Goal: Information Seeking & Learning: Find specific fact

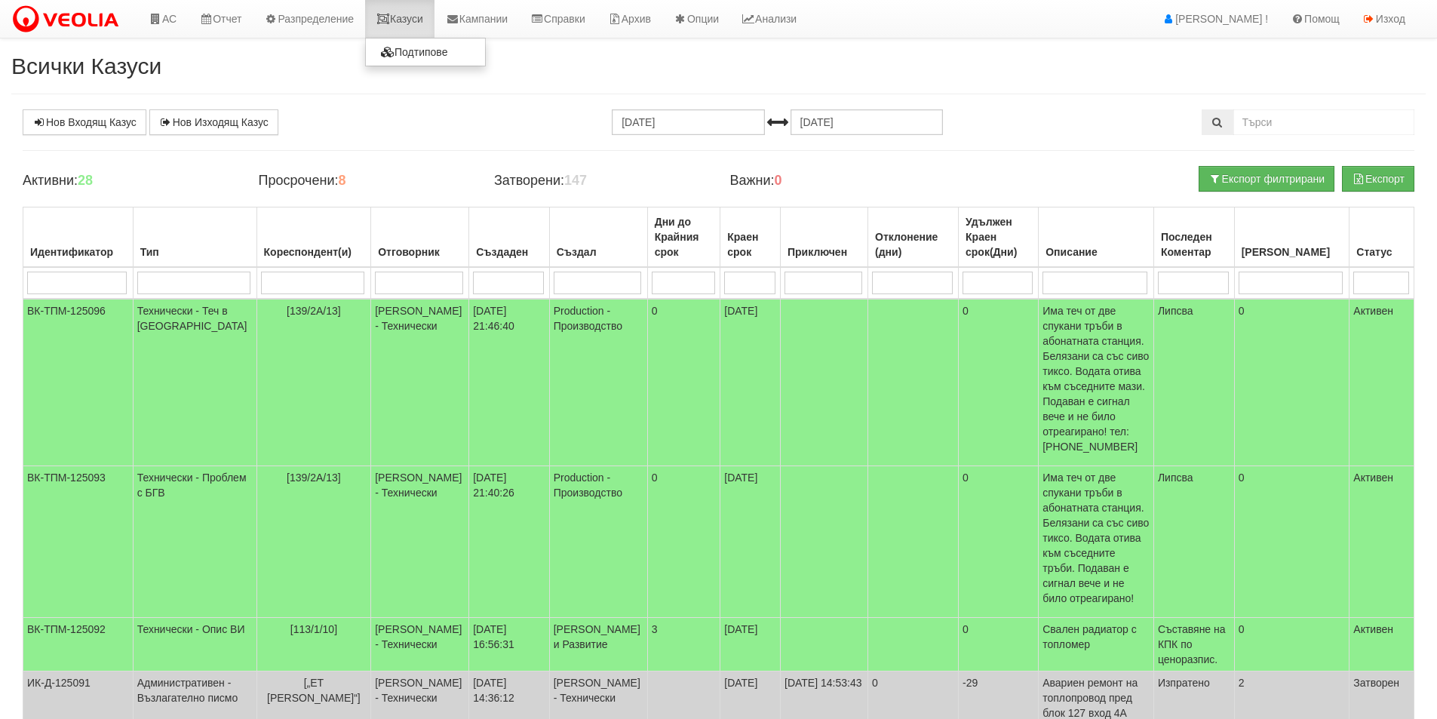
click at [431, 19] on link "Казуси" at bounding box center [399, 19] width 69 height 38
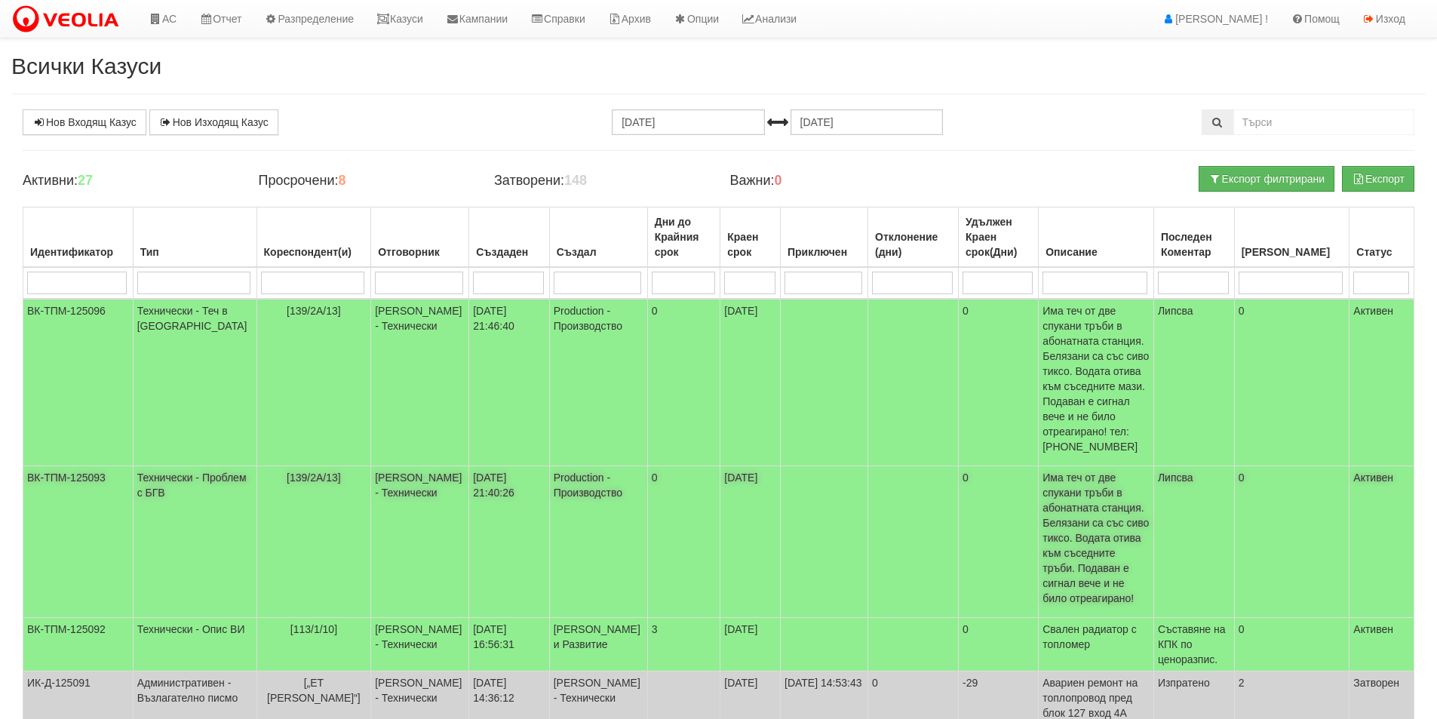
click at [647, 471] on td "0" at bounding box center [683, 542] width 73 height 152
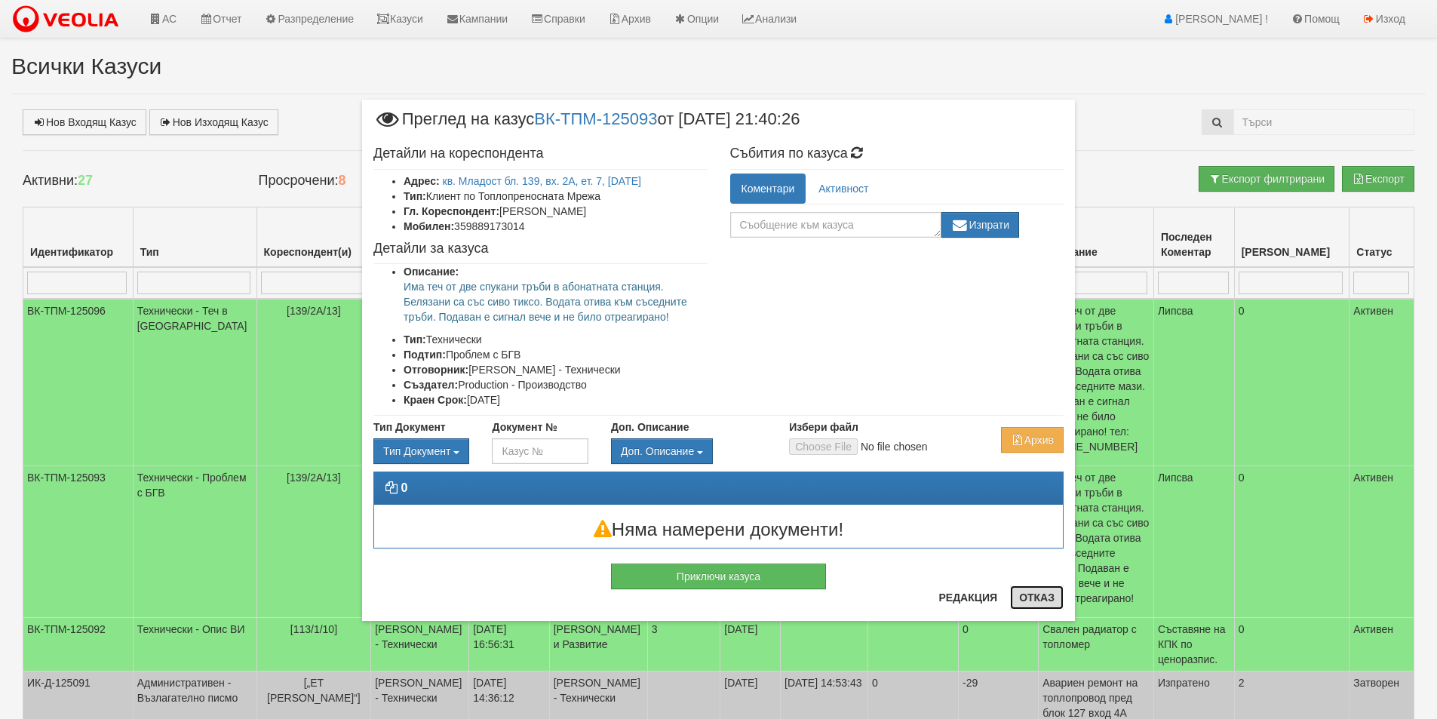
click at [1047, 604] on button "Отказ" at bounding box center [1037, 597] width 54 height 24
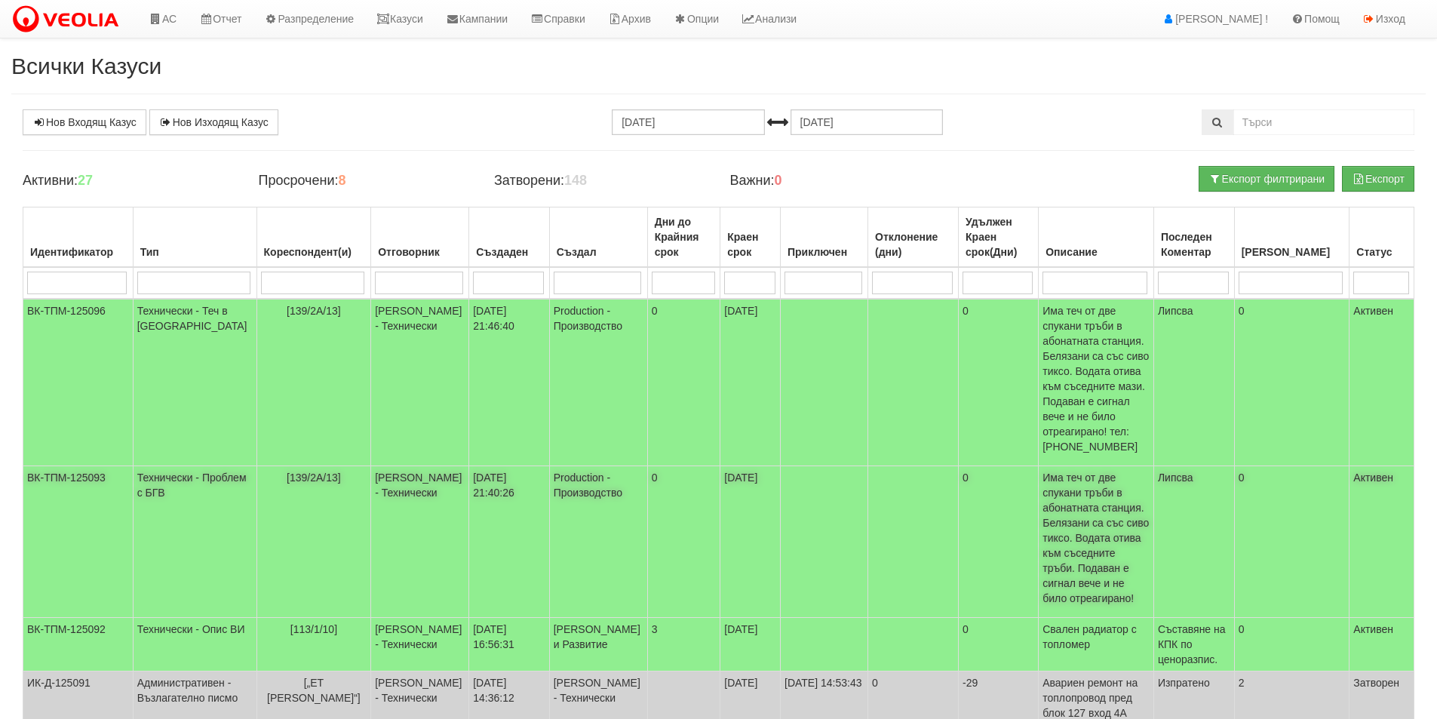
click at [354, 501] on td "[139/2А/13]" at bounding box center [313, 542] width 115 height 152
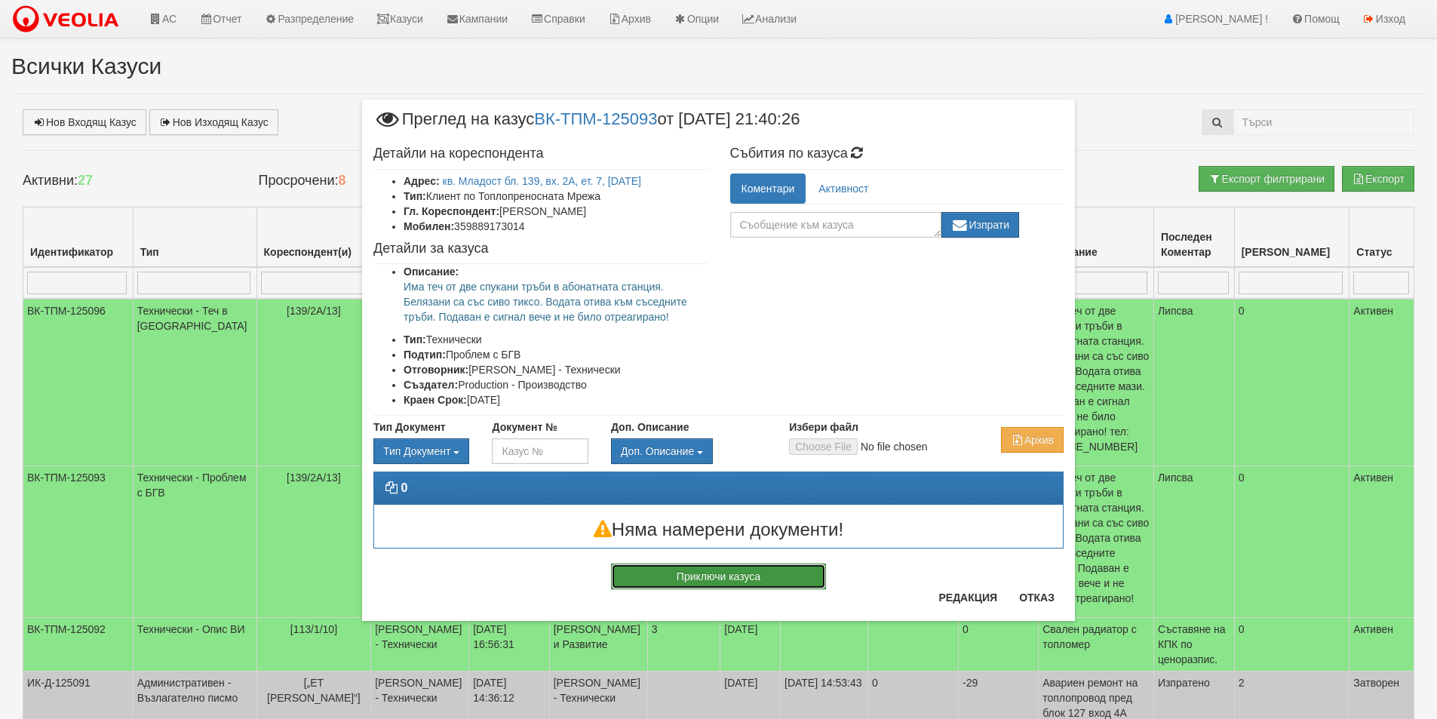
click at [817, 576] on button "Приключи казуса" at bounding box center [718, 576] width 215 height 26
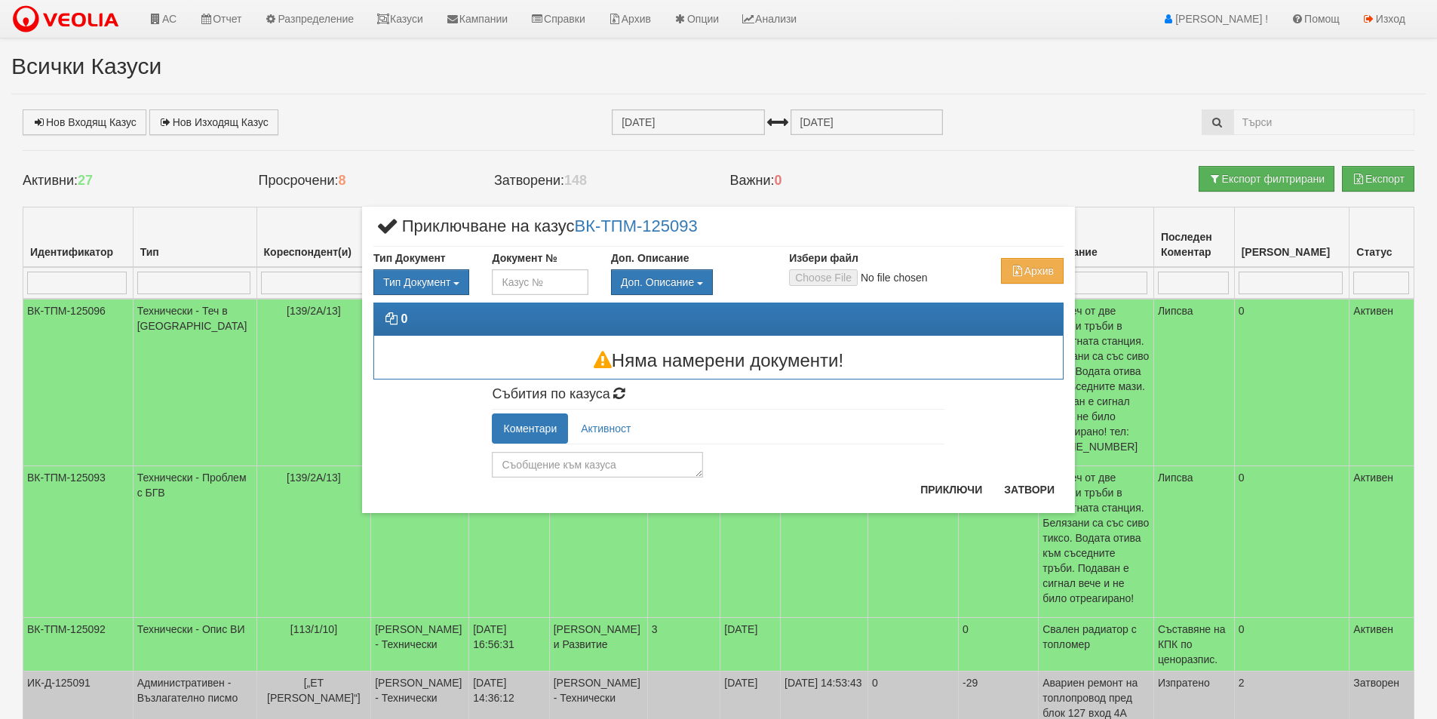
click at [596, 492] on div "× Приключване на казус ВК-ТПМ-125093 Тип Документ Тип Документ П М ЗСП ОК СМПТ" at bounding box center [718, 360] width 713 height 306
click at [594, 458] on textarea at bounding box center [597, 465] width 211 height 26
click at [1019, 489] on button "Затвори" at bounding box center [1029, 489] width 69 height 24
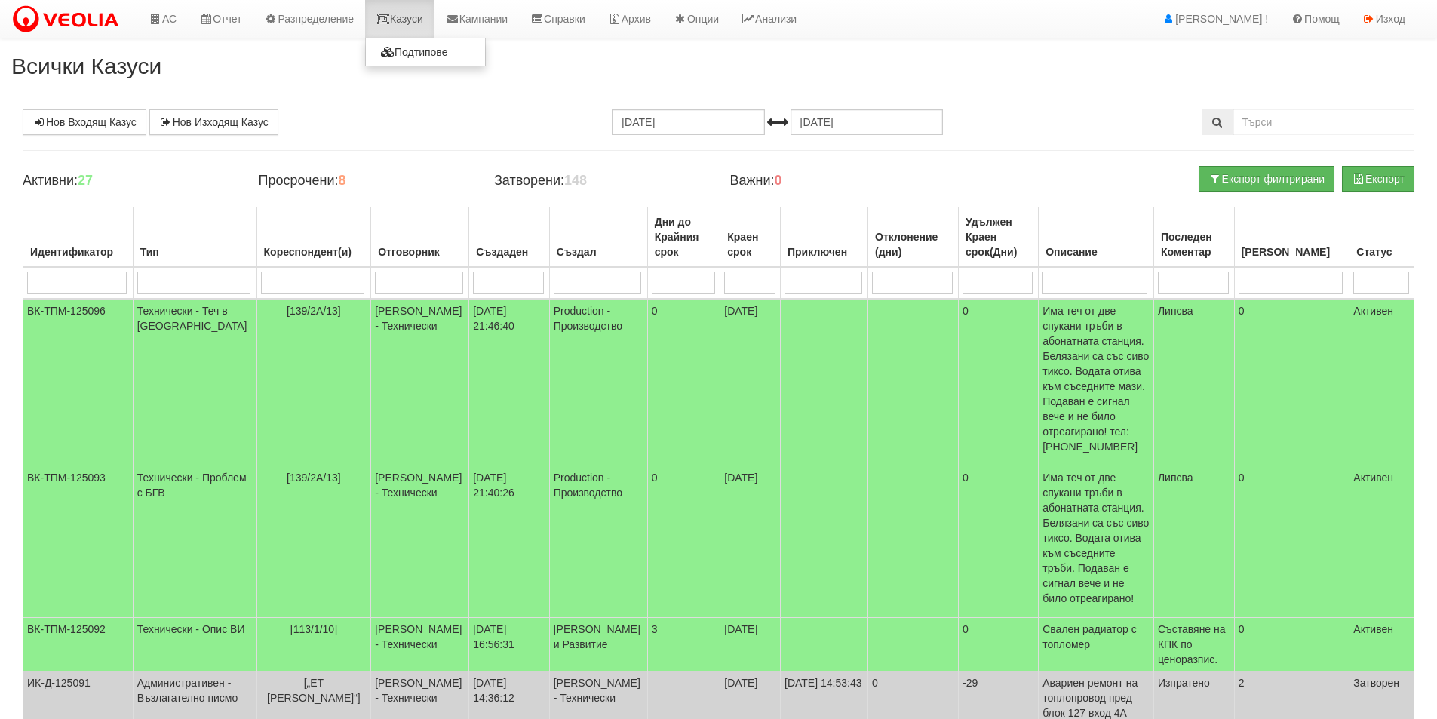
click at [408, 26] on link "Казуси" at bounding box center [399, 19] width 69 height 38
click at [0, 194] on div "Всички Казуси Нов Входящ Казус Нов Изходящ Казус [DATE] [DATE] Зареждане на каз…" at bounding box center [718, 607] width 1437 height 1107
click at [167, 13] on link "АС" at bounding box center [162, 19] width 51 height 38
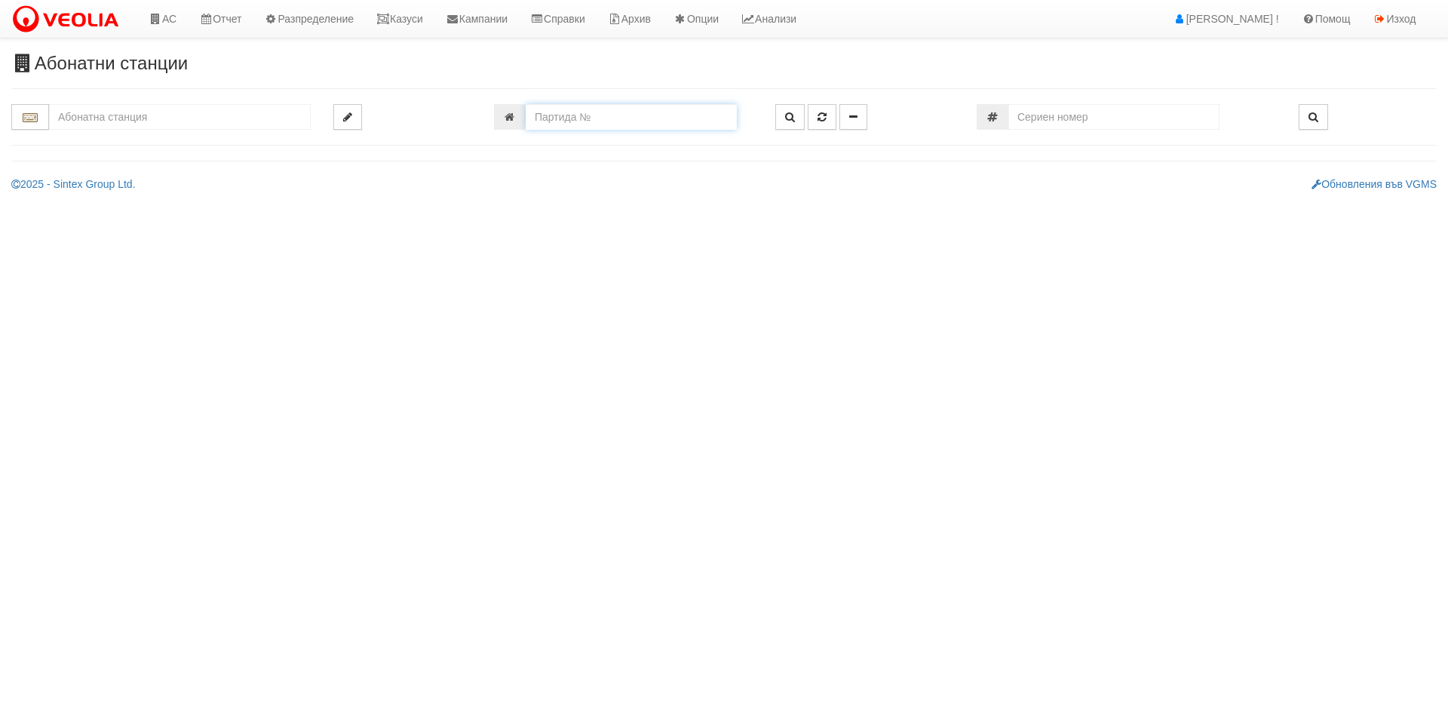
click at [676, 119] on input "number" at bounding box center [631, 117] width 211 height 26
type input "11482"
type input "002Б/1 - "ВЕОЛИЯ ЕНЕРДЖИ ВАРНА " ЕАД"
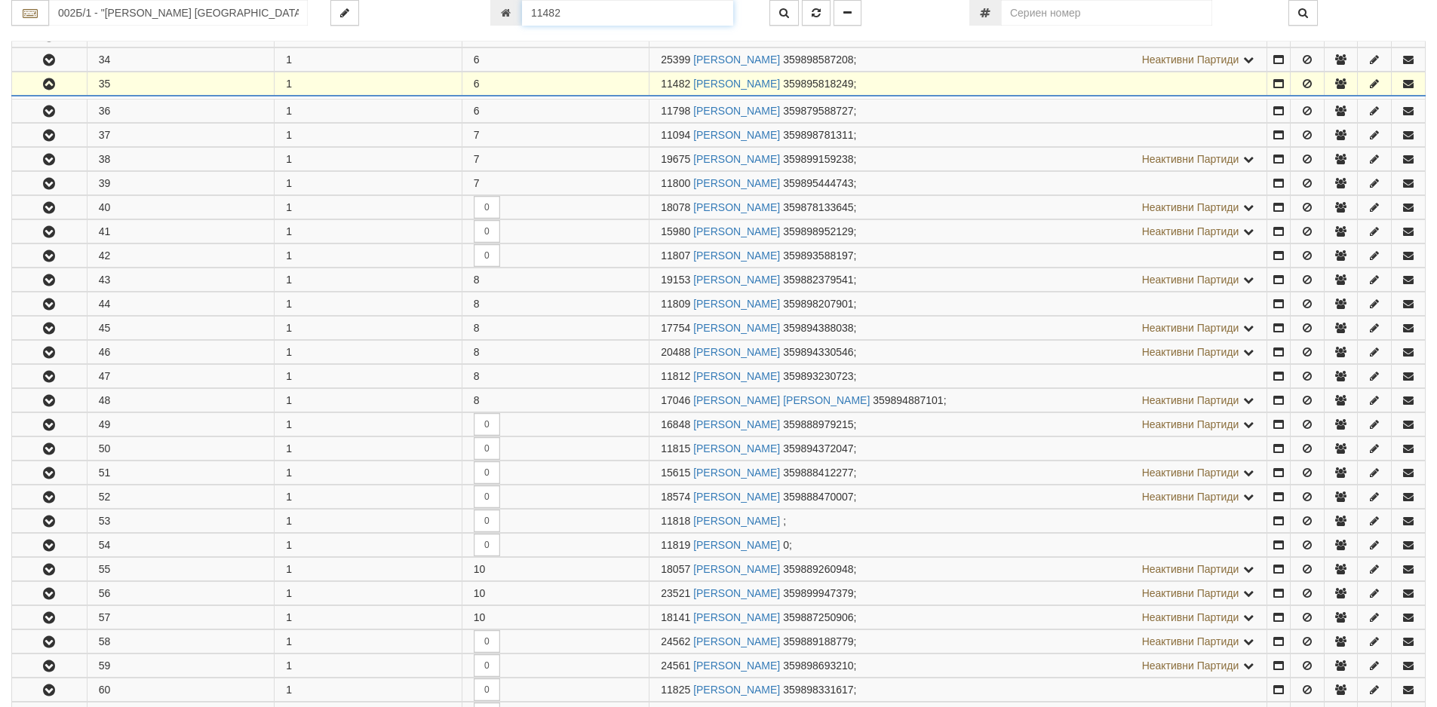
scroll to position [1118, 0]
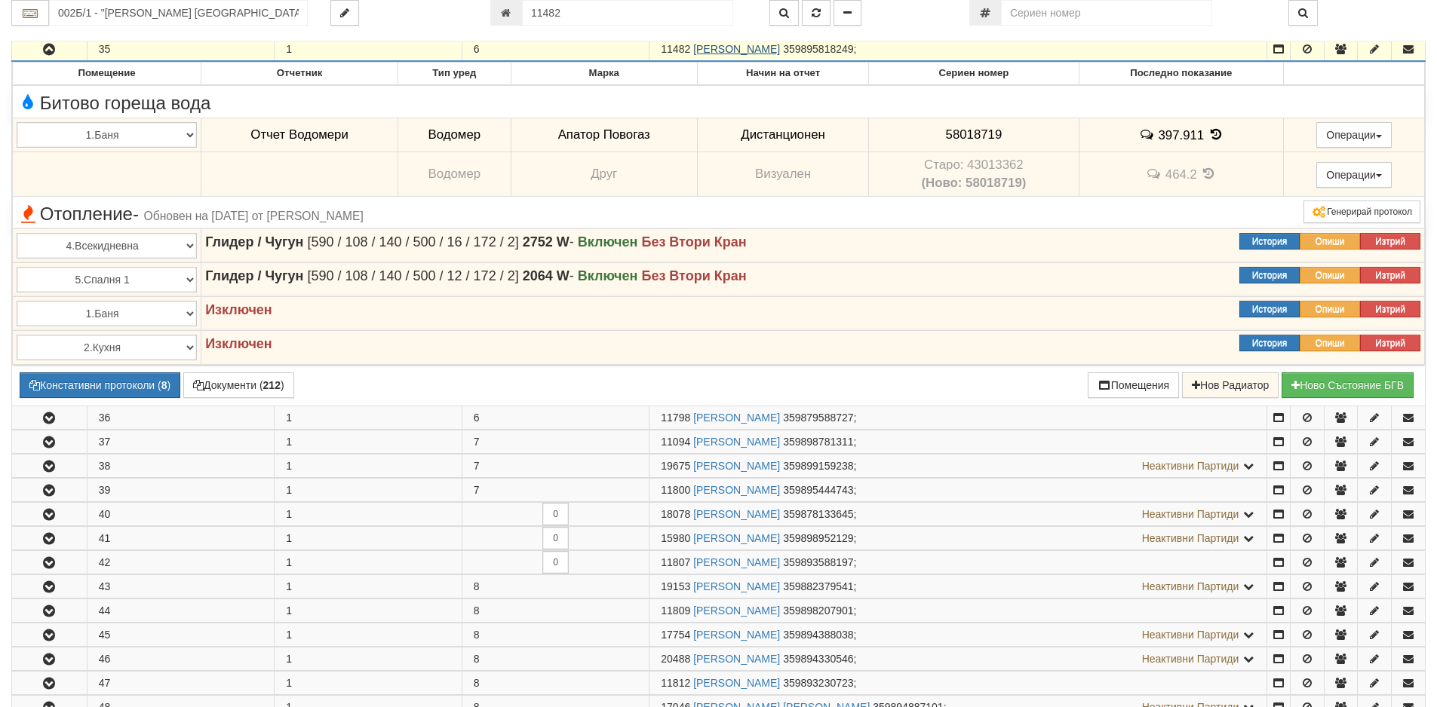
click at [753, 46] on link "СВЕТЛАНА СТОЯНОВА ЯНАКИЕВА" at bounding box center [736, 49] width 87 height 12
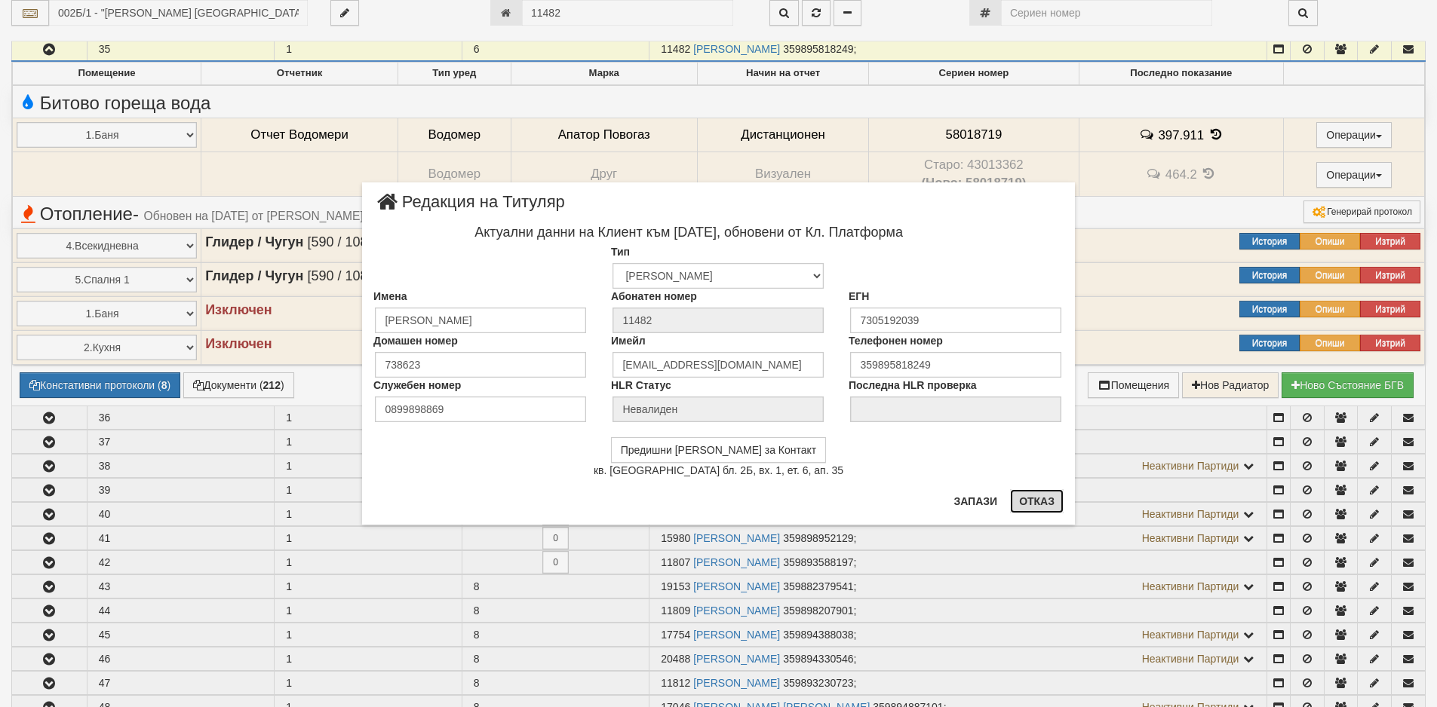
click at [1036, 493] on button "Отказ" at bounding box center [1037, 501] width 54 height 24
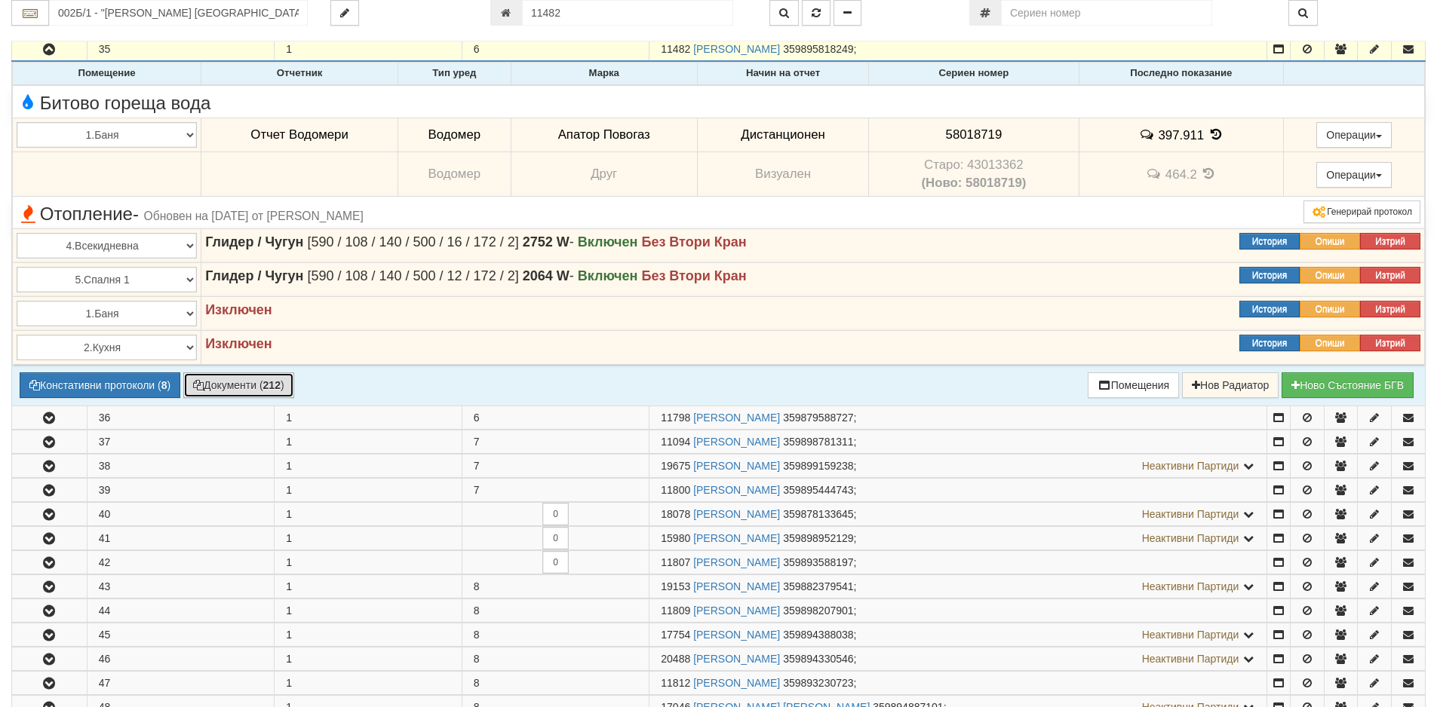
click at [259, 391] on button "Документи ( 212 )" at bounding box center [238, 386] width 111 height 26
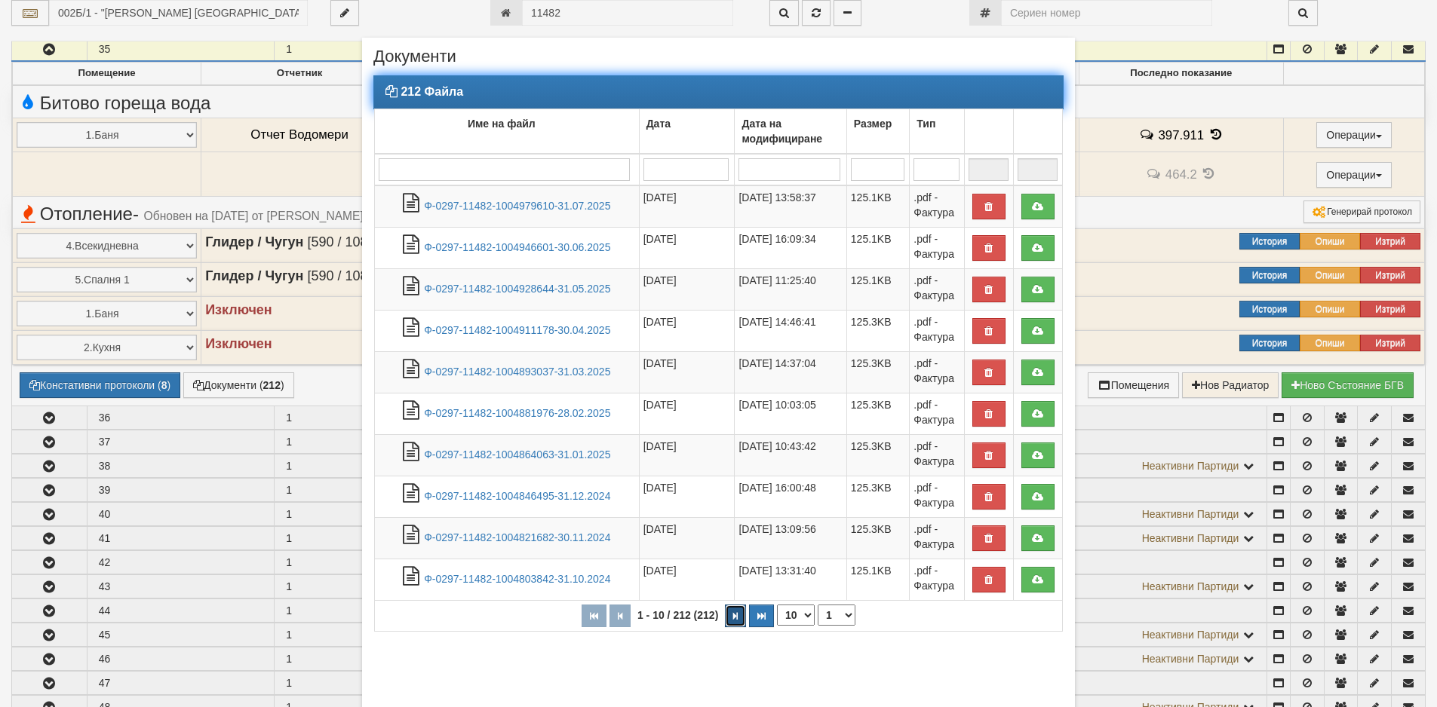
click at [733, 620] on icon "button" at bounding box center [735, 616] width 5 height 8
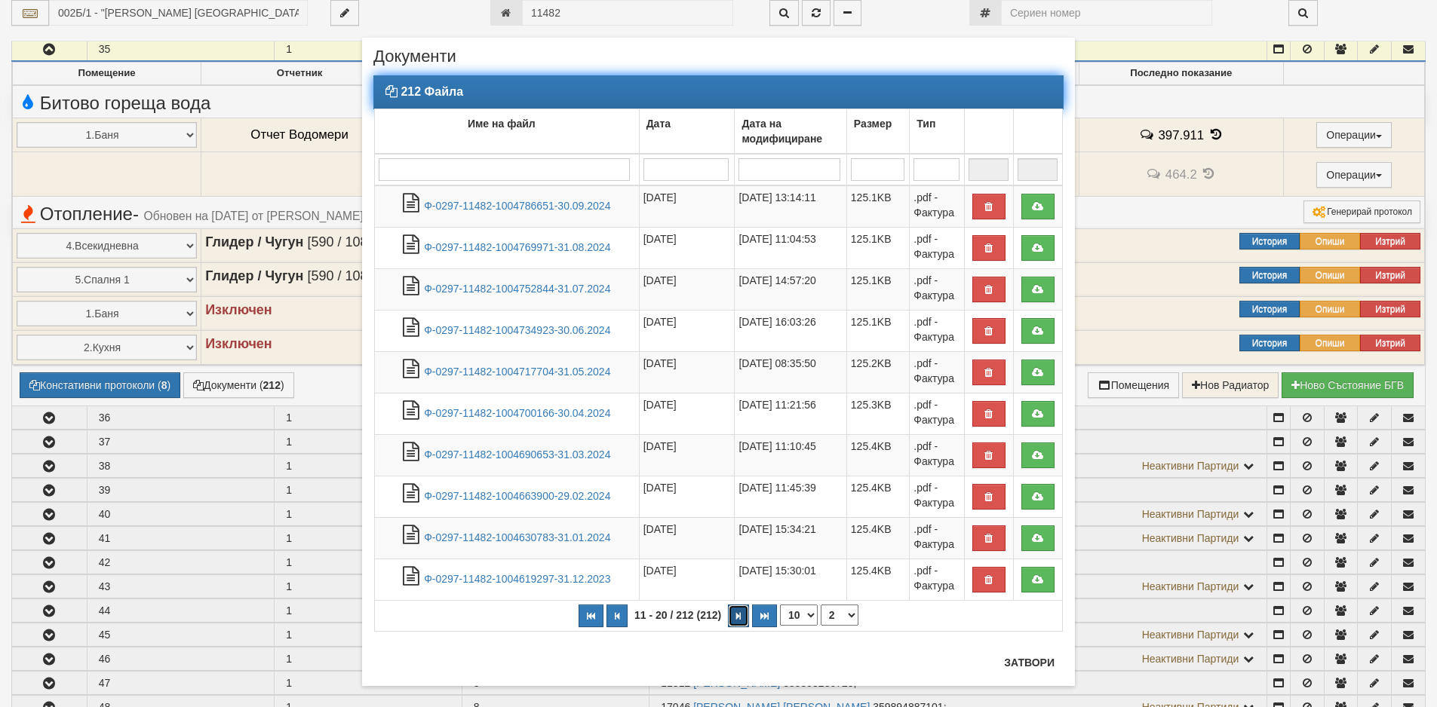
click at [728, 620] on button "button" at bounding box center [738, 616] width 21 height 23
click at [621, 622] on button "button" at bounding box center [616, 616] width 21 height 23
click at [737, 615] on button "button" at bounding box center [738, 616] width 21 height 23
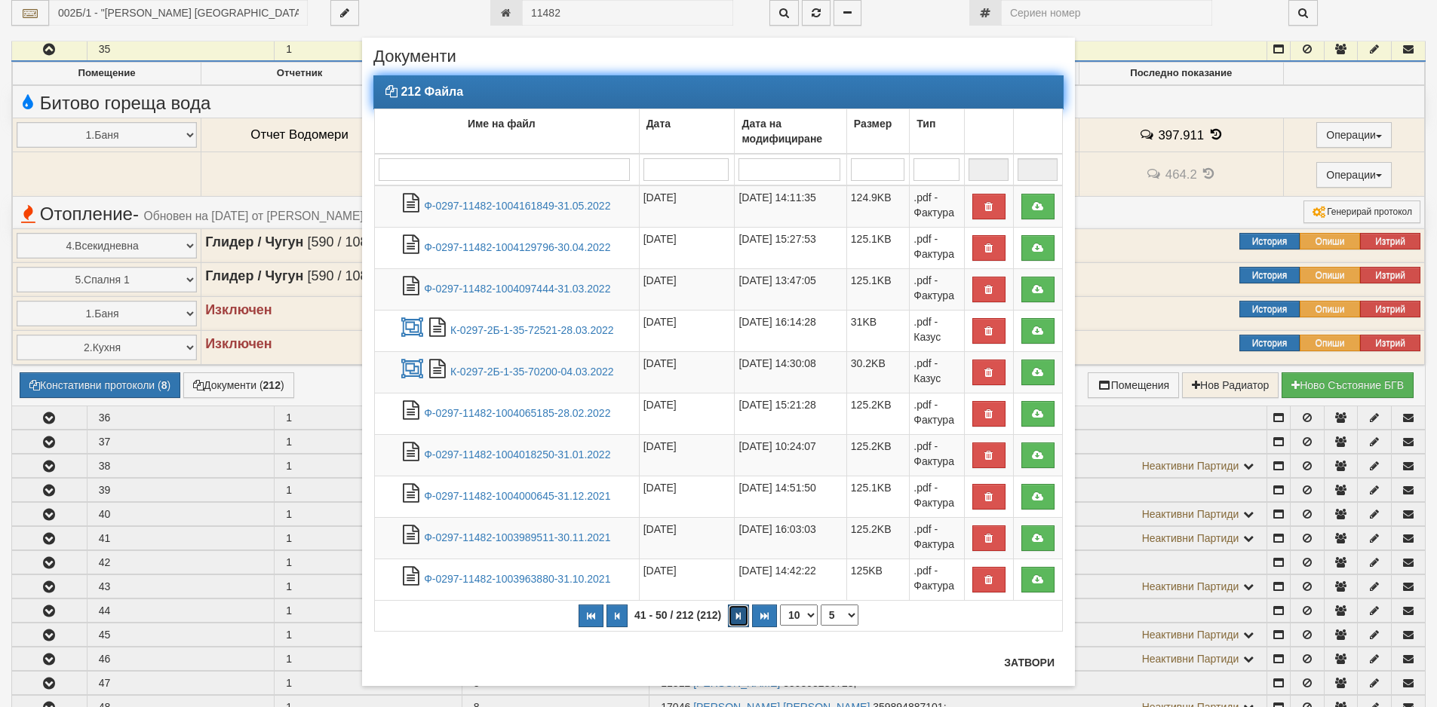
click at [737, 615] on button "button" at bounding box center [738, 616] width 21 height 23
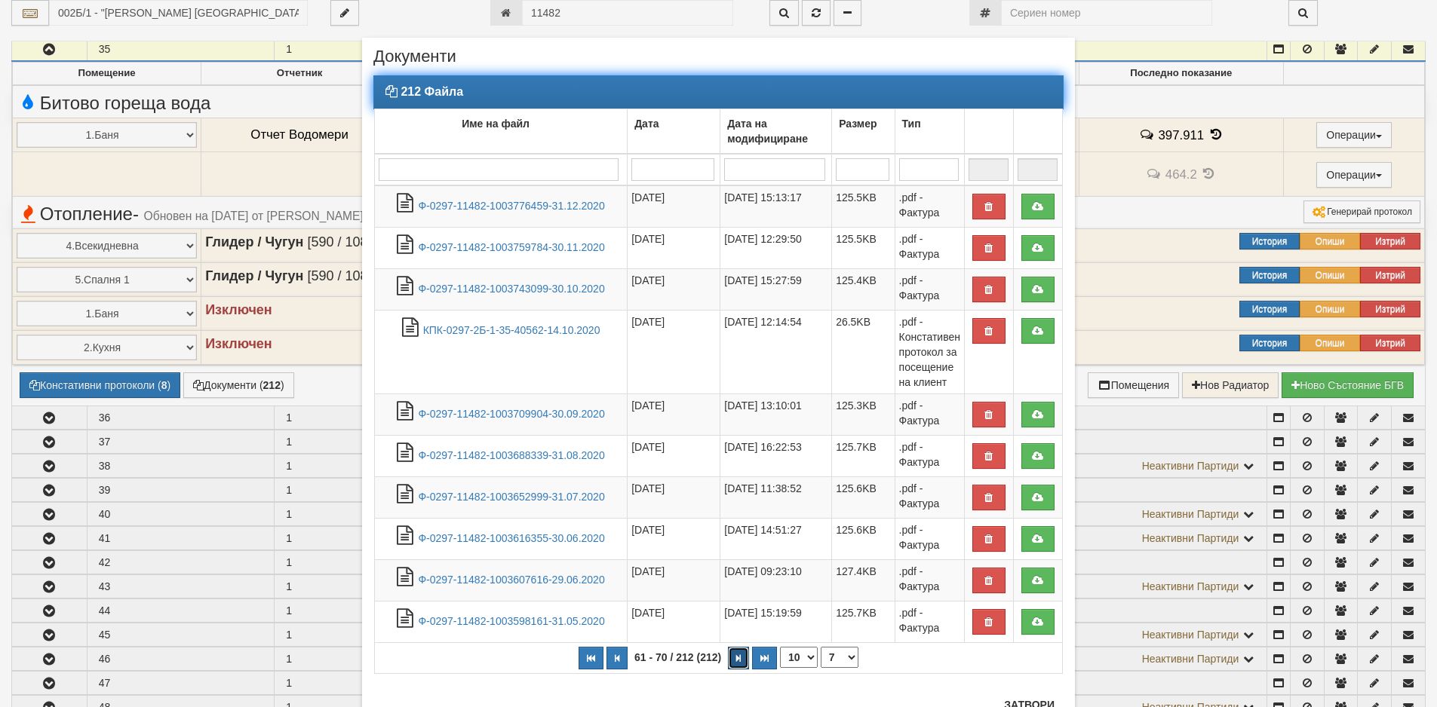
click at [728, 651] on button "button" at bounding box center [738, 658] width 21 height 23
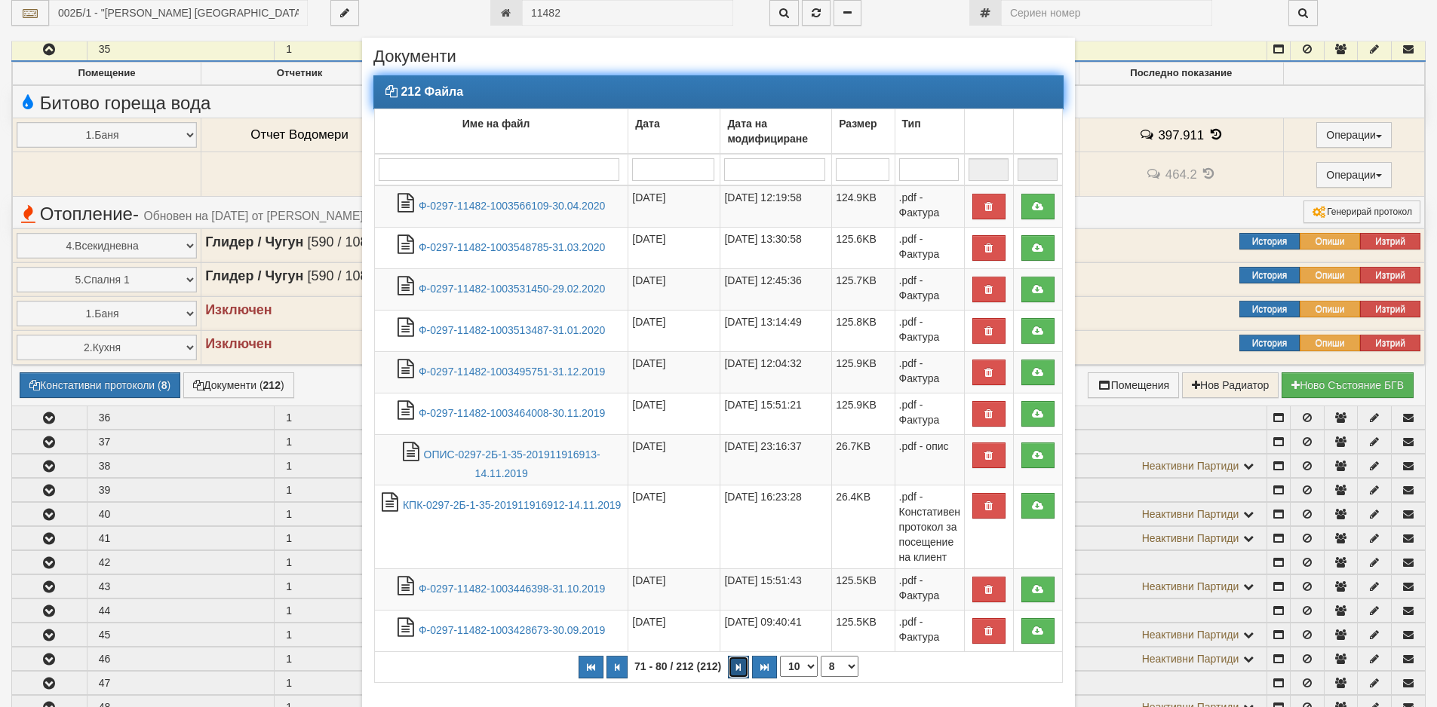
click at [731, 677] on button "button" at bounding box center [738, 667] width 21 height 23
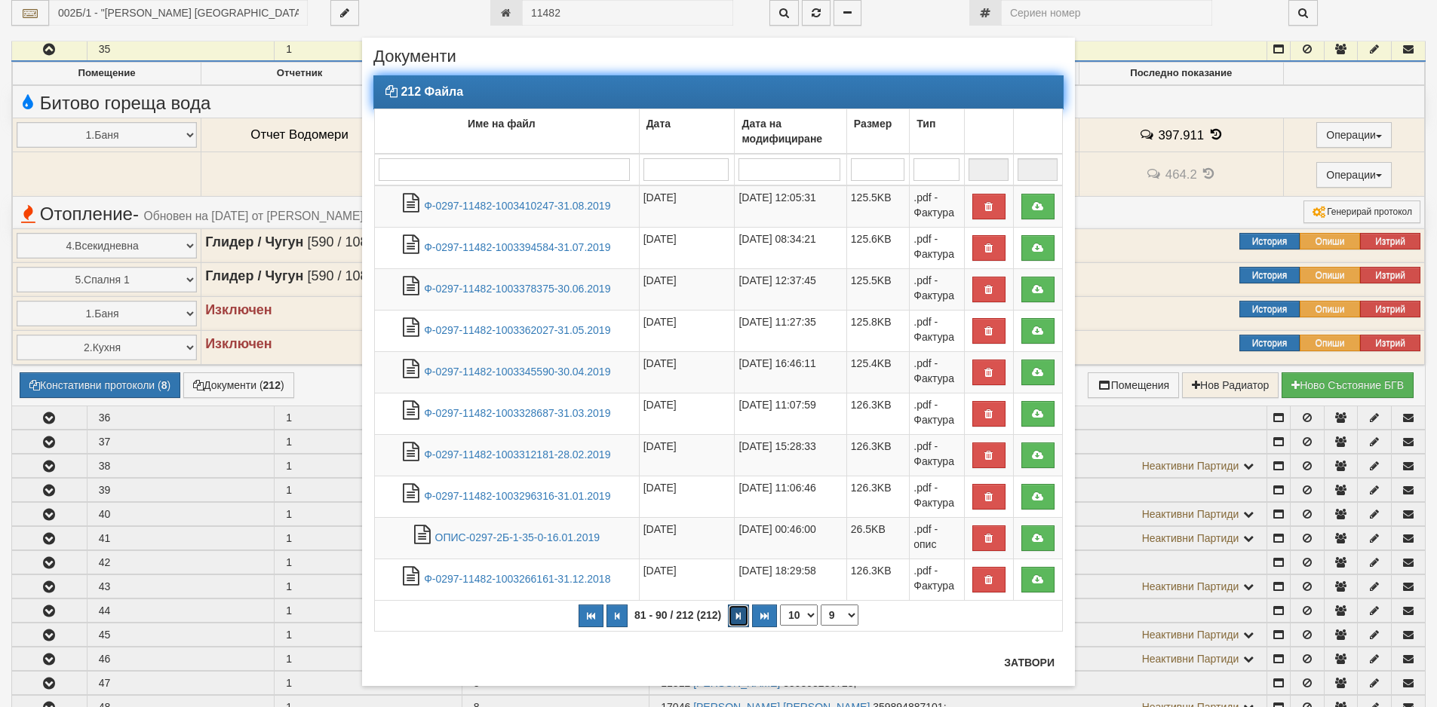
click at [731, 610] on button "button" at bounding box center [738, 616] width 21 height 23
click at [739, 614] on icon "button" at bounding box center [741, 616] width 5 height 8
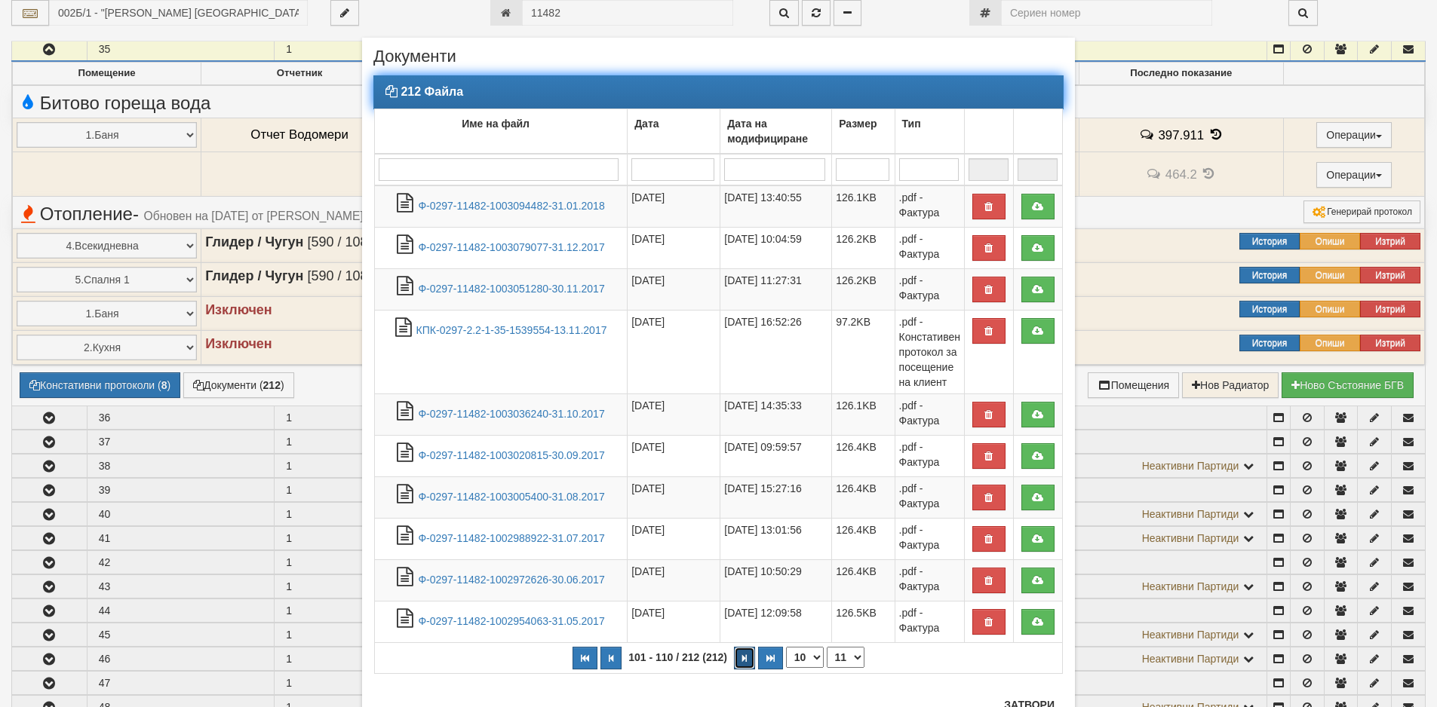
click at [741, 656] on button "button" at bounding box center [744, 658] width 21 height 23
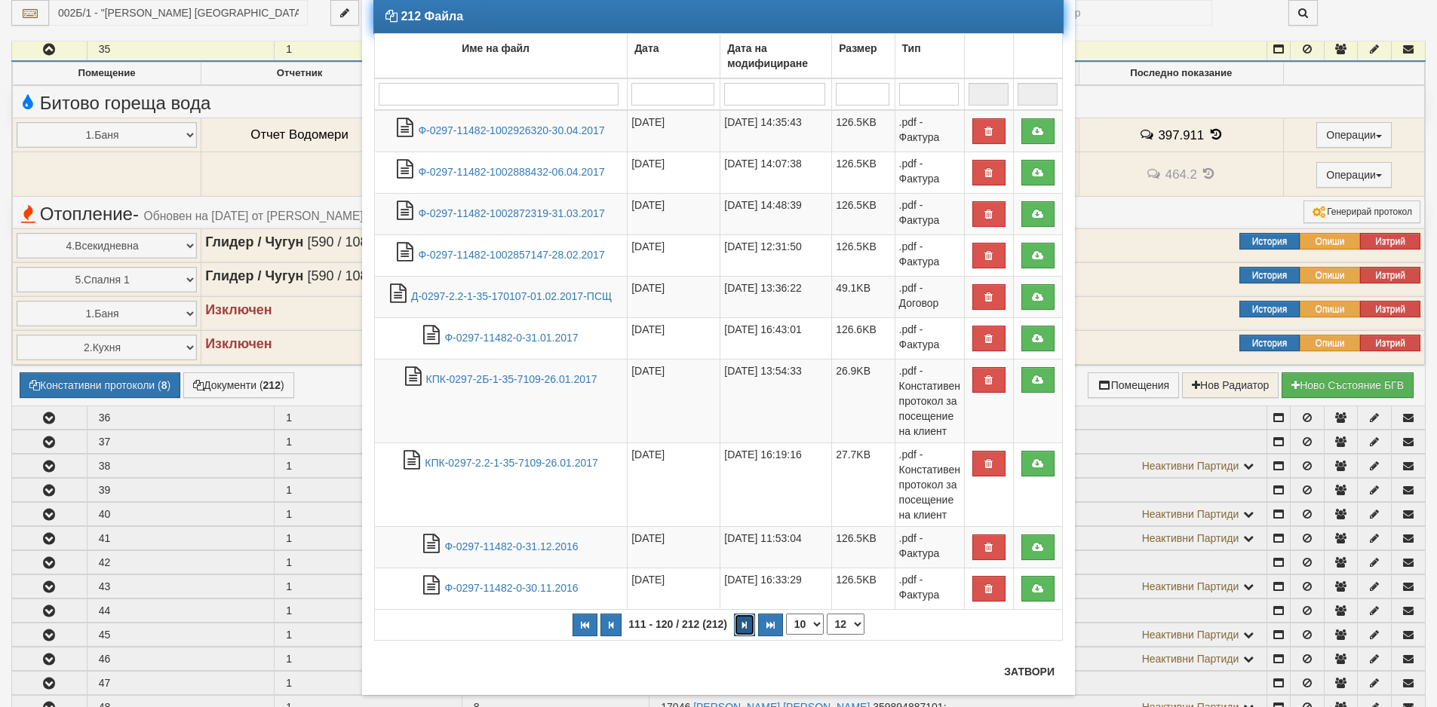
click at [734, 624] on button "button" at bounding box center [744, 625] width 21 height 23
select select "13"
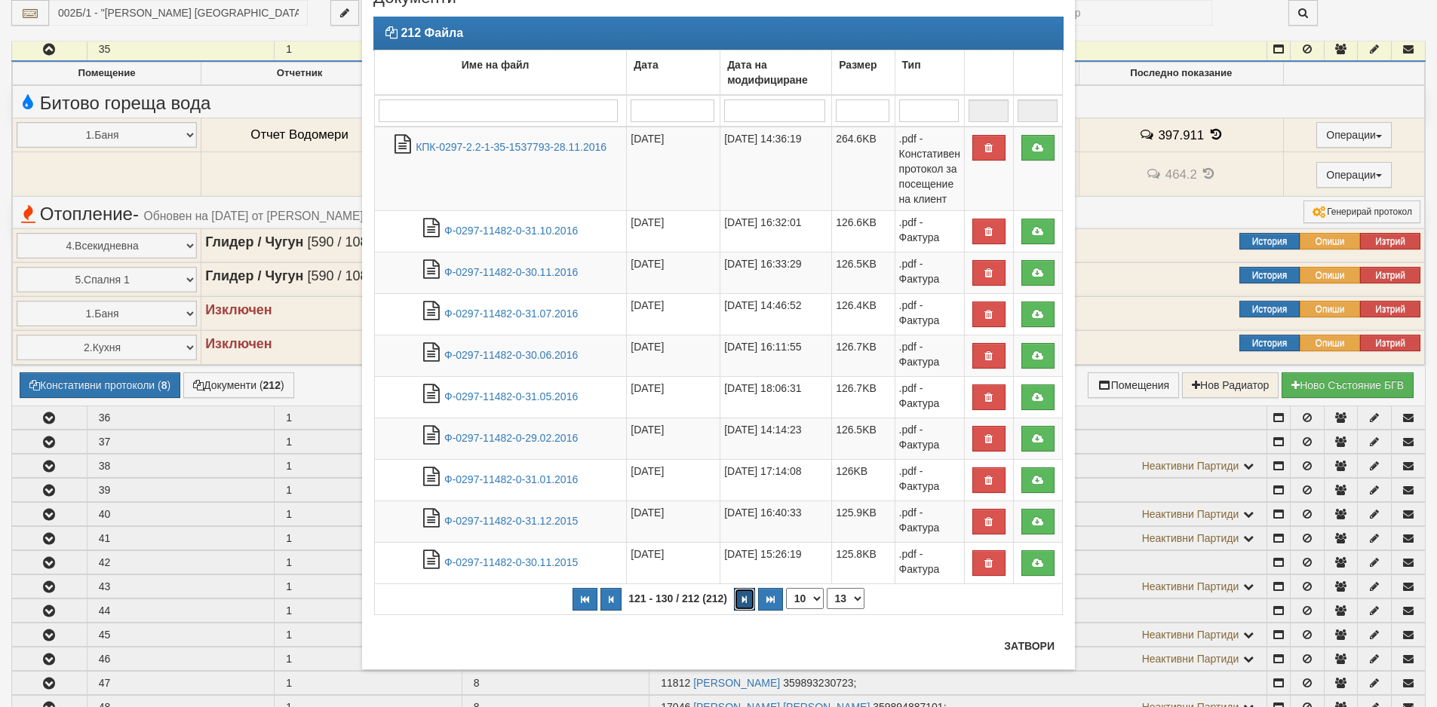
scroll to position [59, 0]
click at [1028, 646] on button "Затвори" at bounding box center [1029, 646] width 69 height 24
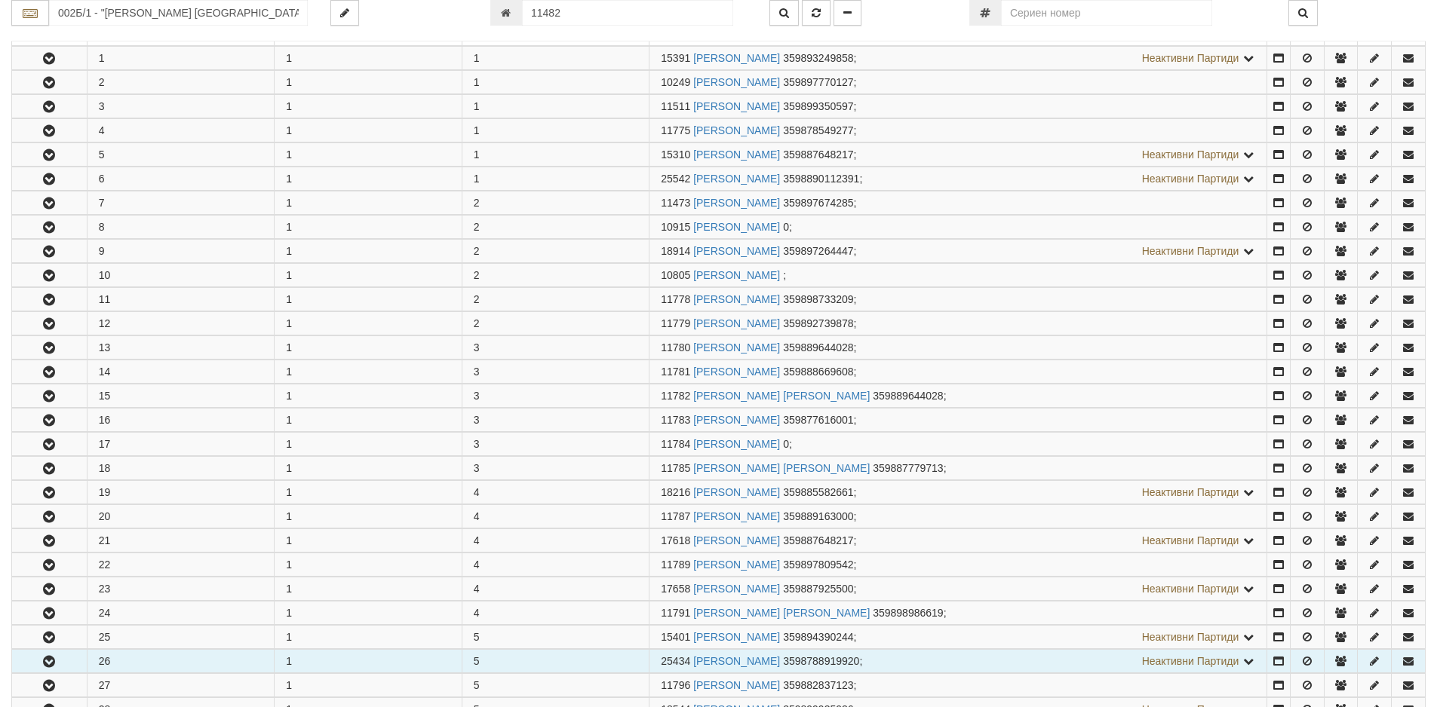
scroll to position [0, 0]
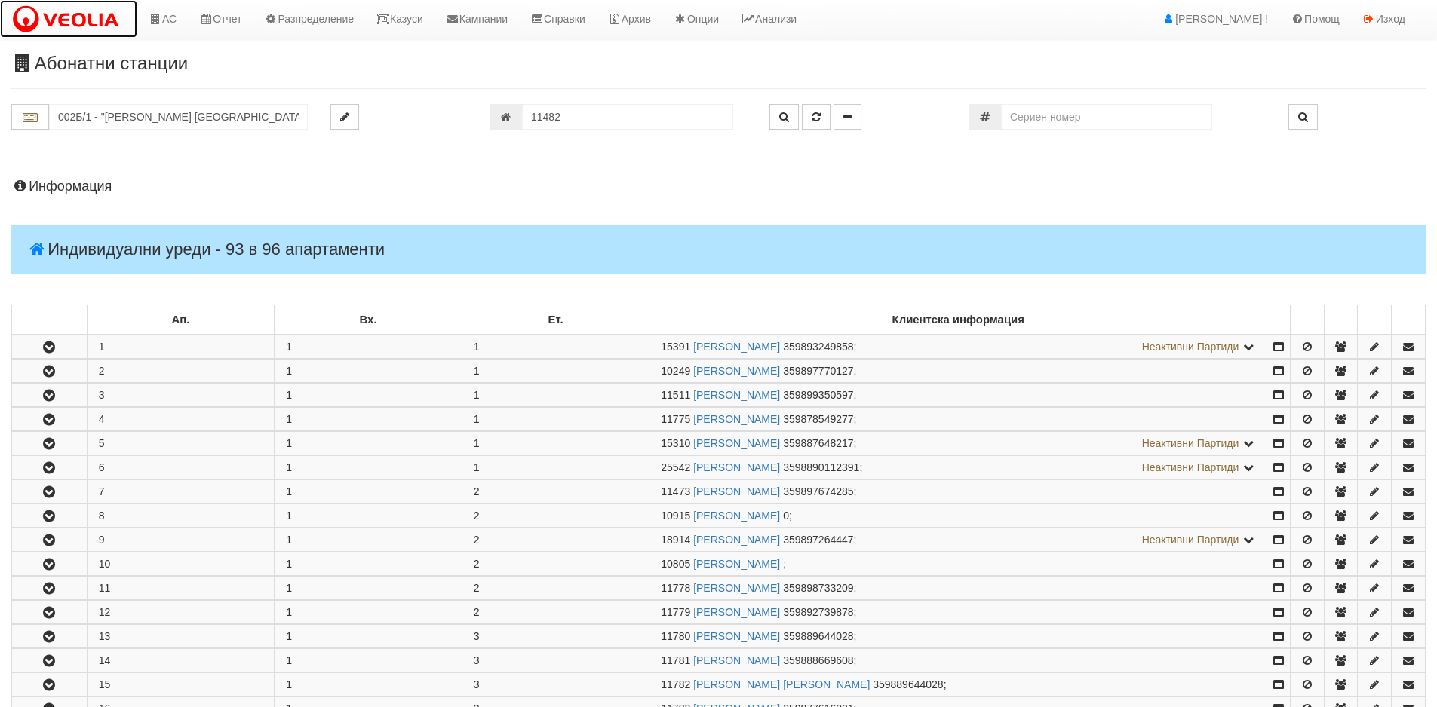
click at [98, 7] on img at bounding box center [68, 20] width 115 height 32
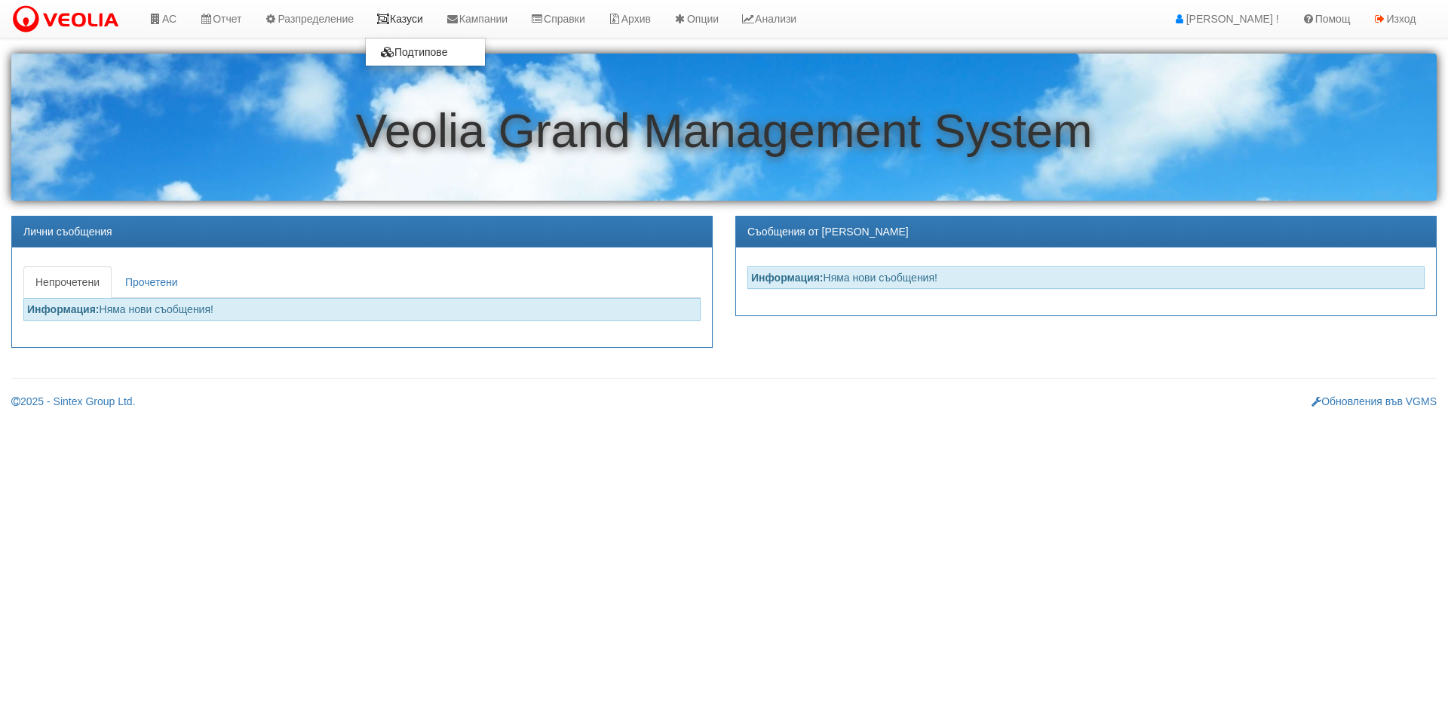
click at [389, 17] on icon at bounding box center [383, 19] width 14 height 11
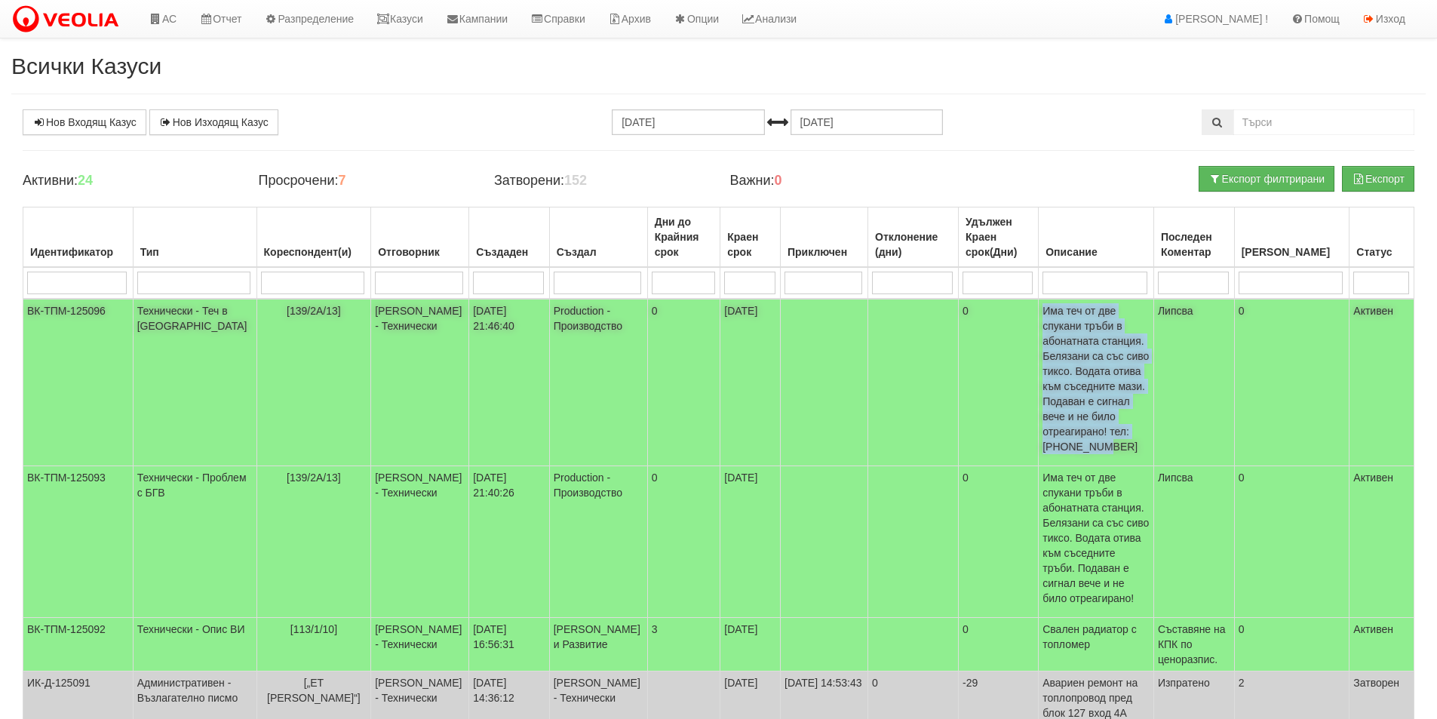
drag, startPoint x: 1110, startPoint y: 419, endPoint x: 1041, endPoint y: 312, distance: 127.6
click at [1042, 312] on p "Има теч от две спукани тръби в абонатната станция. Белязани са със сиво тиксо. …" at bounding box center [1095, 378] width 107 height 151
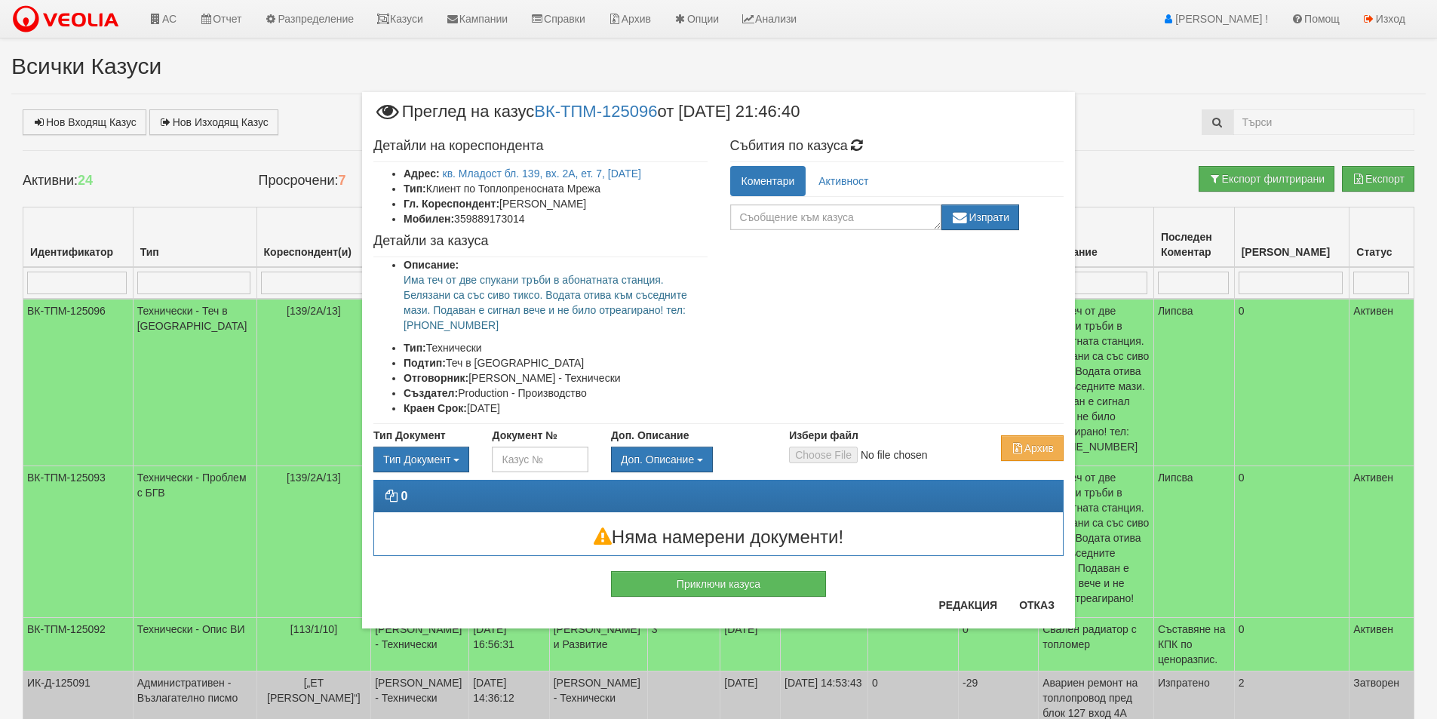
drag, startPoint x: 1041, startPoint y: 312, endPoint x: 698, endPoint y: 323, distance: 343.3
click at [698, 323] on p "Има теч от две спукани тръби в абонатната станция. Белязани са със сиво тиксо. …" at bounding box center [555, 302] width 304 height 60
drag, startPoint x: 510, startPoint y: 219, endPoint x: 458, endPoint y: 219, distance: 51.3
click at [458, 219] on li "Мобилен: 359889173014" at bounding box center [555, 218] width 304 height 15
copy li "359889173014"
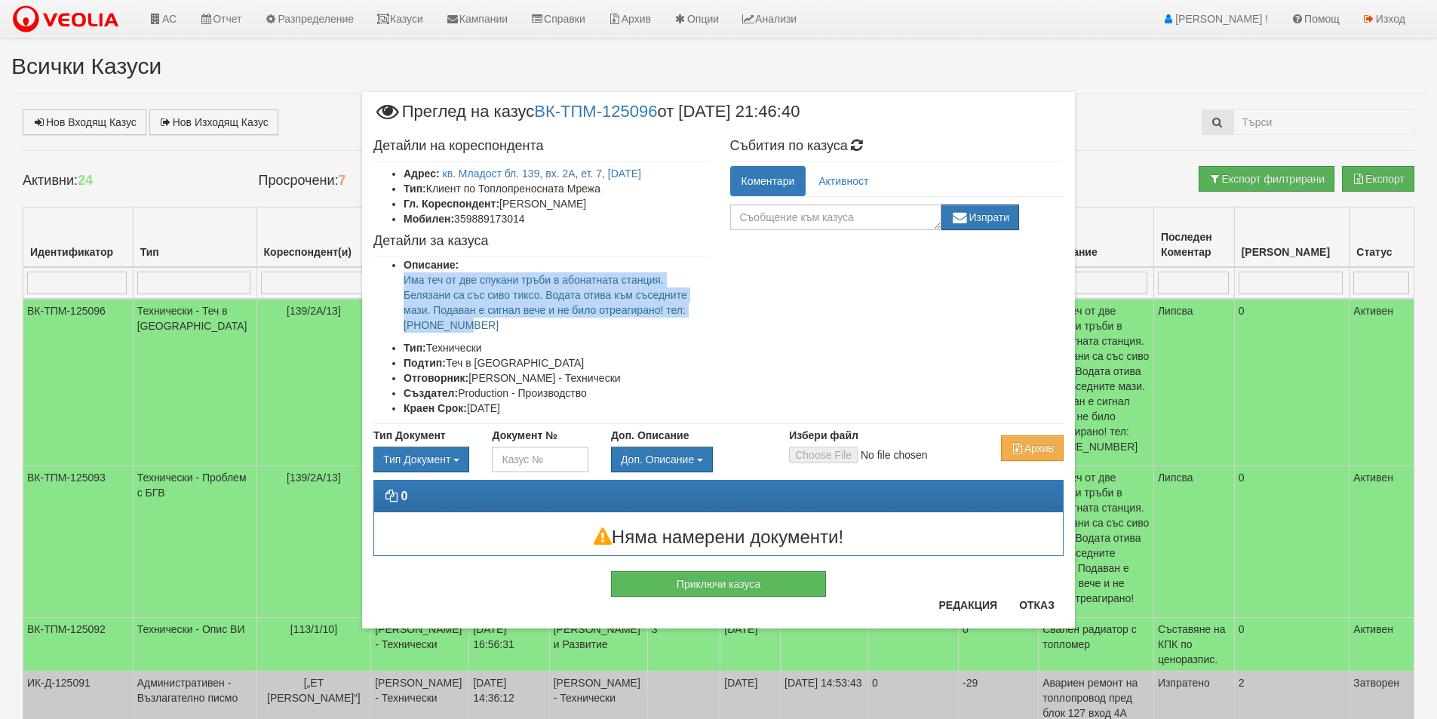
drag, startPoint x: 480, startPoint y: 320, endPoint x: 403, endPoint y: 283, distance: 85.3
click at [403, 283] on p "Има теч от две спукани тръби в абонатната станция. Белязани са със сиво тиксо. …" at bounding box center [555, 302] width 304 height 60
copy p "Има теч от две спукани тръби в абонатната станция. Белязани са със сиво тиксо. …"
drag, startPoint x: 1018, startPoint y: 602, endPoint x: 998, endPoint y: 601, distance: 19.6
click at [1018, 602] on button "Отказ" at bounding box center [1037, 605] width 54 height 24
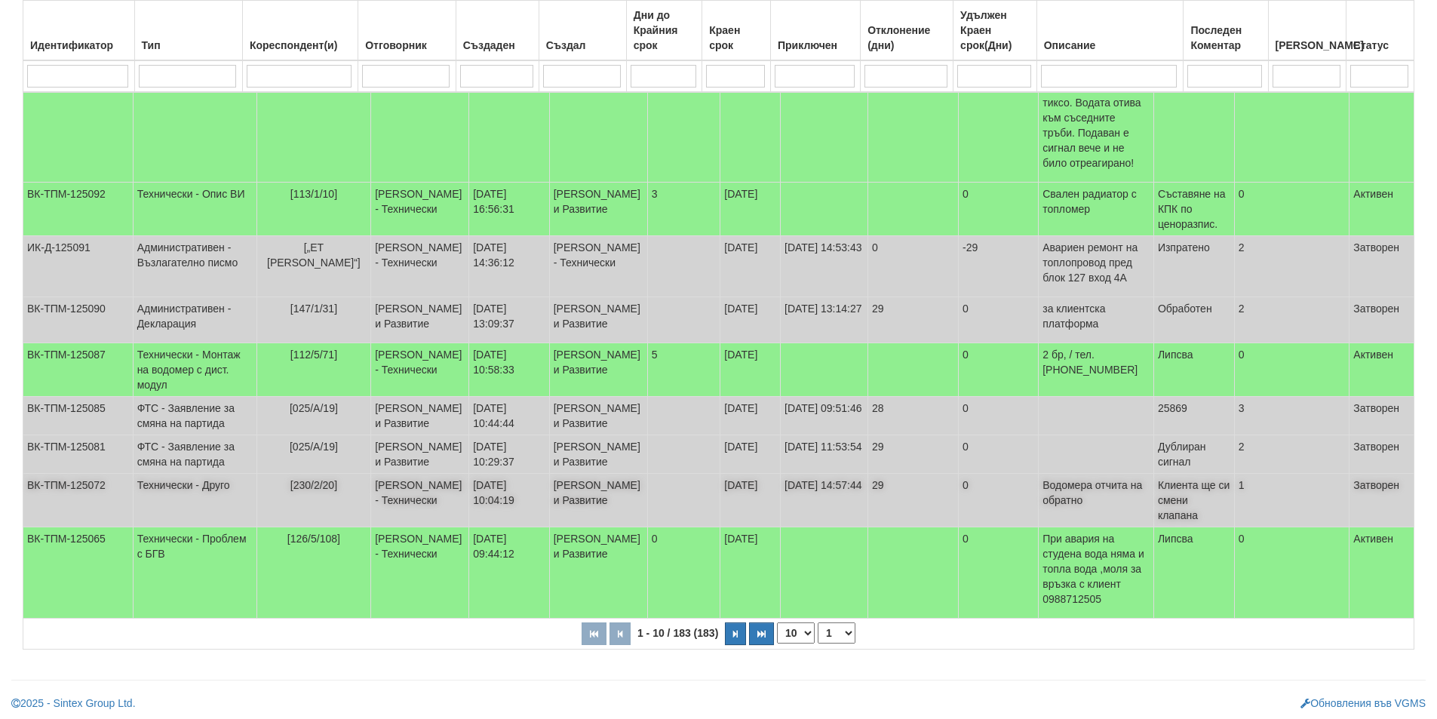
scroll to position [491, 0]
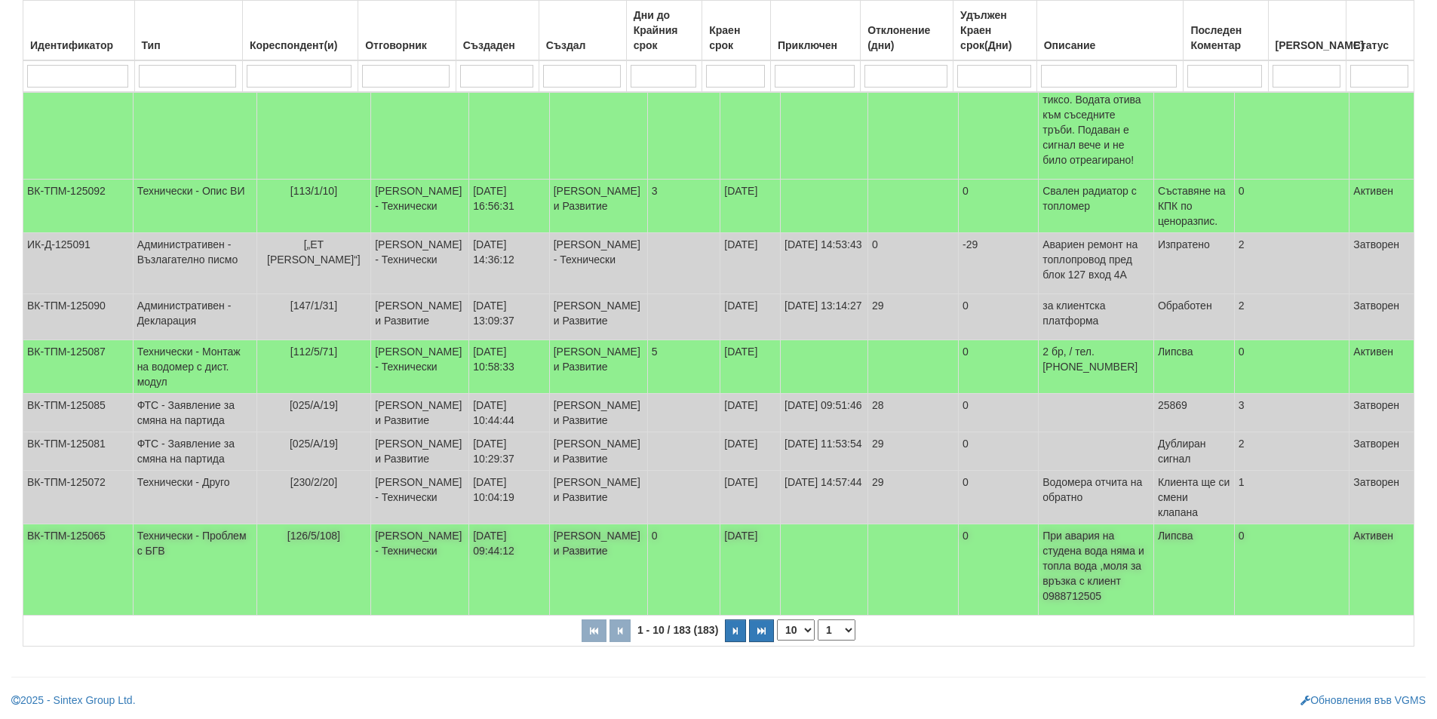
click at [975, 588] on td "0" at bounding box center [998, 569] width 80 height 91
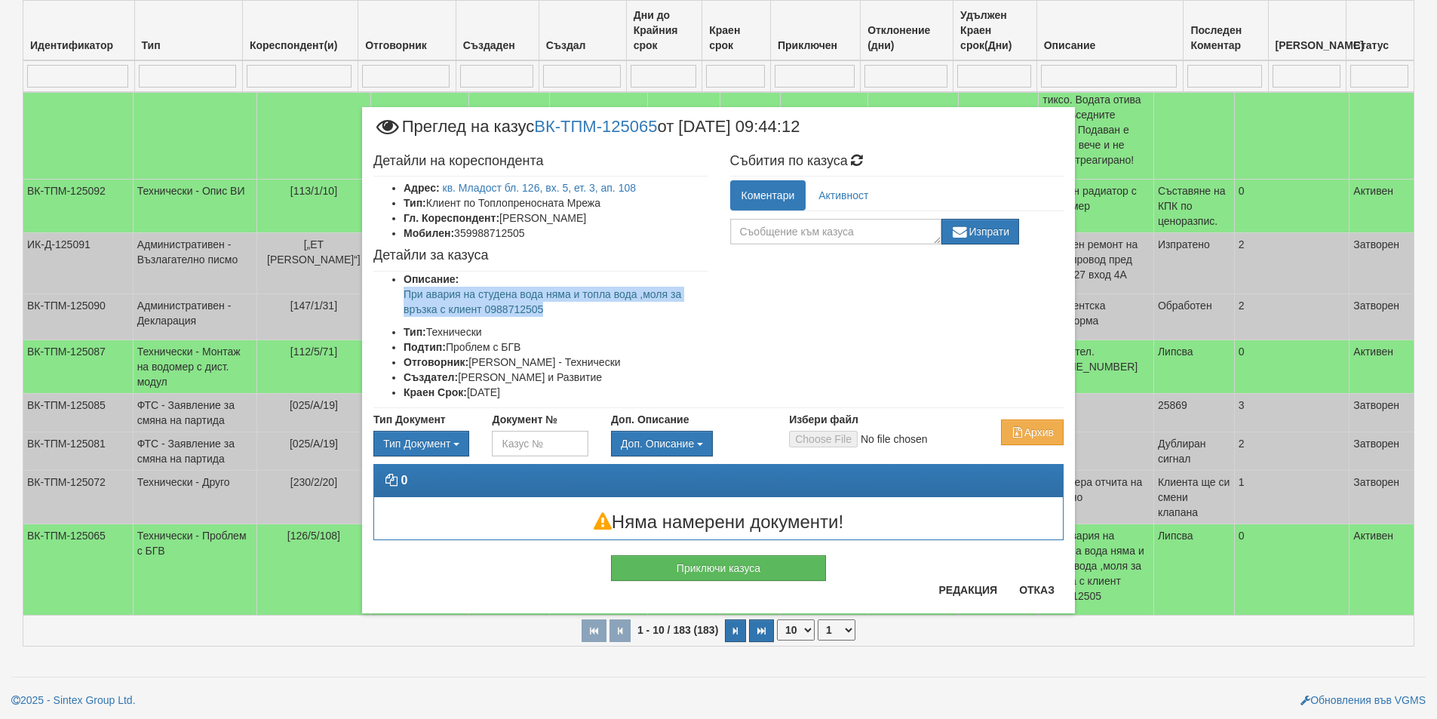
drag, startPoint x: 556, startPoint y: 312, endPoint x: 393, endPoint y: 296, distance: 163.7
click at [393, 296] on ul "Описание: При авария на студена вода няма и топла вода ,моля за връзка с клиент…" at bounding box center [540, 335] width 334 height 128
copy p "При авария на студена вода няма и топла вода ,моля за връзка с клиент 0988712505"
click at [1032, 590] on button "Отказ" at bounding box center [1037, 590] width 54 height 24
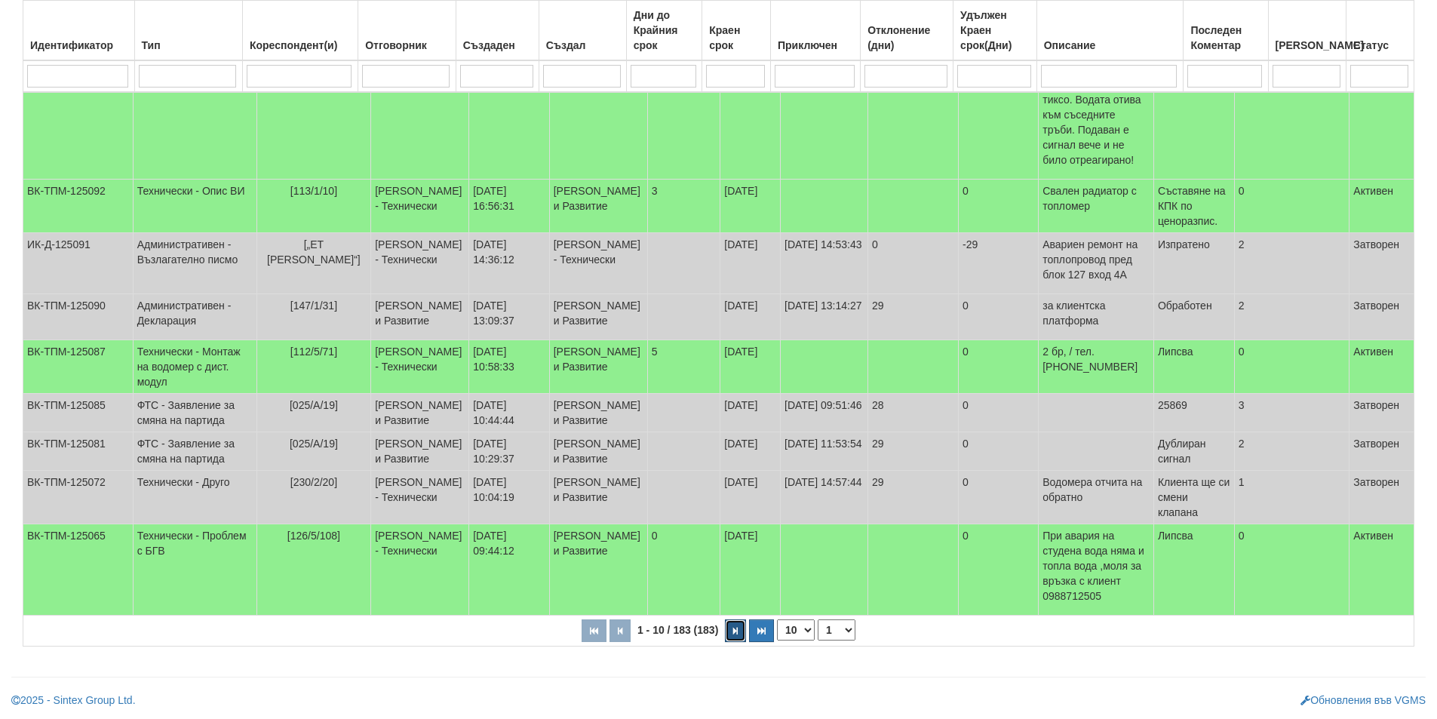
click at [735, 626] on button "button" at bounding box center [735, 630] width 21 height 23
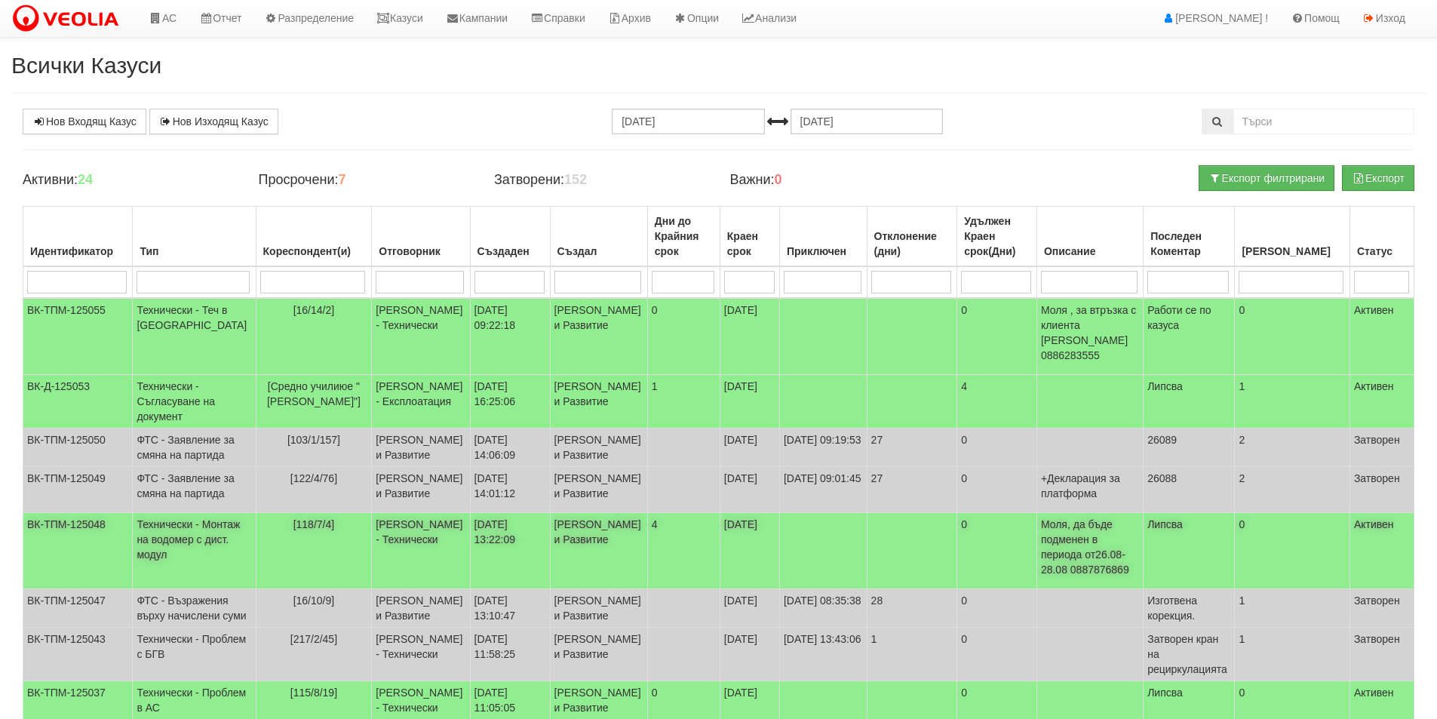
scroll to position [0, 0]
click at [372, 330] on td "Бойко Петков - Технически" at bounding box center [421, 337] width 98 height 77
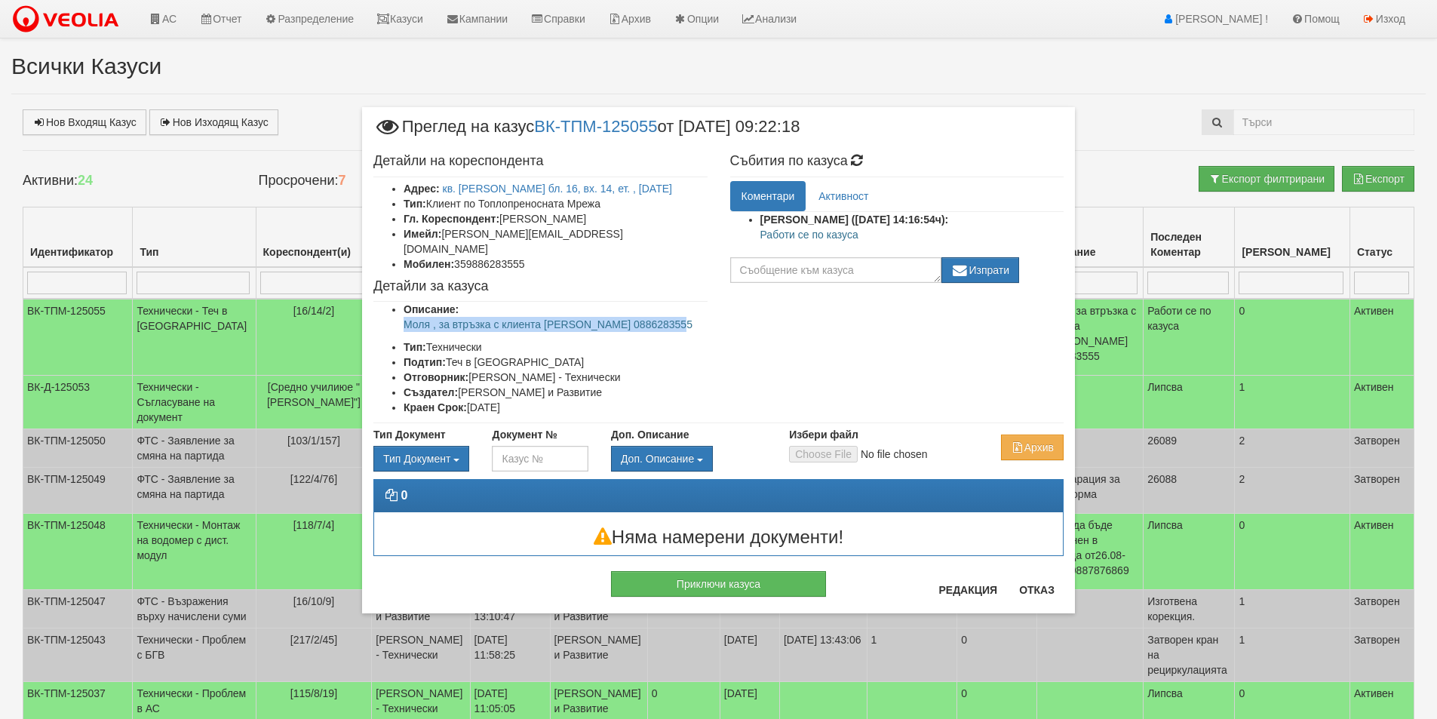
drag, startPoint x: 704, startPoint y: 307, endPoint x: 395, endPoint y: 307, distance: 308.4
click at [395, 307] on ul "Описание: Моля , за втръзка с клиента Петър Живков 0886283555 Тип: Технически П…" at bounding box center [540, 358] width 334 height 113
copy p "Моля , за втръзка с клиента Петър Живков 0886283555"
click at [1049, 592] on button "Отказ" at bounding box center [1037, 590] width 54 height 24
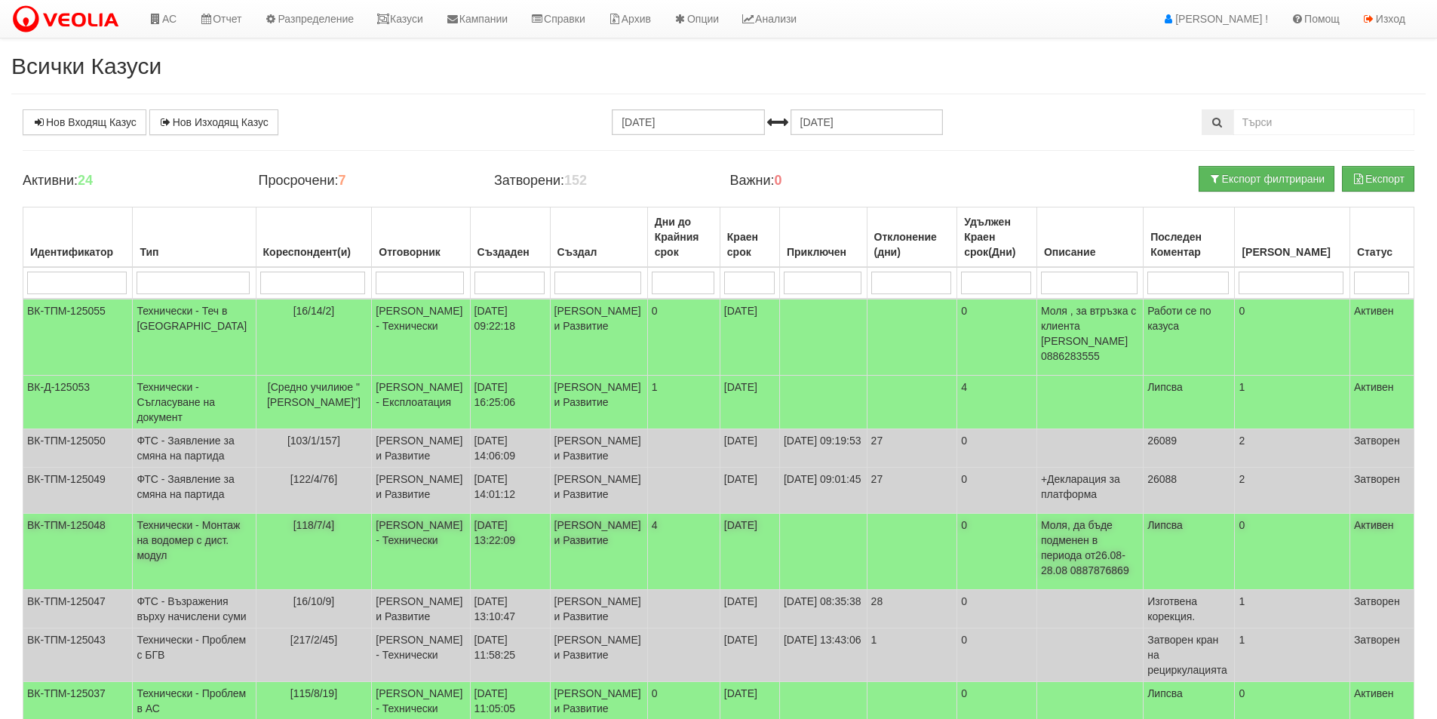
click at [284, 590] on td "[118/7/4]" at bounding box center [314, 552] width 116 height 76
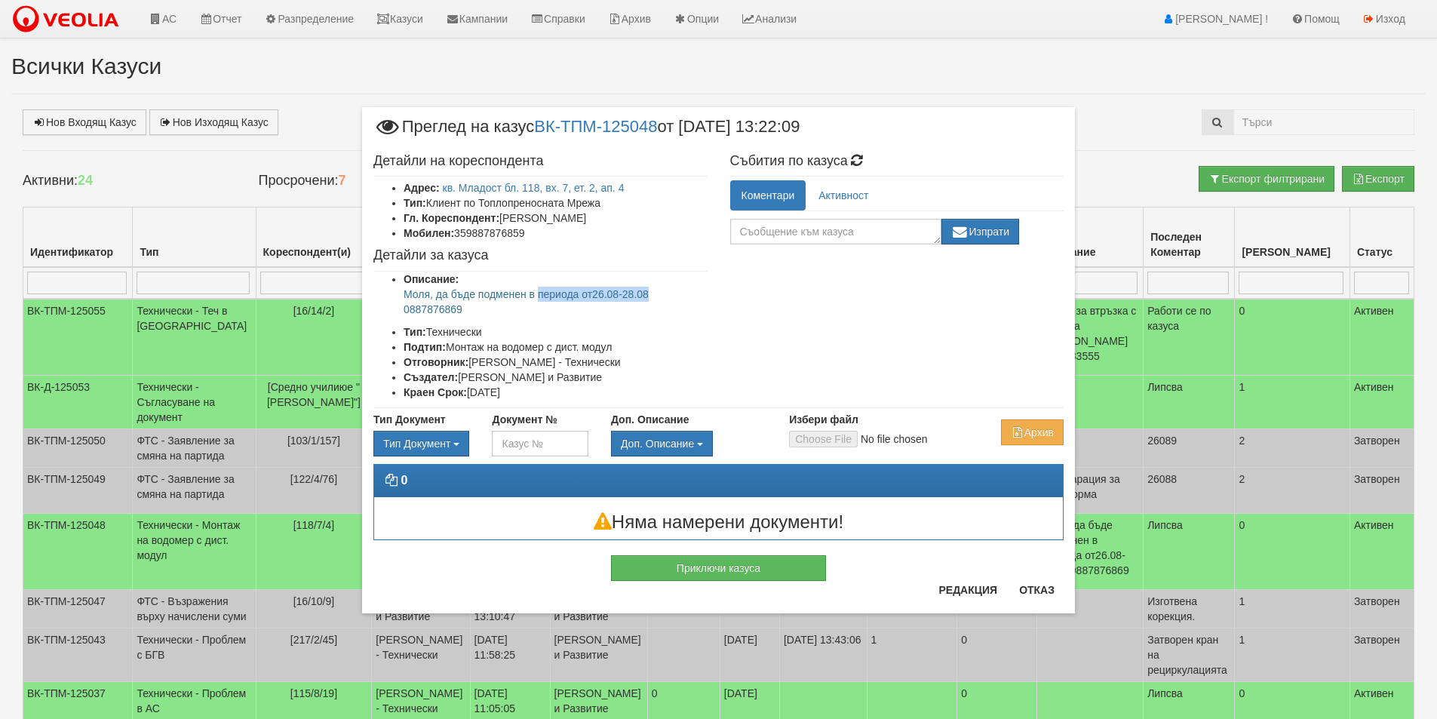
drag, startPoint x: 620, startPoint y: 293, endPoint x: 537, endPoint y: 293, distance: 82.9
click at [537, 293] on p "Моля, да бъде подменен в периода от26.08-28.08 0887876869" at bounding box center [555, 302] width 304 height 30
drag, startPoint x: 480, startPoint y: 311, endPoint x: 397, endPoint y: 296, distance: 83.7
click at [397, 296] on ul "Описание: Моля, да бъде подменен в периода от26.08-28.08 0887876869 Тип: Технич…" at bounding box center [540, 335] width 334 height 128
copy p "Моля, да бъде подменен в периода от26.08-28.08 0887876869"
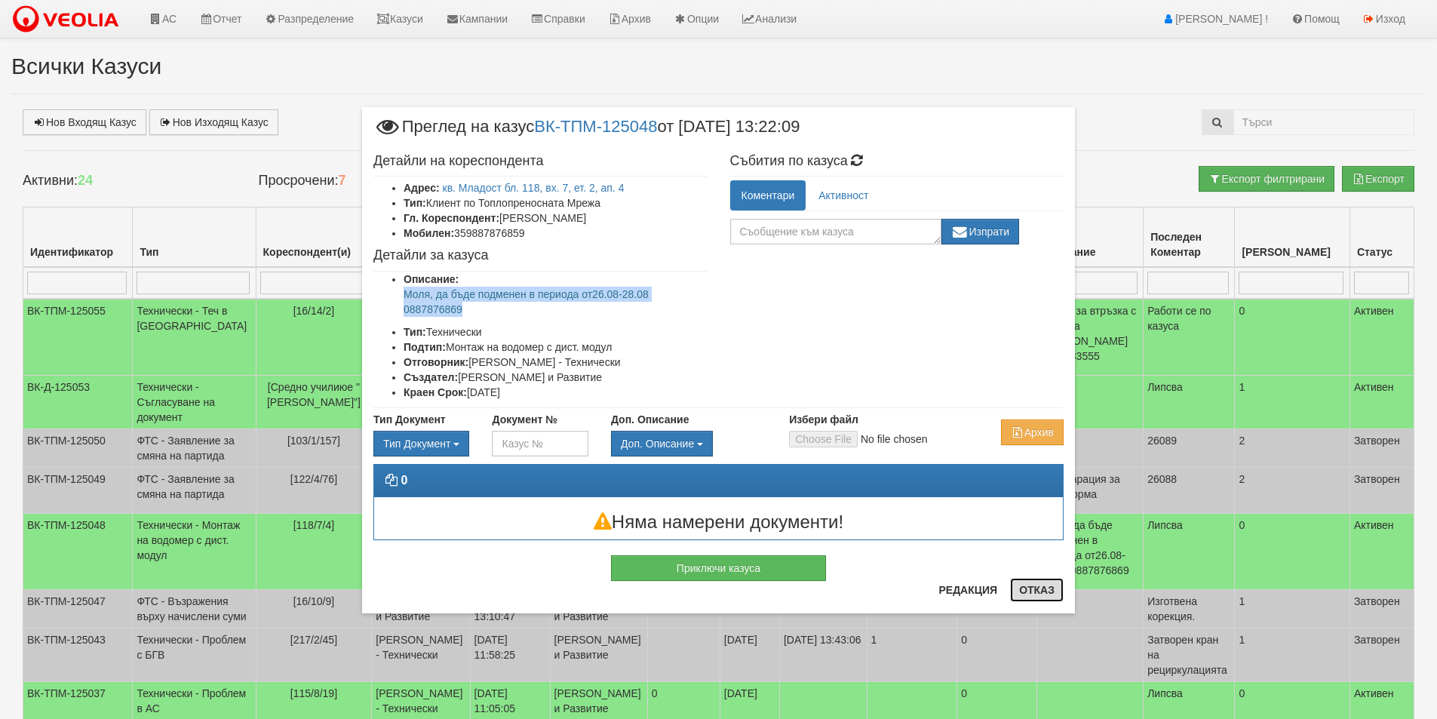
click at [1026, 599] on button "Отказ" at bounding box center [1037, 590] width 54 height 24
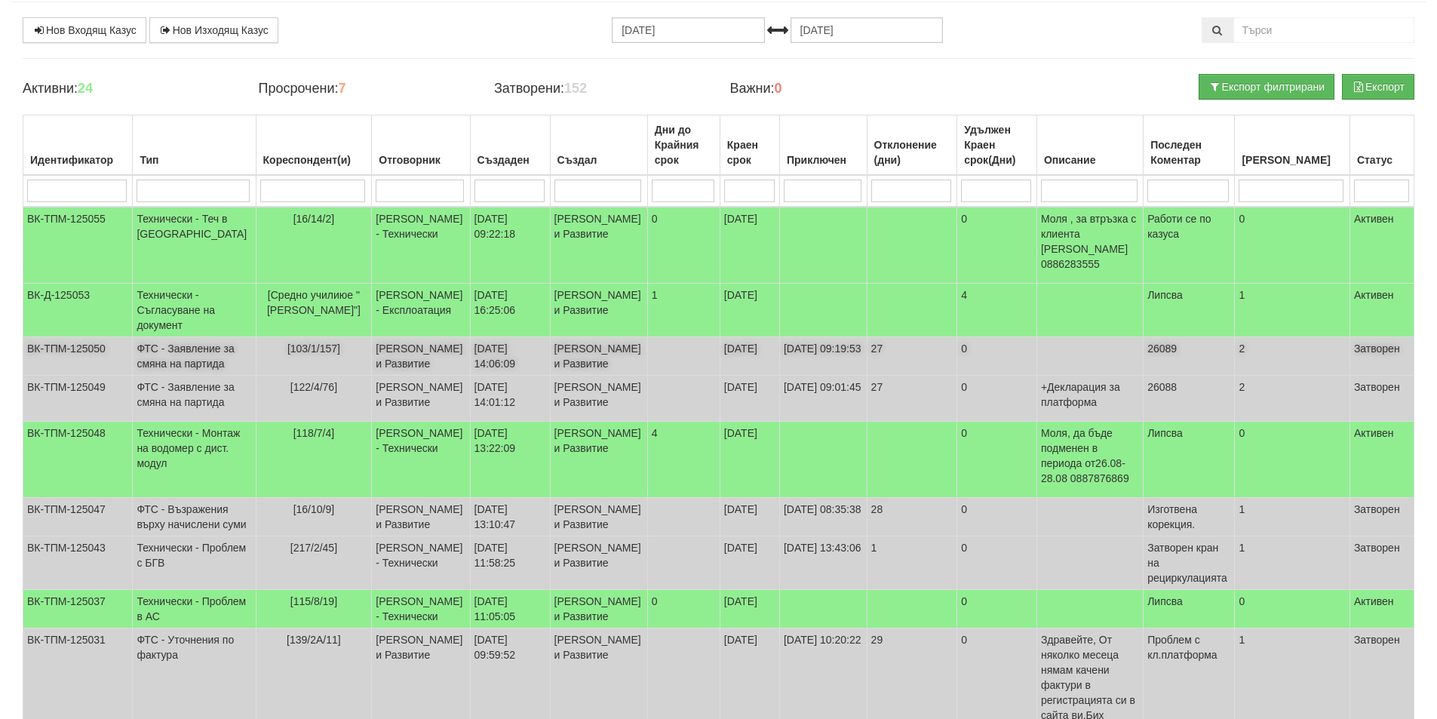
scroll to position [226, 0]
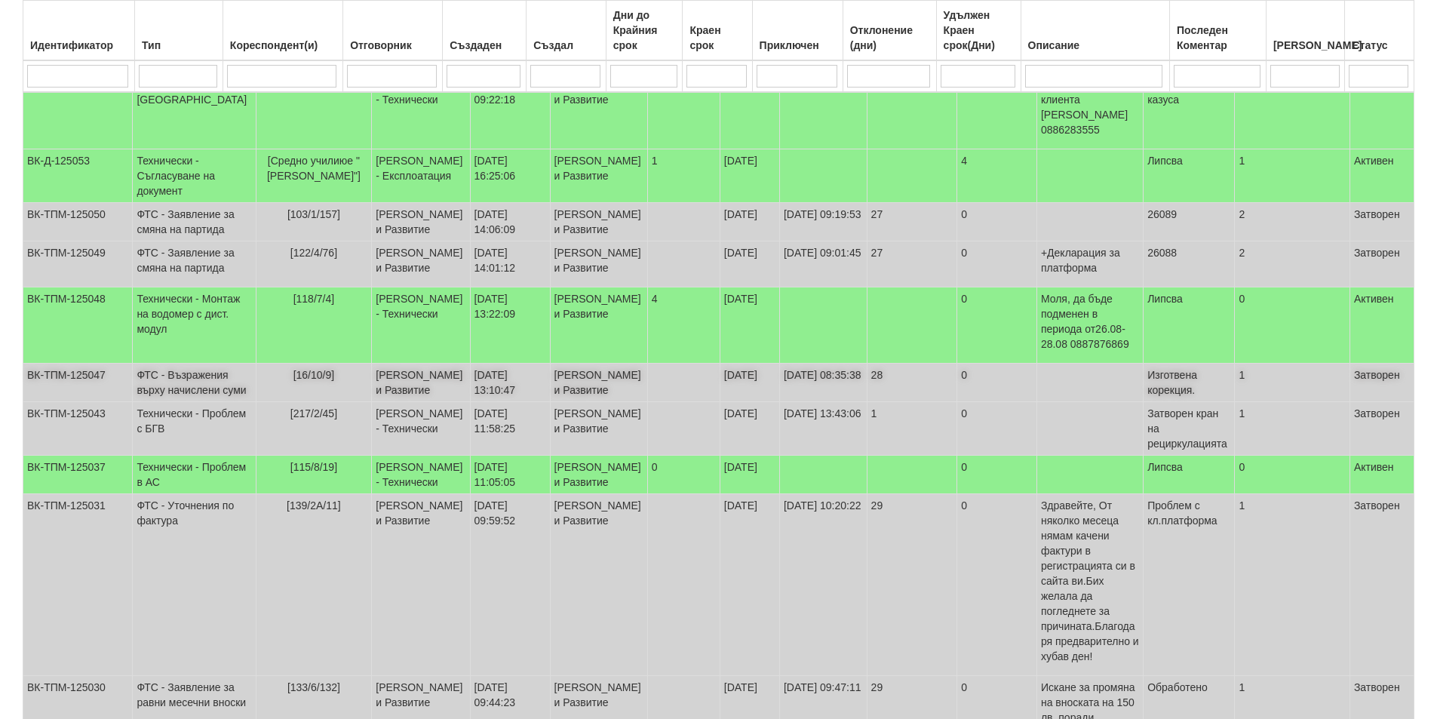
click at [470, 402] on td "18/08/2025 13:10:47" at bounding box center [510, 382] width 80 height 38
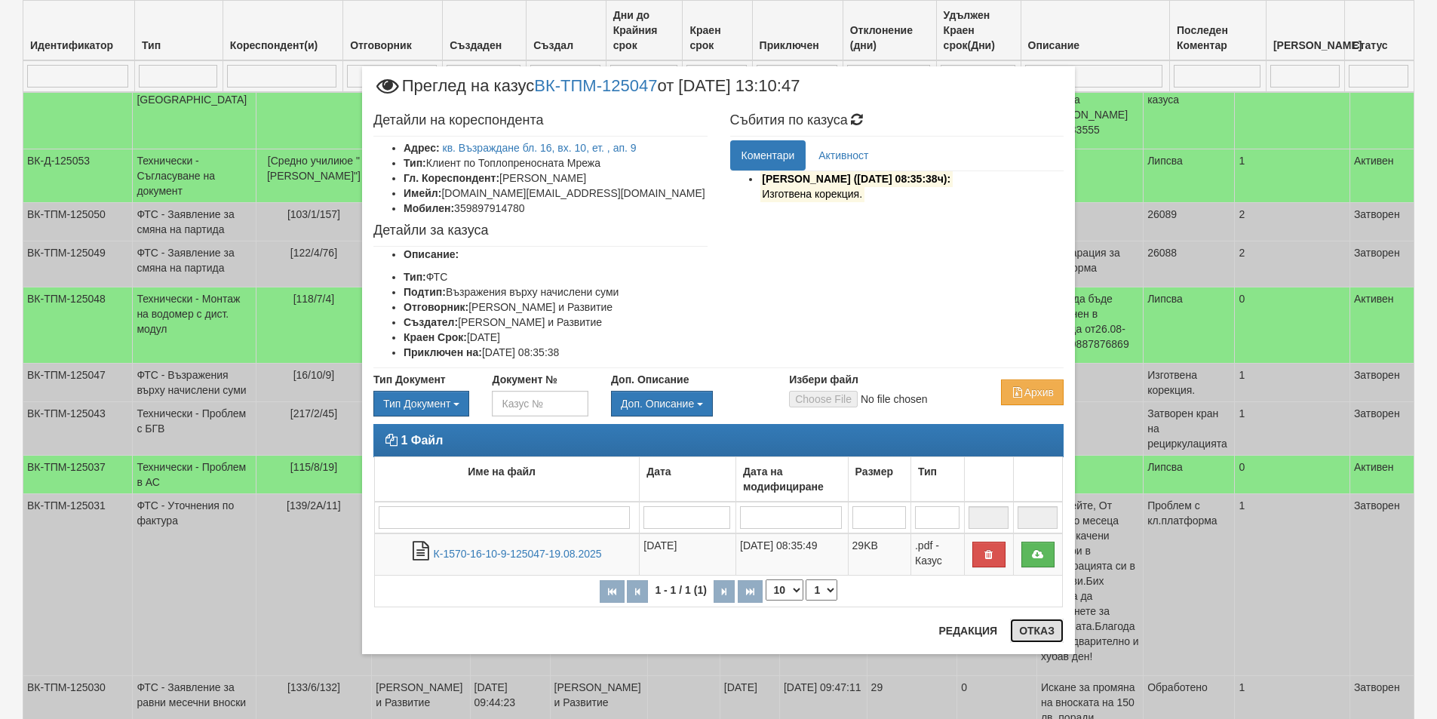
click at [1047, 624] on button "Отказ" at bounding box center [1037, 630] width 54 height 24
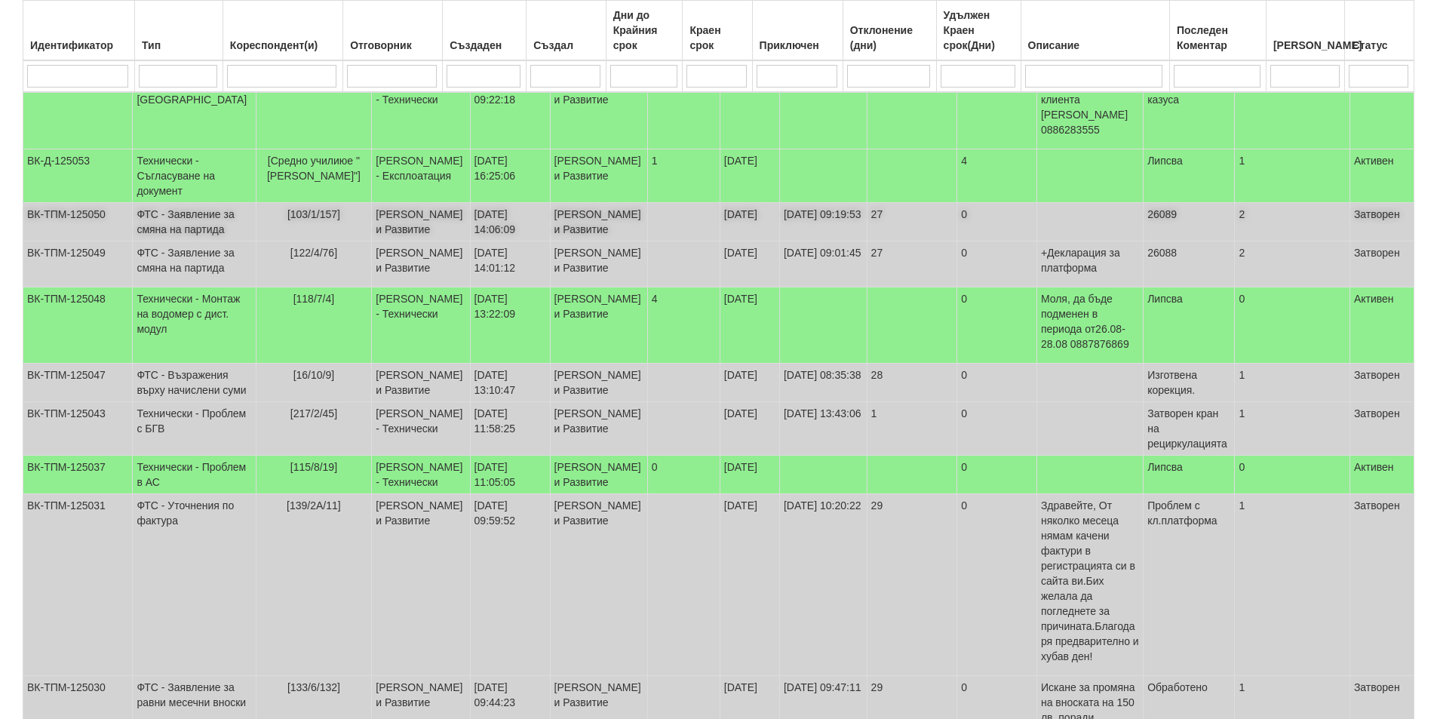
click at [325, 241] on td "[103/1/157]" at bounding box center [314, 222] width 116 height 38
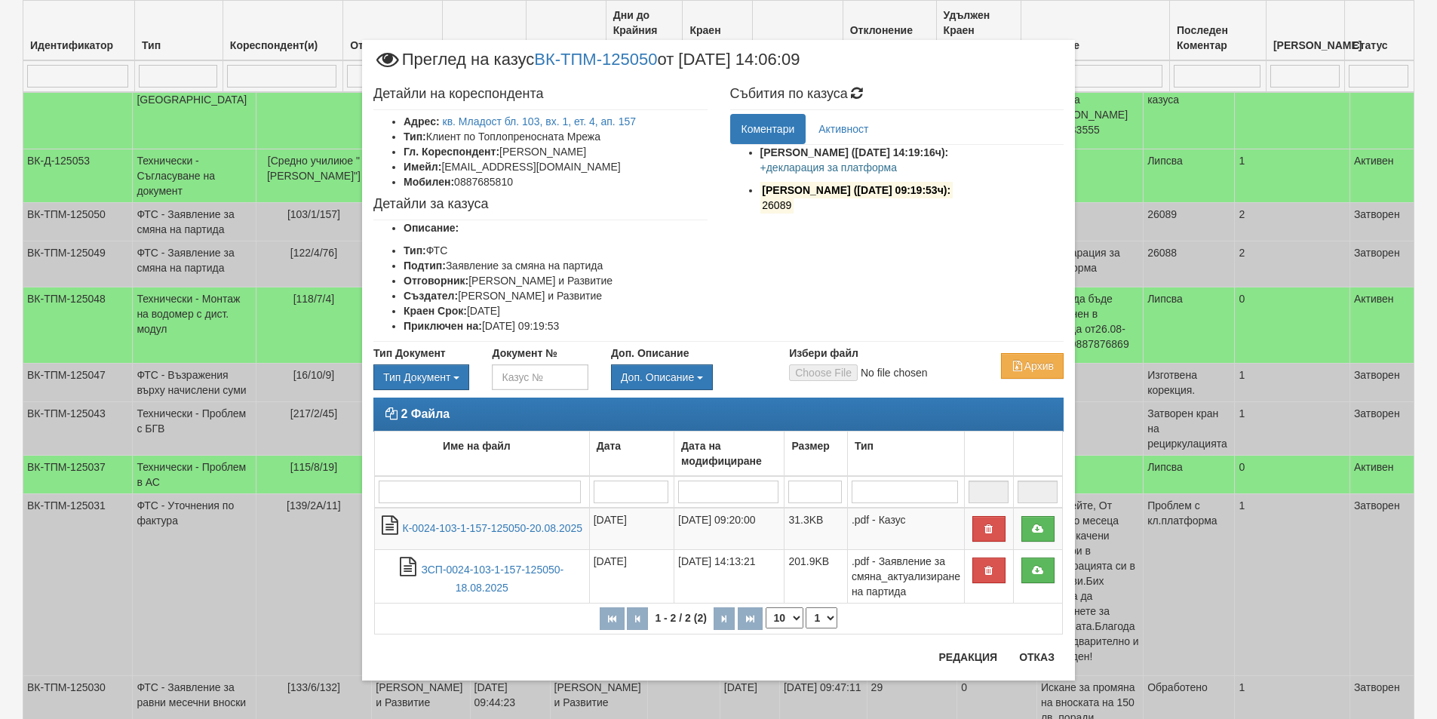
drag, startPoint x: 650, startPoint y: 155, endPoint x: 502, endPoint y: 154, distance: 147.8
click at [502, 154] on li "Гл. Кореспондент: Георги Красимиров Кръстев" at bounding box center [555, 151] width 304 height 15
copy li "Георги Красимиров Кръстев"
drag, startPoint x: 514, startPoint y: 178, endPoint x: 457, endPoint y: 180, distance: 57.4
click at [457, 180] on li "Мобилен: 0887685810" at bounding box center [555, 181] width 304 height 15
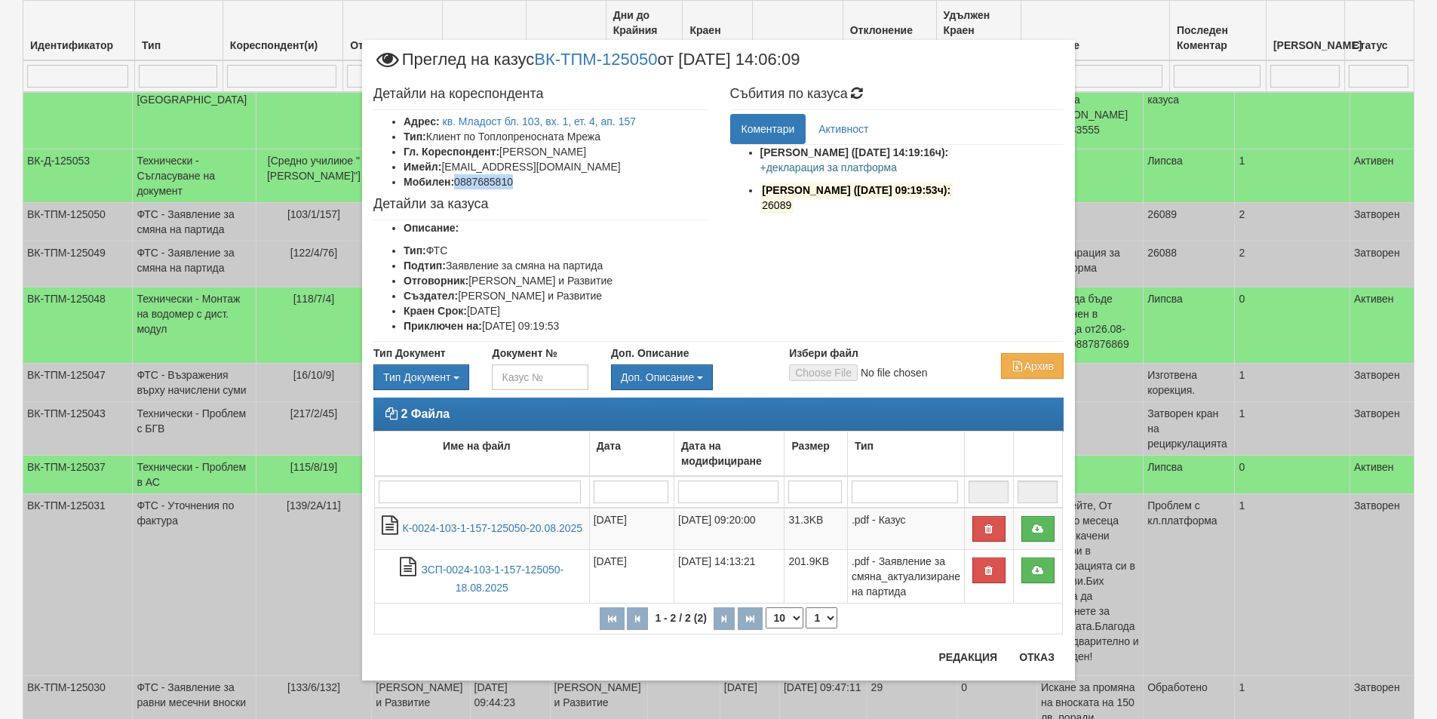
copy li "0887685810"
drag, startPoint x: 530, startPoint y: 164, endPoint x: 443, endPoint y: 162, distance: 86.7
click at [443, 162] on li "Имейл: jorro@abv.bg" at bounding box center [555, 166] width 304 height 15
copy li "jorro@abv.bg"
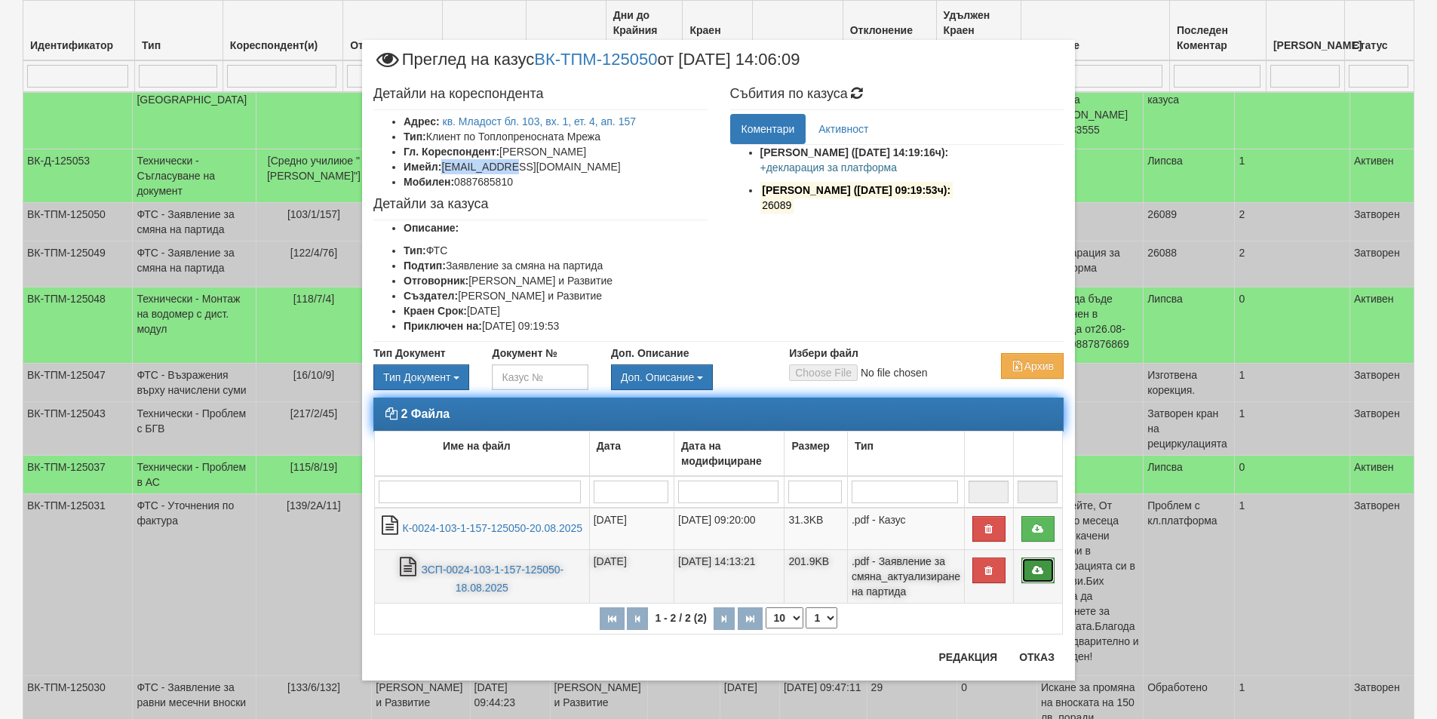
click at [1029, 566] on link at bounding box center [1037, 570] width 33 height 26
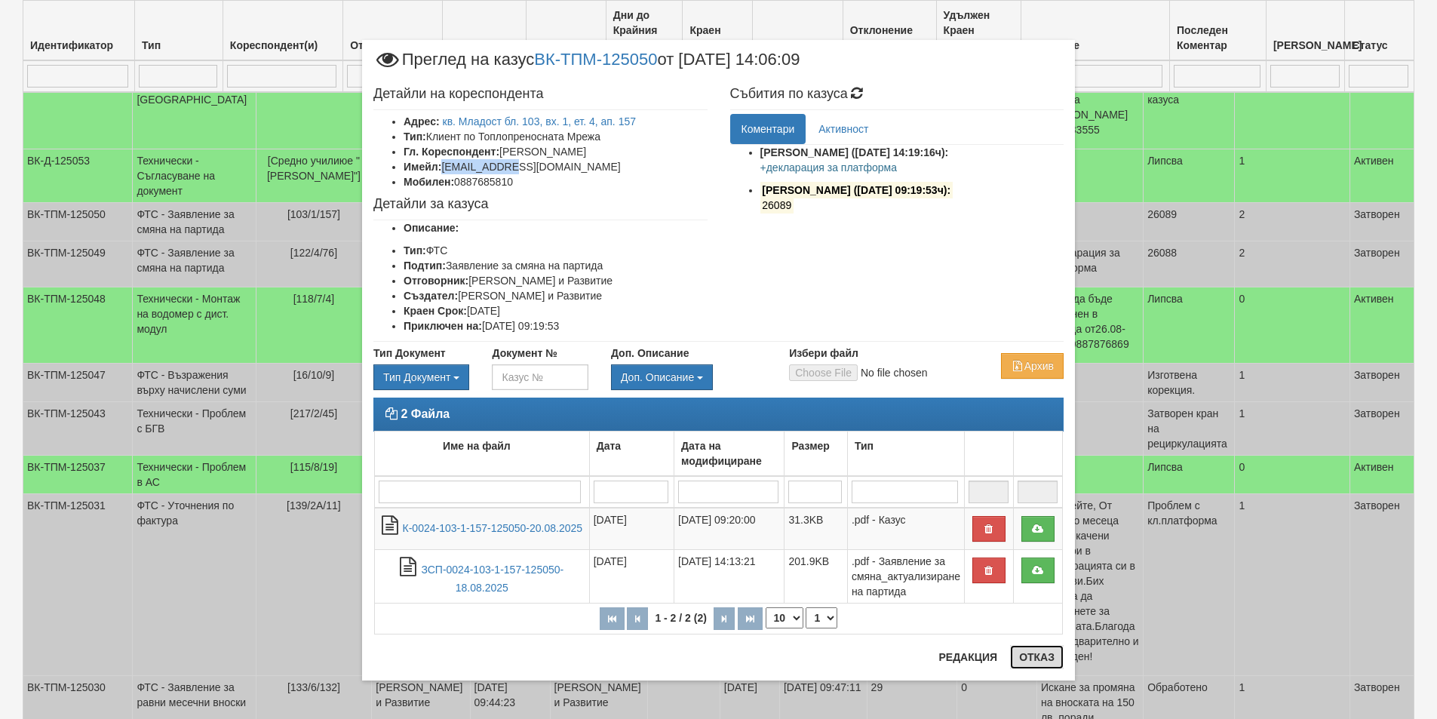
click at [1038, 663] on button "Отказ" at bounding box center [1037, 657] width 54 height 24
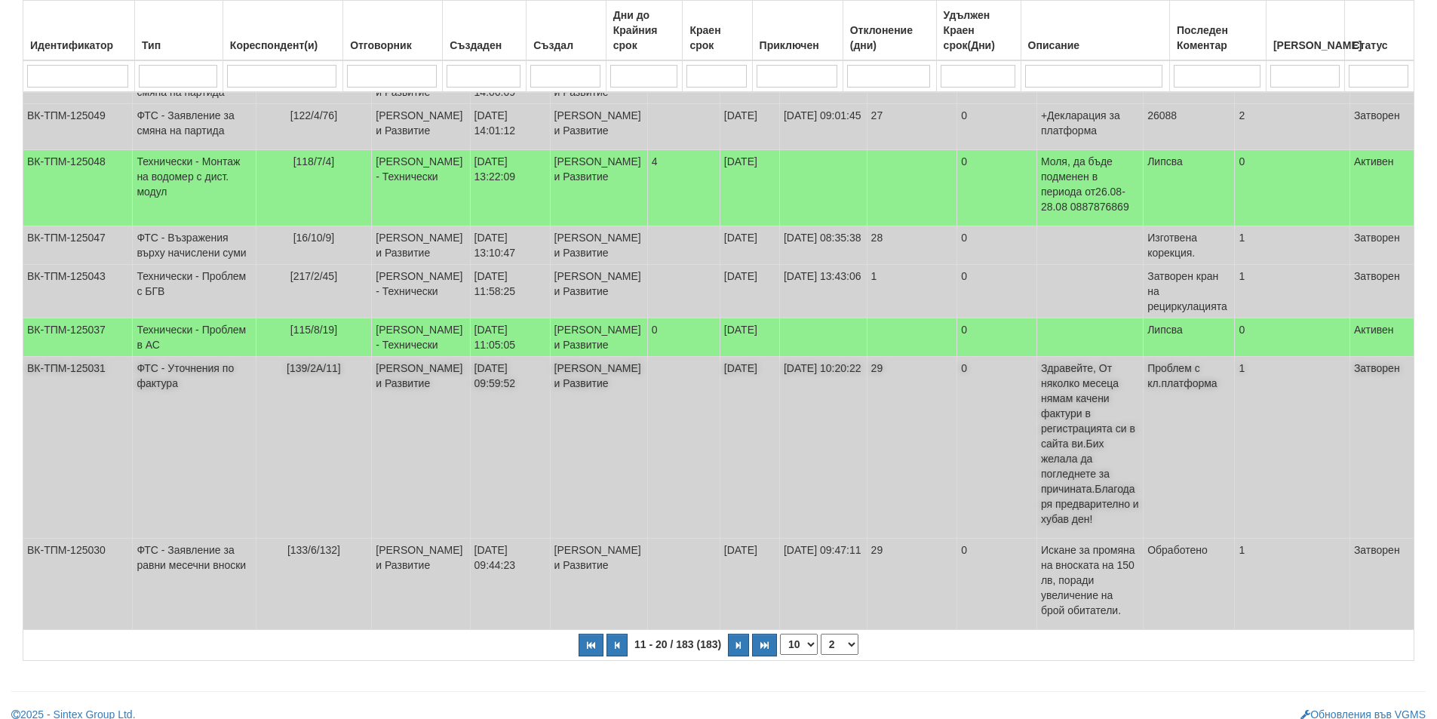
scroll to position [377, 0]
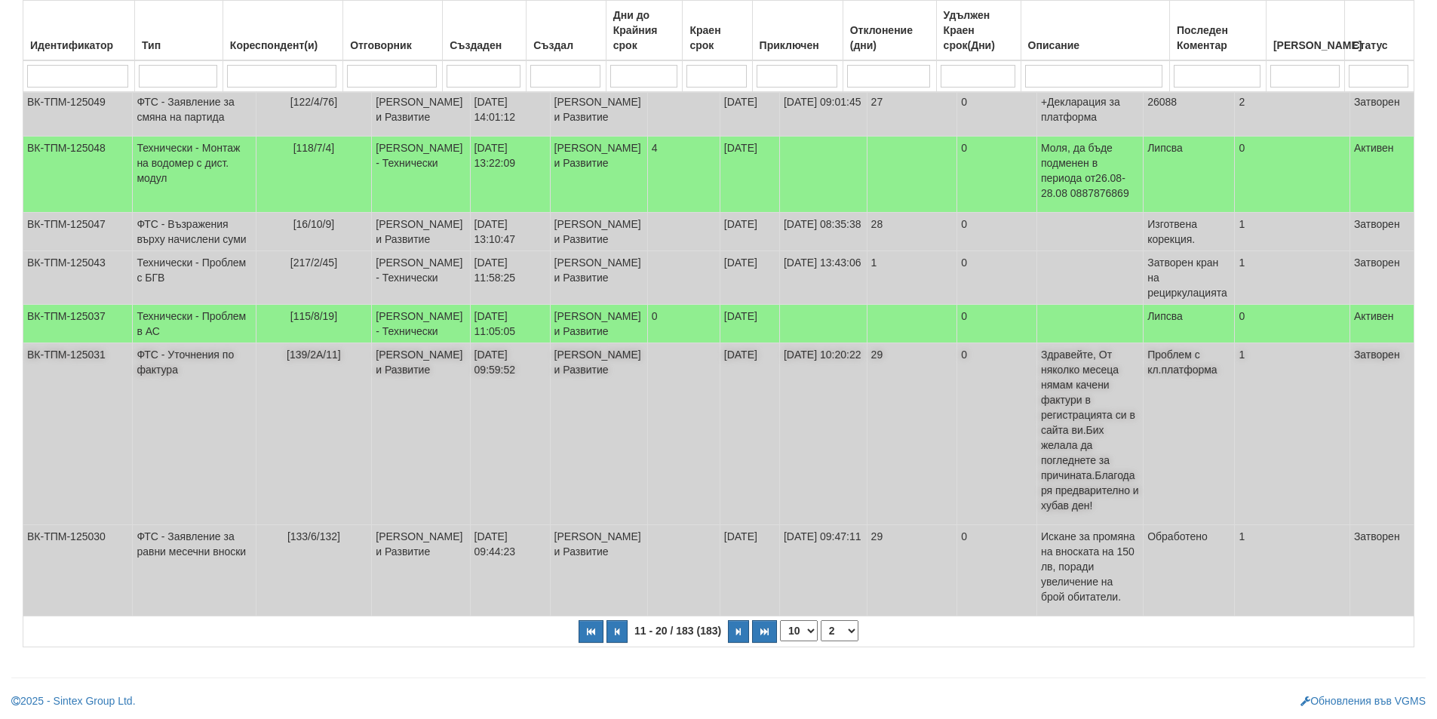
click at [470, 511] on td "18/08/2025 09:59:52" at bounding box center [510, 434] width 80 height 182
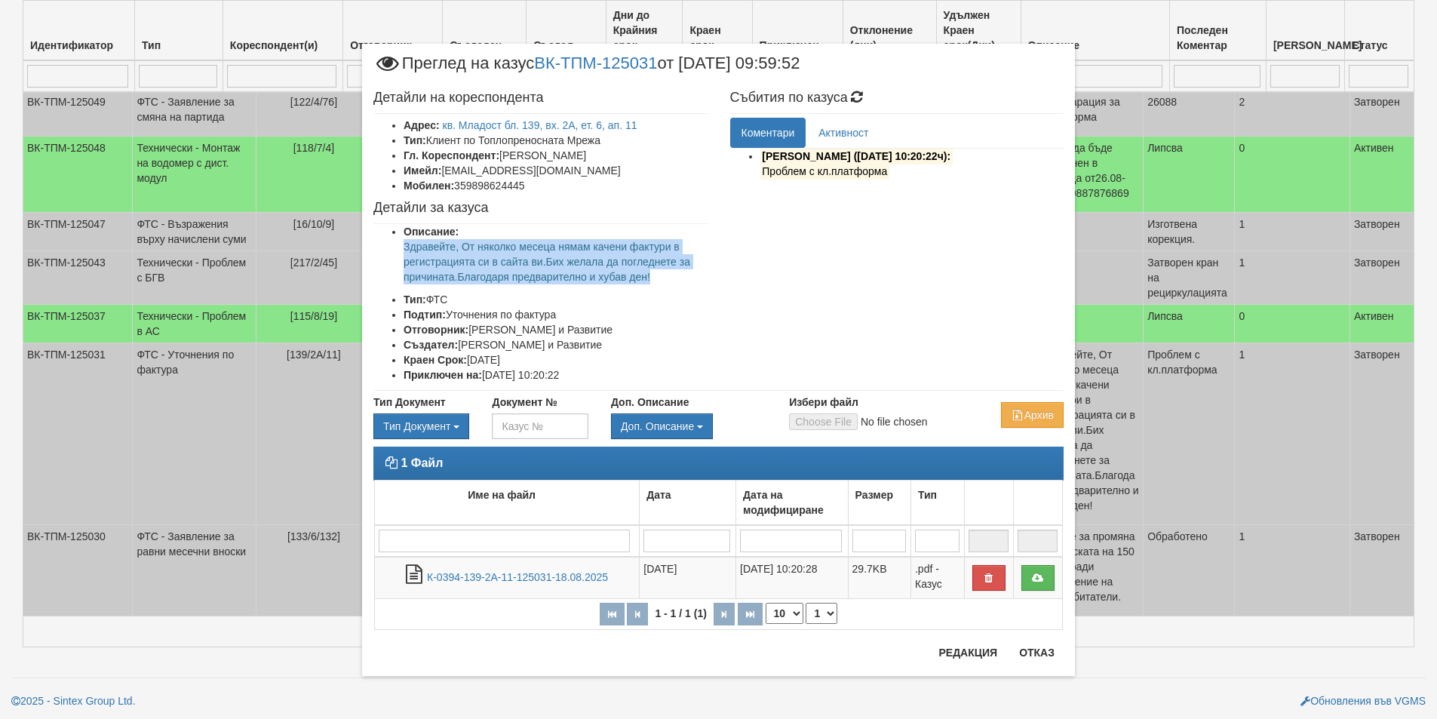
drag, startPoint x: 670, startPoint y: 284, endPoint x: 391, endPoint y: 243, distance: 282.1
click at [391, 243] on ul "Описание: Здравейте, От няколко месеца нямам качени фактури в регистрацията си …" at bounding box center [540, 303] width 334 height 158
copy p "Здравейте, От няколко месеца нямам качени фактури в регистрацията си в сайта ви…"
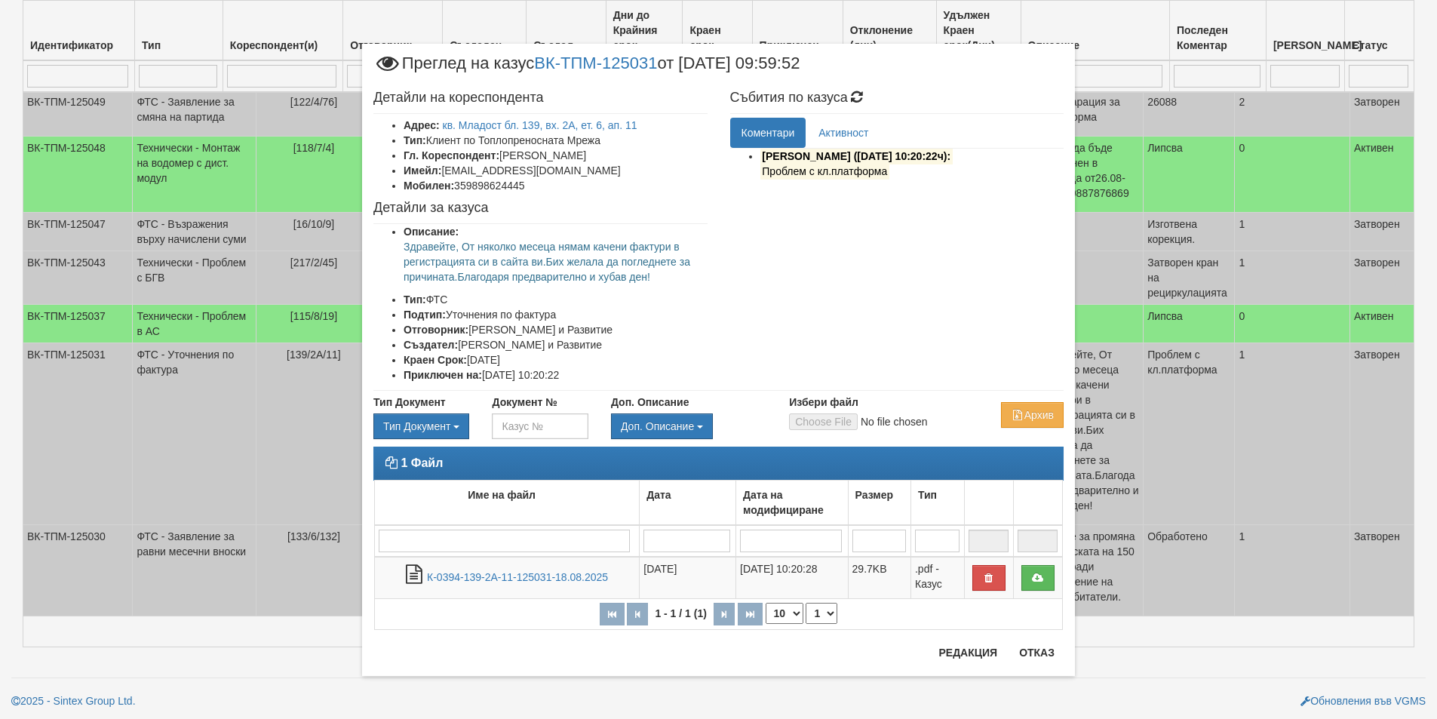
click at [0, 207] on div "× Преглед на казус ВК-ТПМ-125031 от 18/08/2025 09:59:52 Детайли на кореспондент…" at bounding box center [718, 359] width 1437 height 719
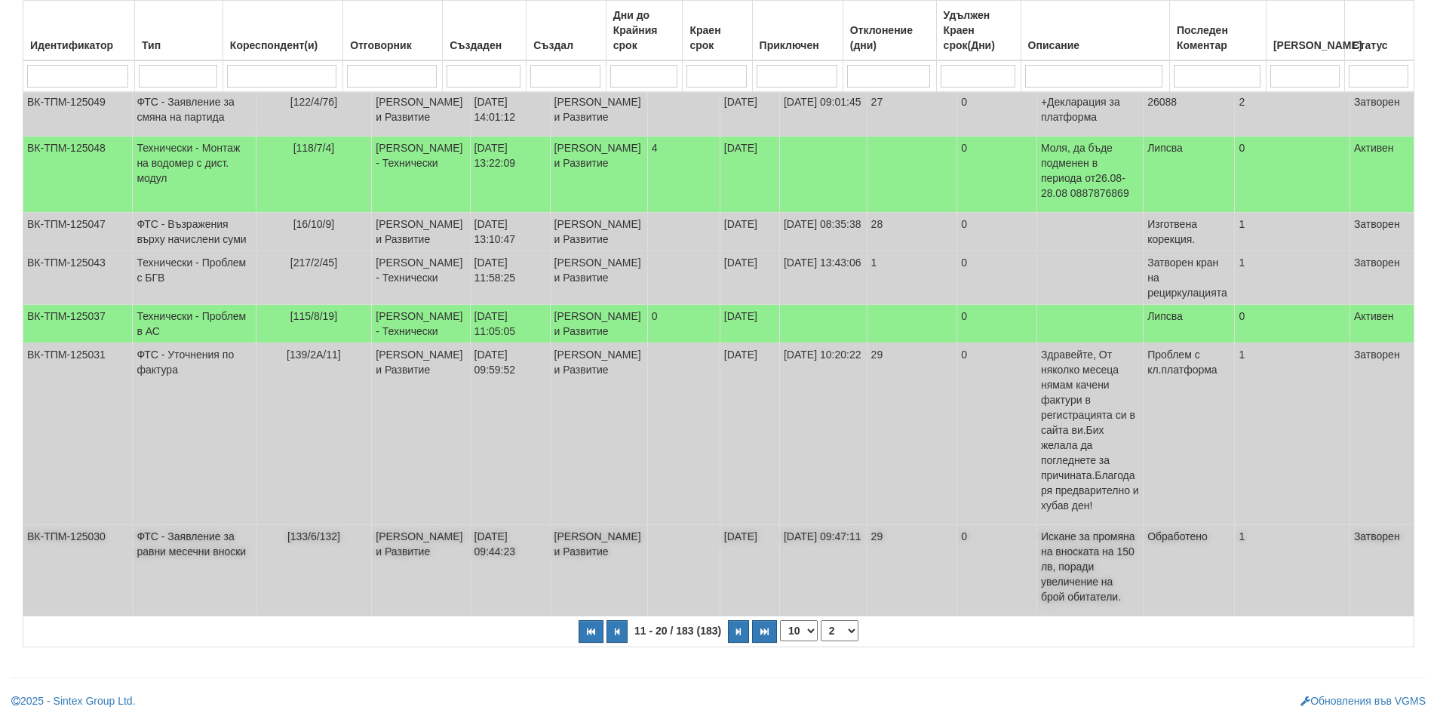
click at [575, 615] on td "Антоанета Ганева - Клиенти и Развитие" at bounding box center [598, 570] width 97 height 91
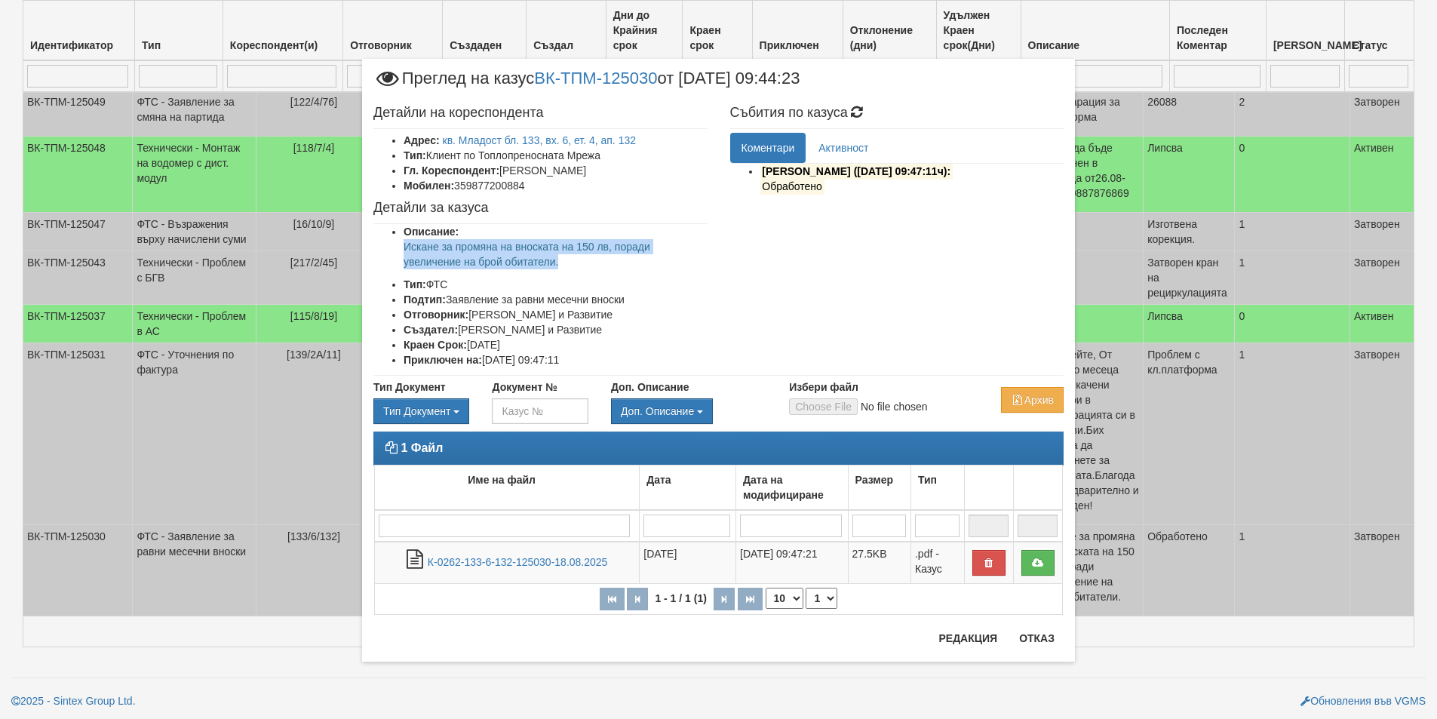
drag, startPoint x: 512, startPoint y: 258, endPoint x: 382, endPoint y: 250, distance: 130.0
click at [382, 250] on ul "Описание: Искане за промяна на вноската на 150 лв, поради увеличение на брой об…" at bounding box center [540, 295] width 334 height 143
copy p "Искане за промяна на вноската на 150 лв, поради увеличение на брой обитатели."
click at [1047, 641] on button "Отказ" at bounding box center [1037, 638] width 54 height 24
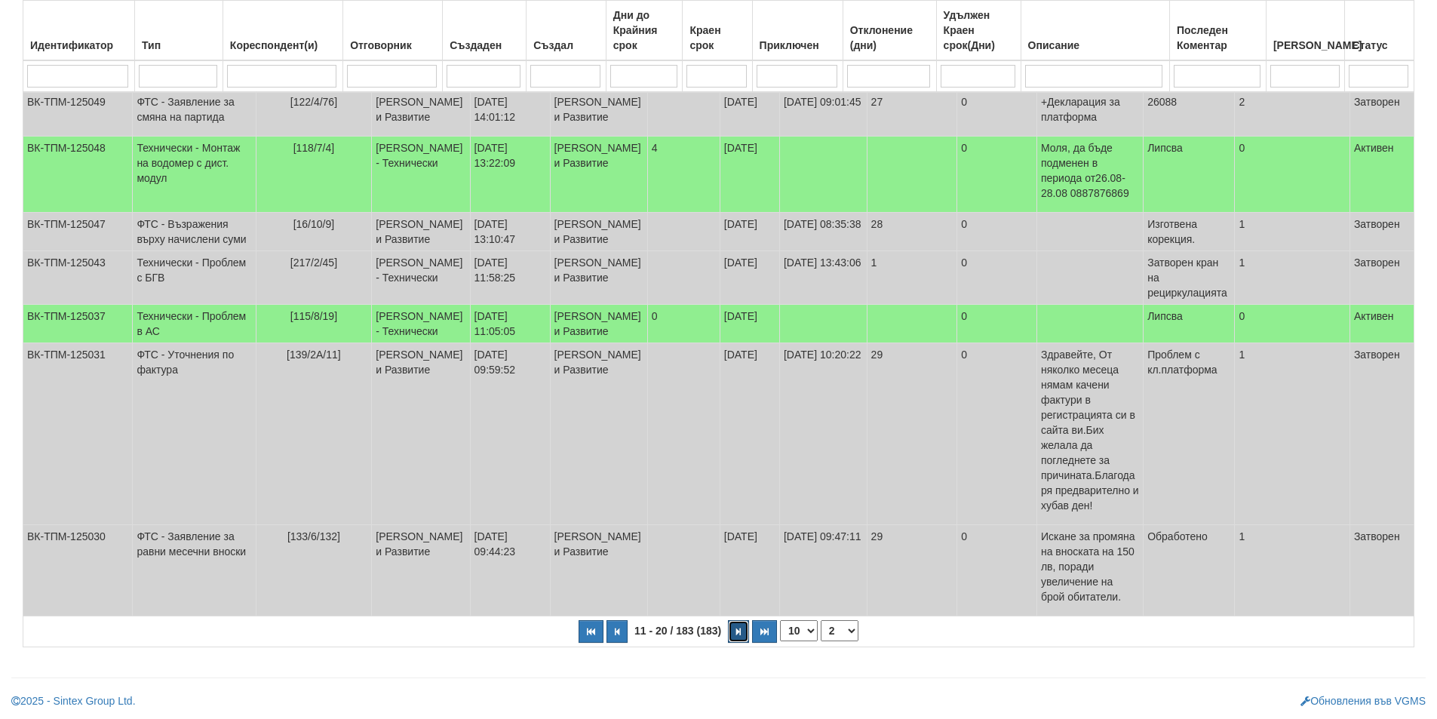
click at [738, 636] on icon "button" at bounding box center [738, 631] width 5 height 8
select select "3"
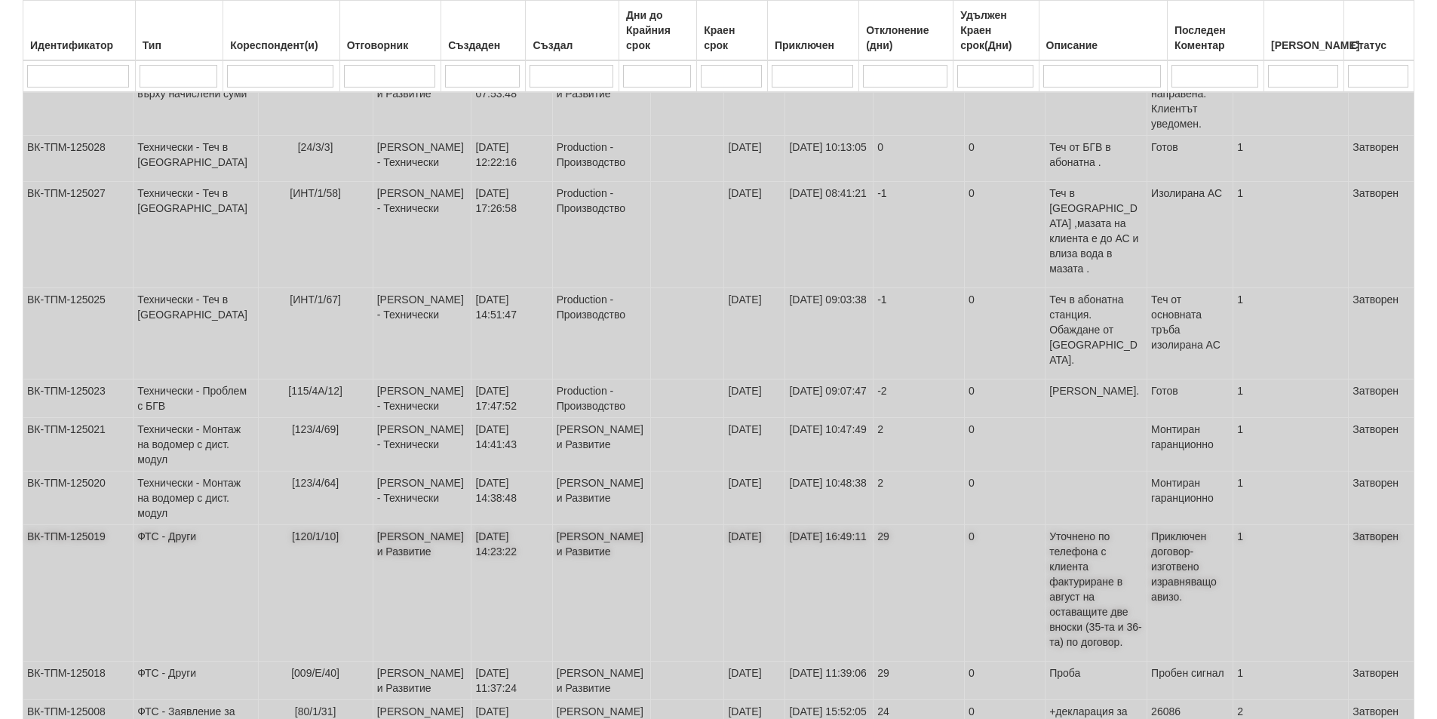
scroll to position [84, 0]
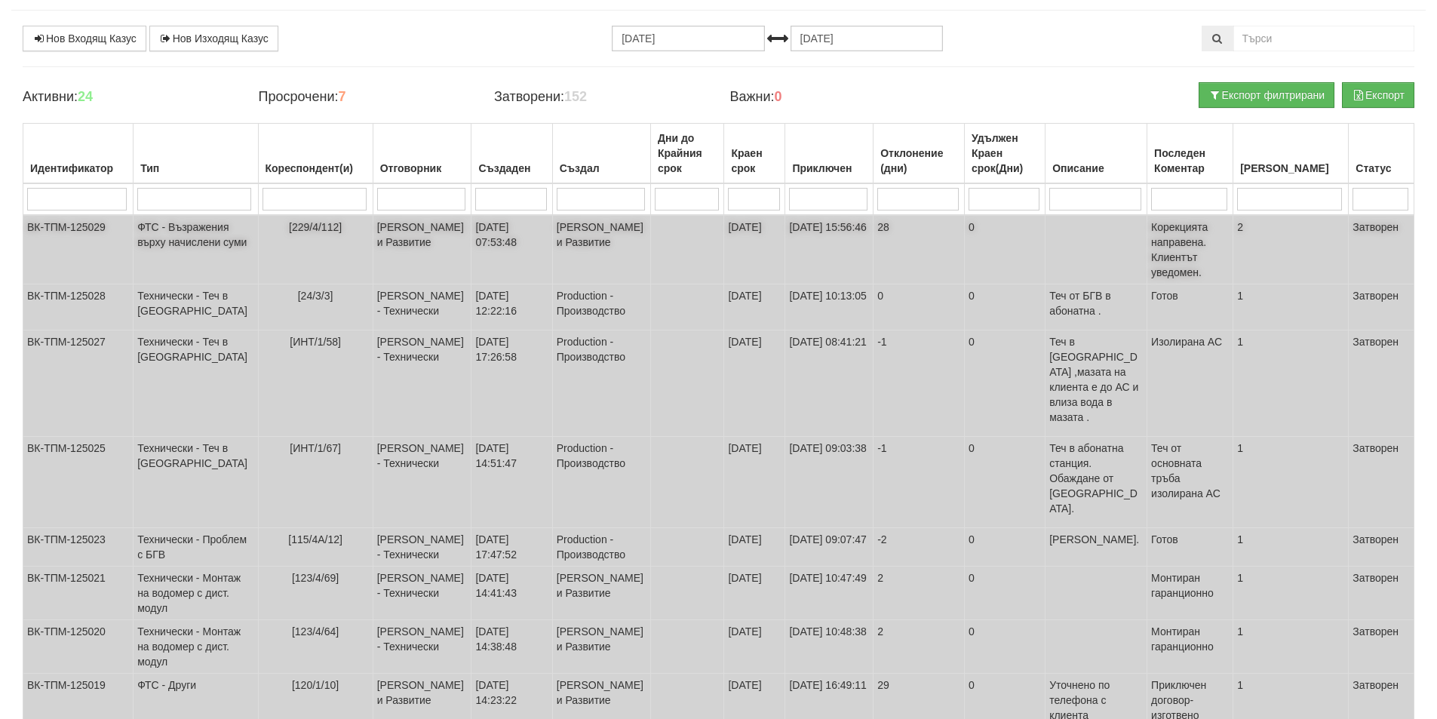
click at [397, 230] on td "Миглена Михова - Клиенти и Развитие" at bounding box center [422, 249] width 99 height 69
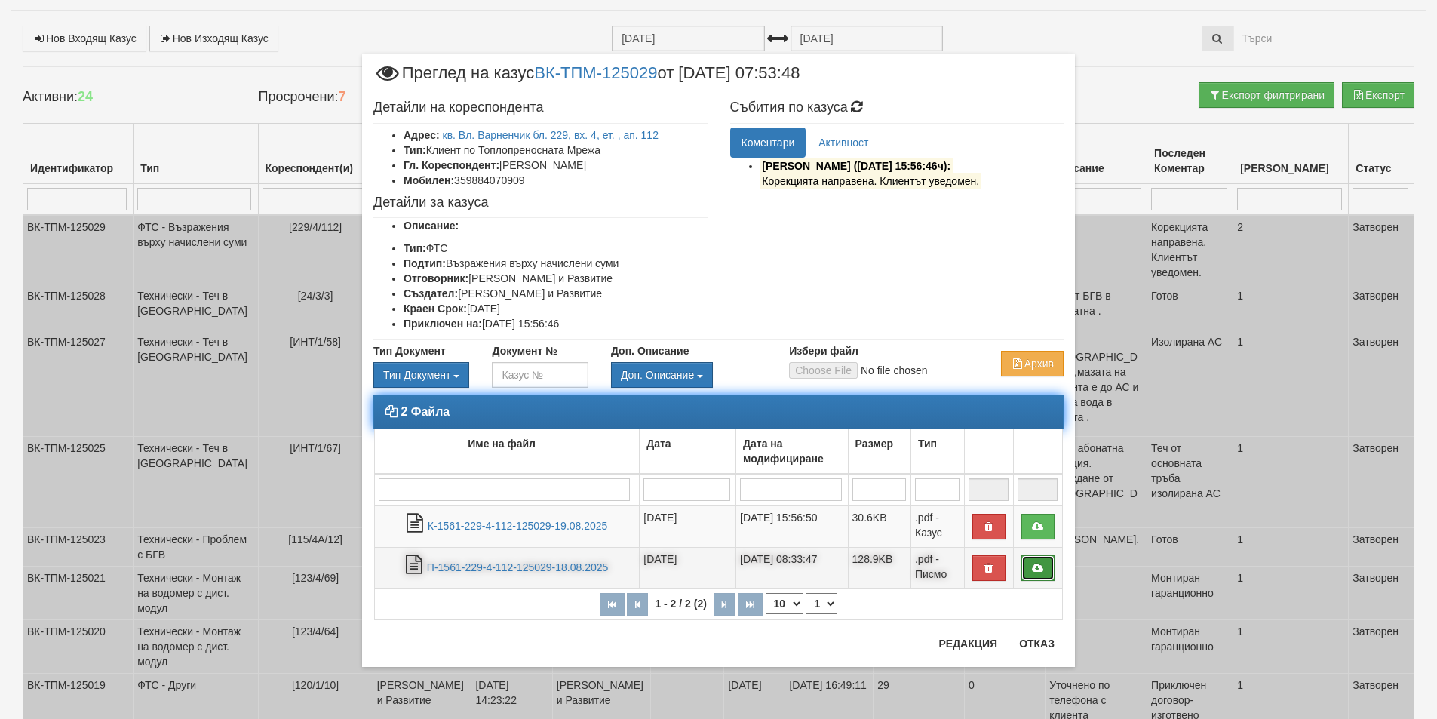
click at [1032, 565] on icon at bounding box center [1038, 568] width 14 height 11
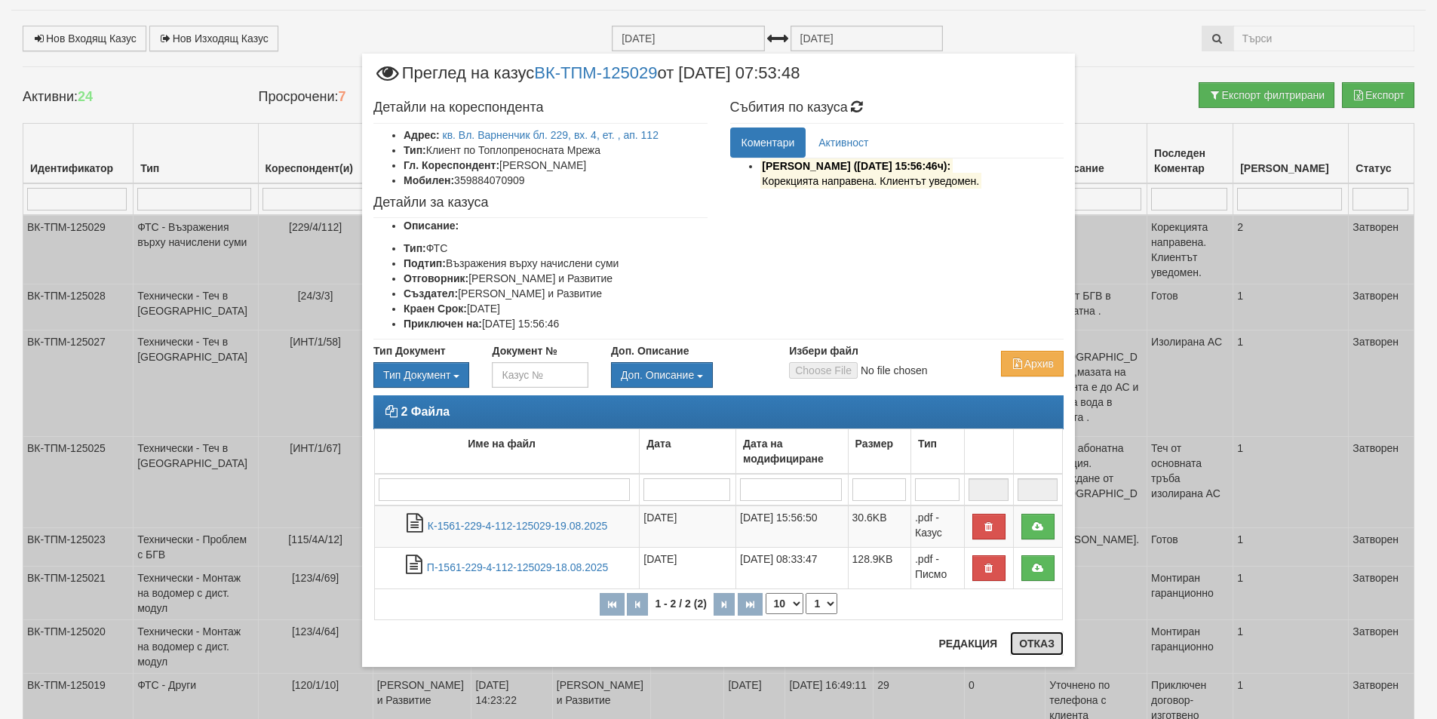
click at [1047, 644] on button "Отказ" at bounding box center [1037, 643] width 54 height 24
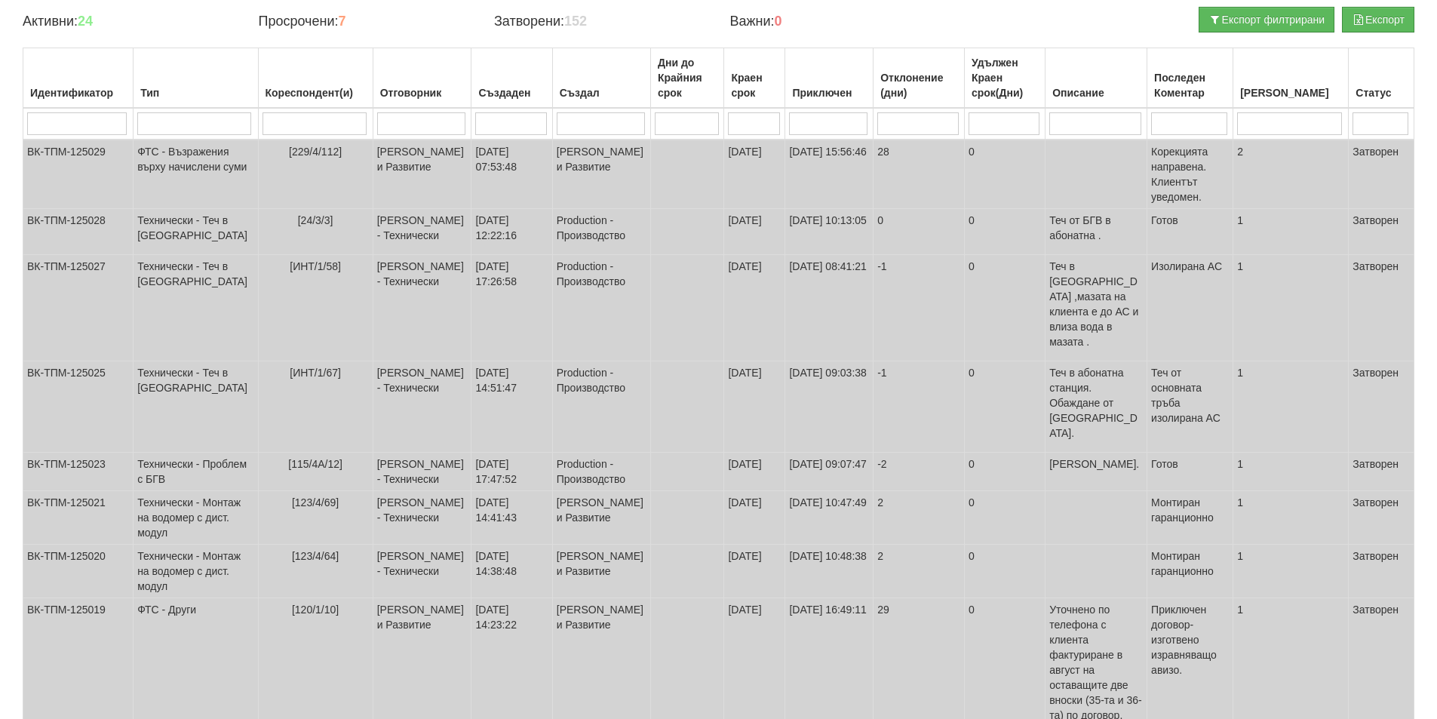
scroll to position [8, 0]
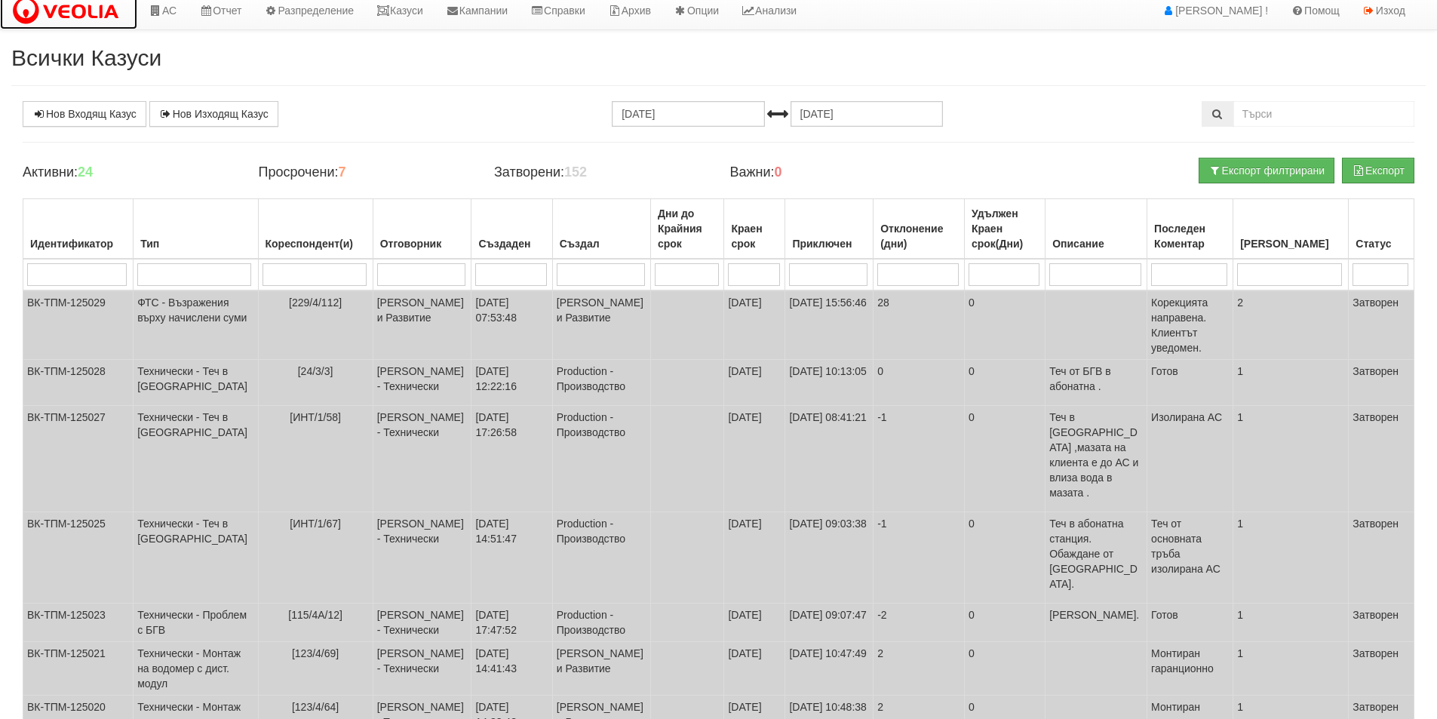
click at [63, 11] on img at bounding box center [68, 11] width 115 height 32
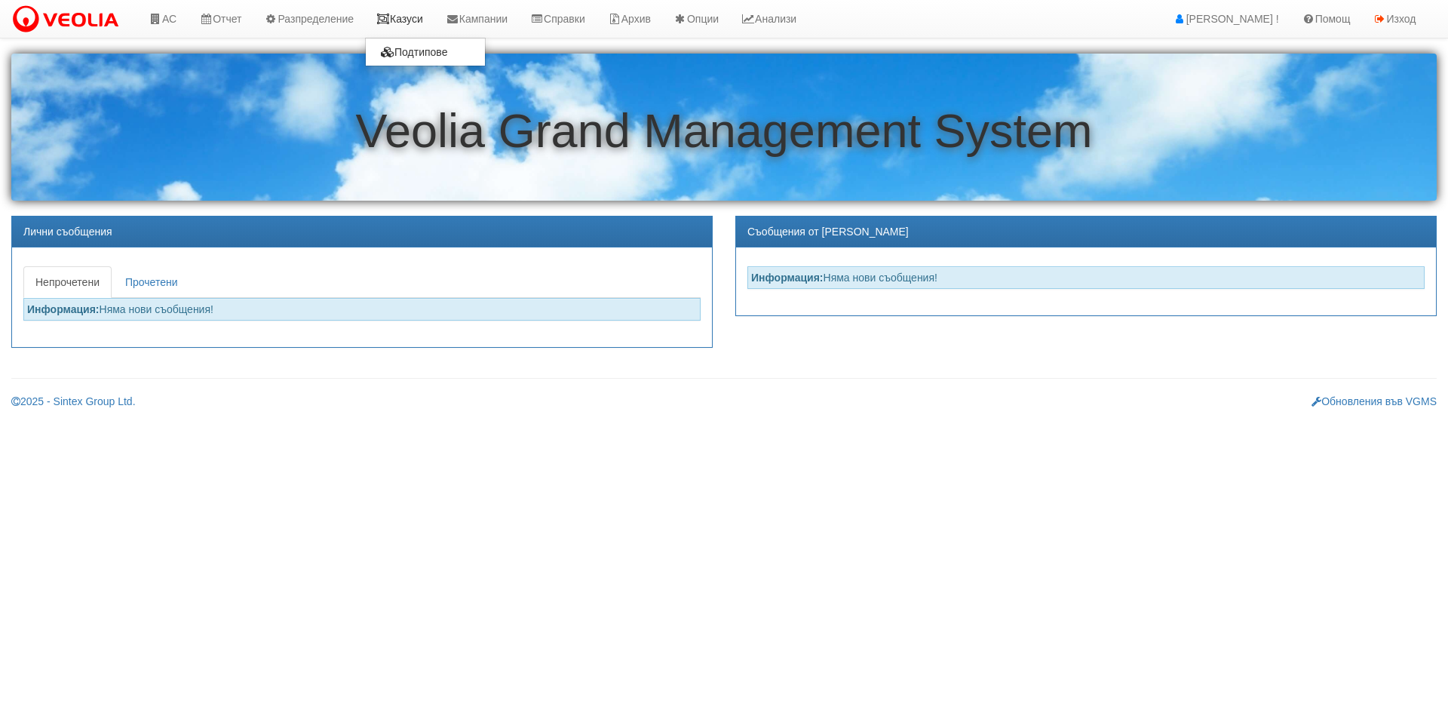
click at [390, 23] on icon at bounding box center [383, 19] width 14 height 11
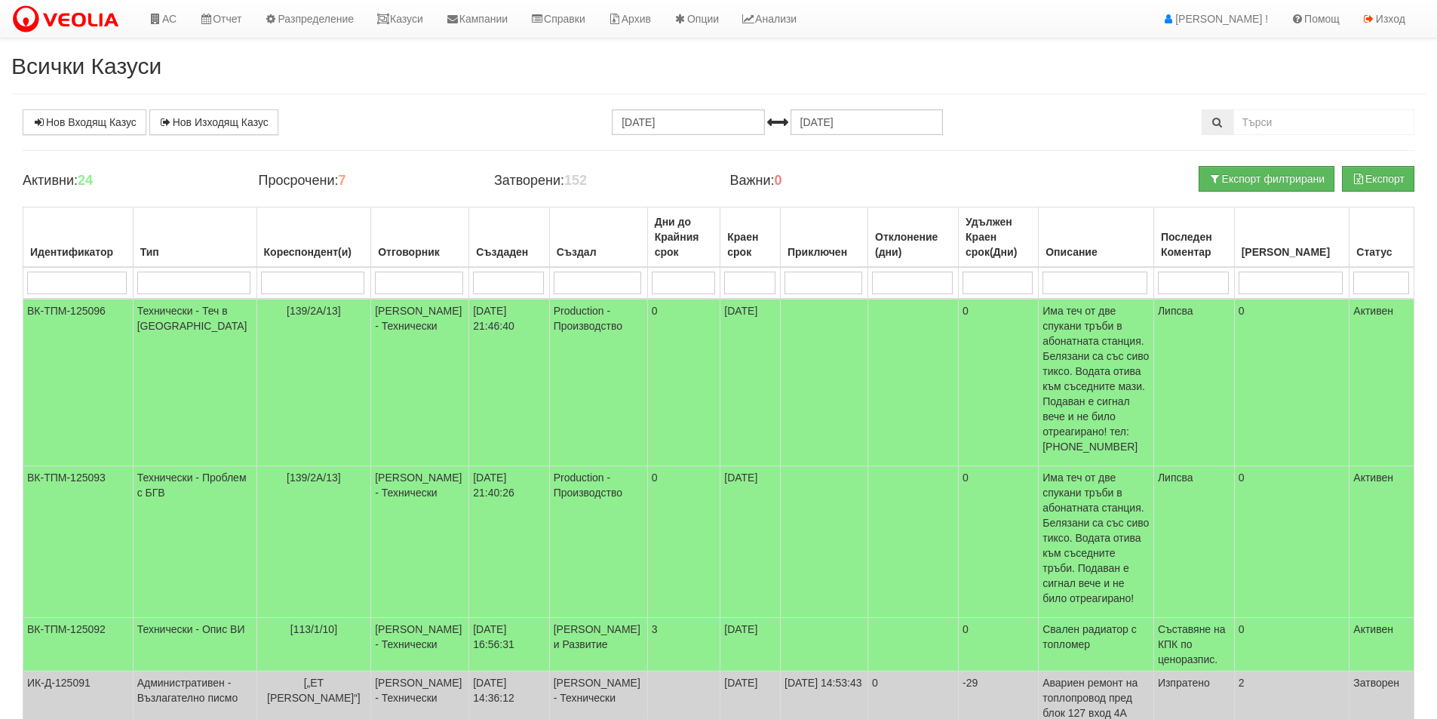
click at [103, 292] on input "search" at bounding box center [77, 282] width 100 height 23
type input "12"
type input "124946"
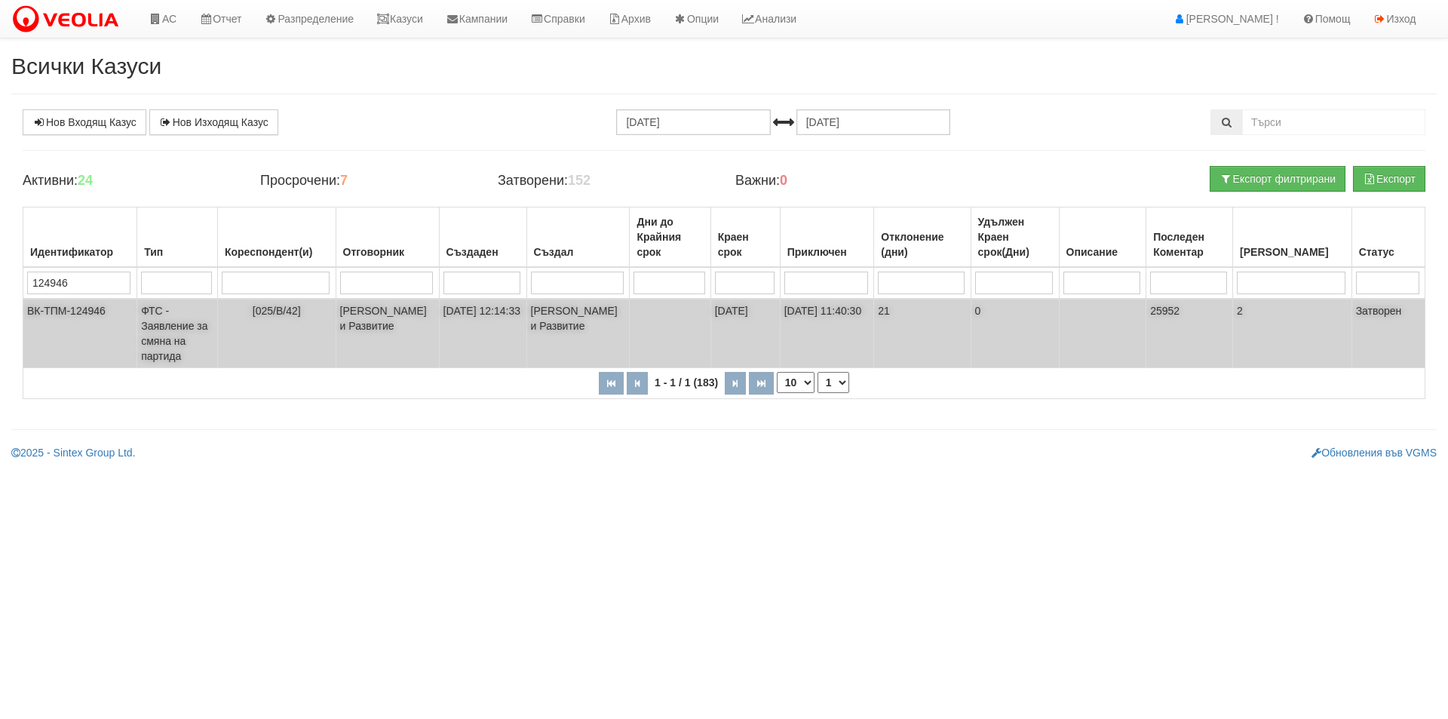
type input "124946"
click at [140, 337] on td "ФТС - Заявление за смяна на партида" at bounding box center [177, 333] width 81 height 69
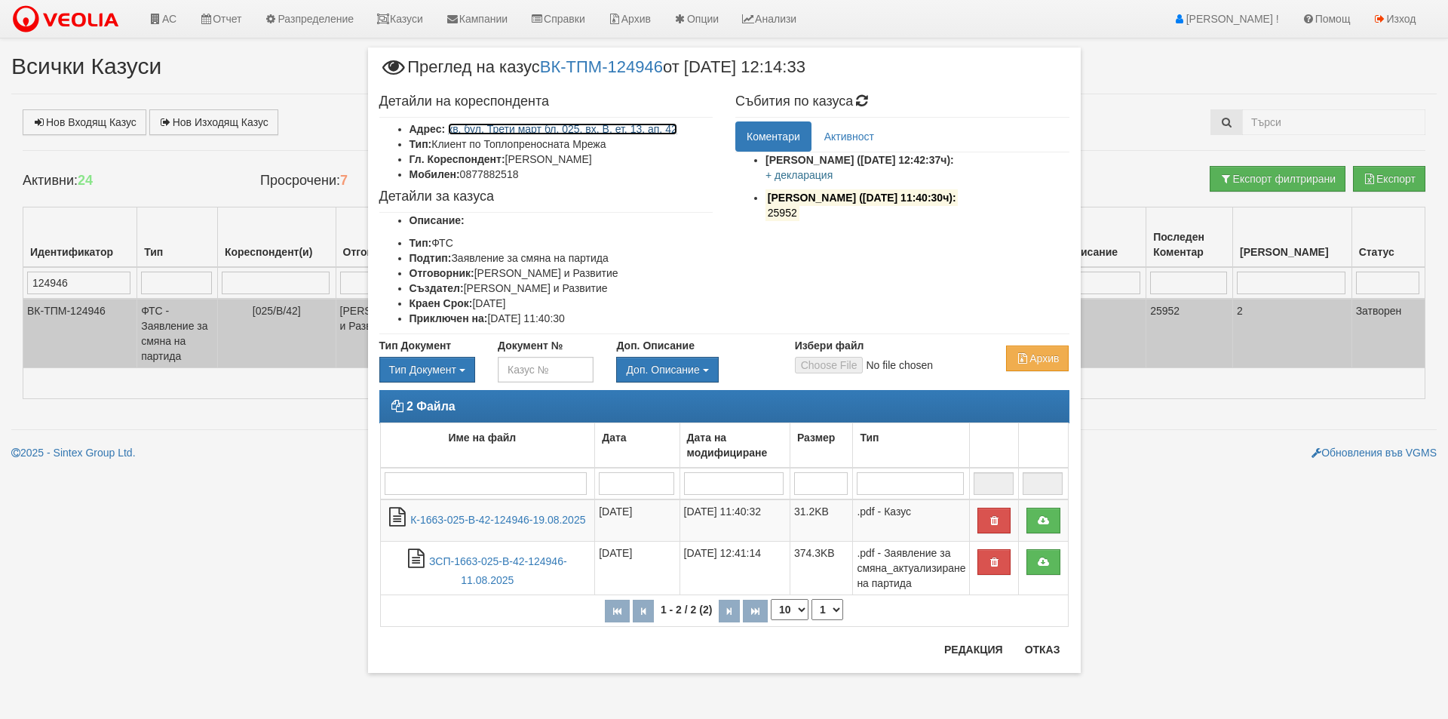
click at [523, 131] on link "кв. бул. Трети март бл. 025, вх. В, ет. 13, ап. 42" at bounding box center [562, 129] width 229 height 12
click at [1056, 654] on button "Отказ" at bounding box center [1043, 649] width 54 height 24
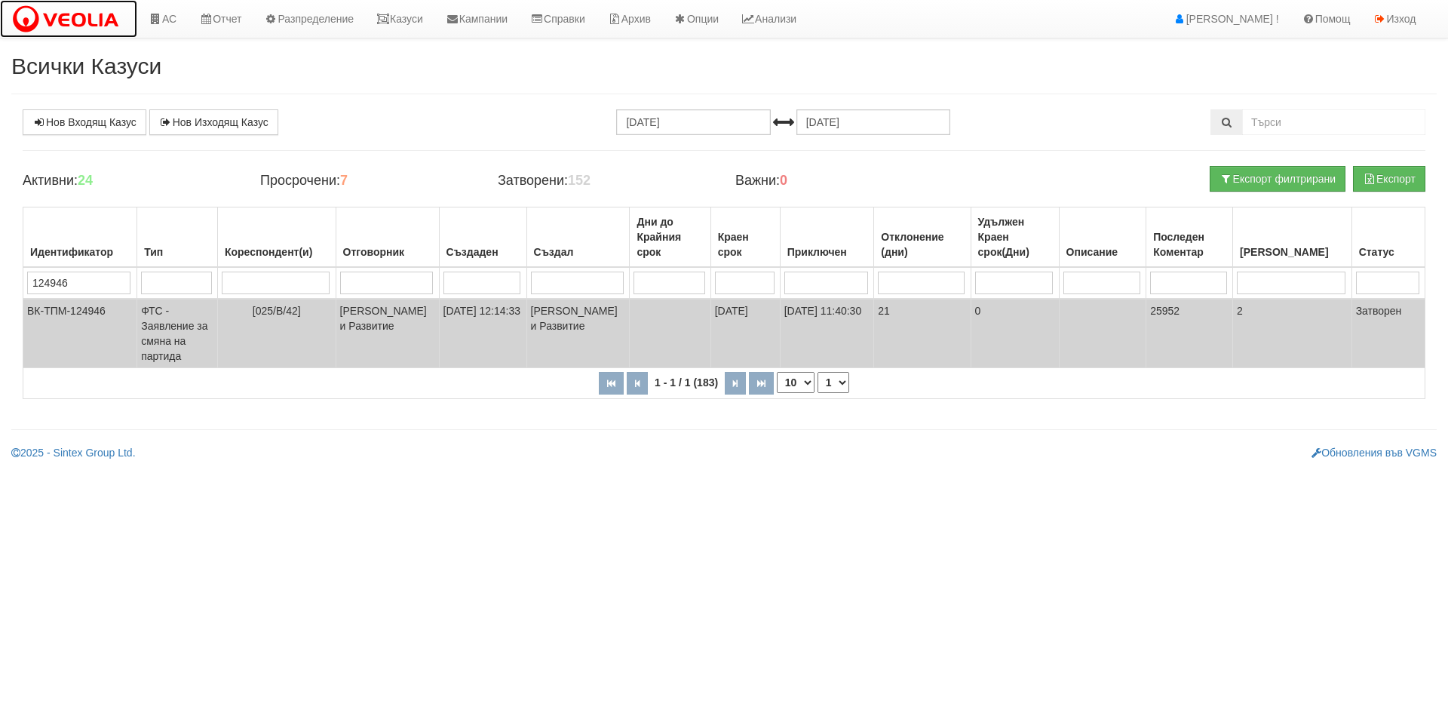
click at [92, 33] on img at bounding box center [68, 20] width 115 height 32
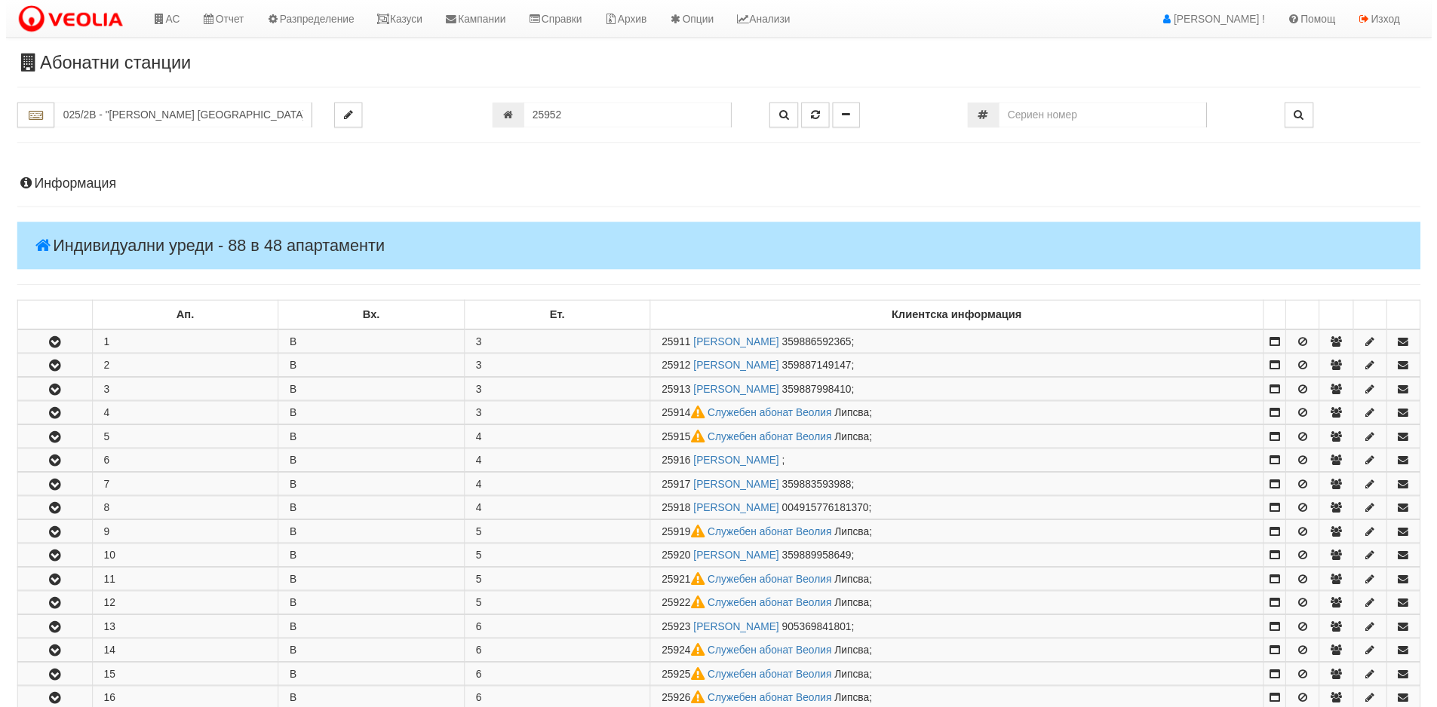
scroll to position [1154, 0]
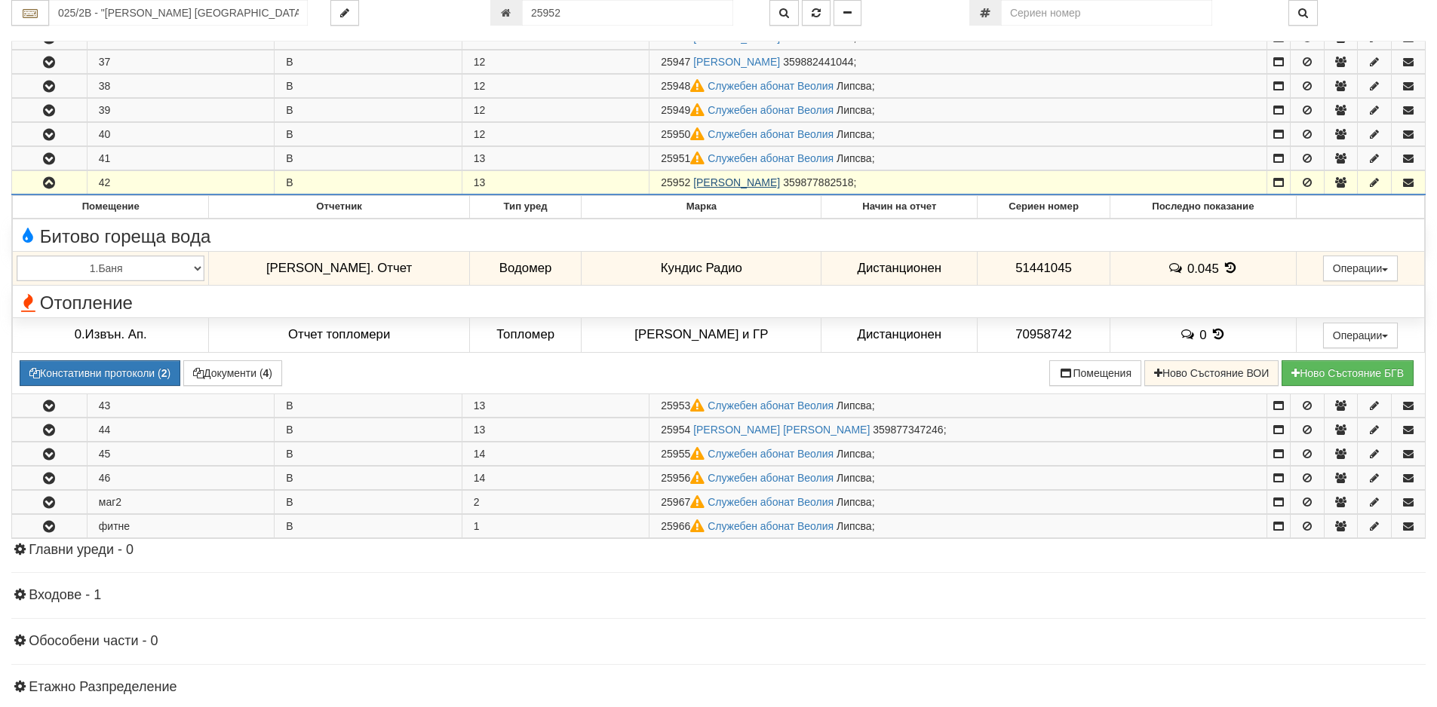
click at [780, 185] on link "[PERSON_NAME]" at bounding box center [736, 182] width 87 height 12
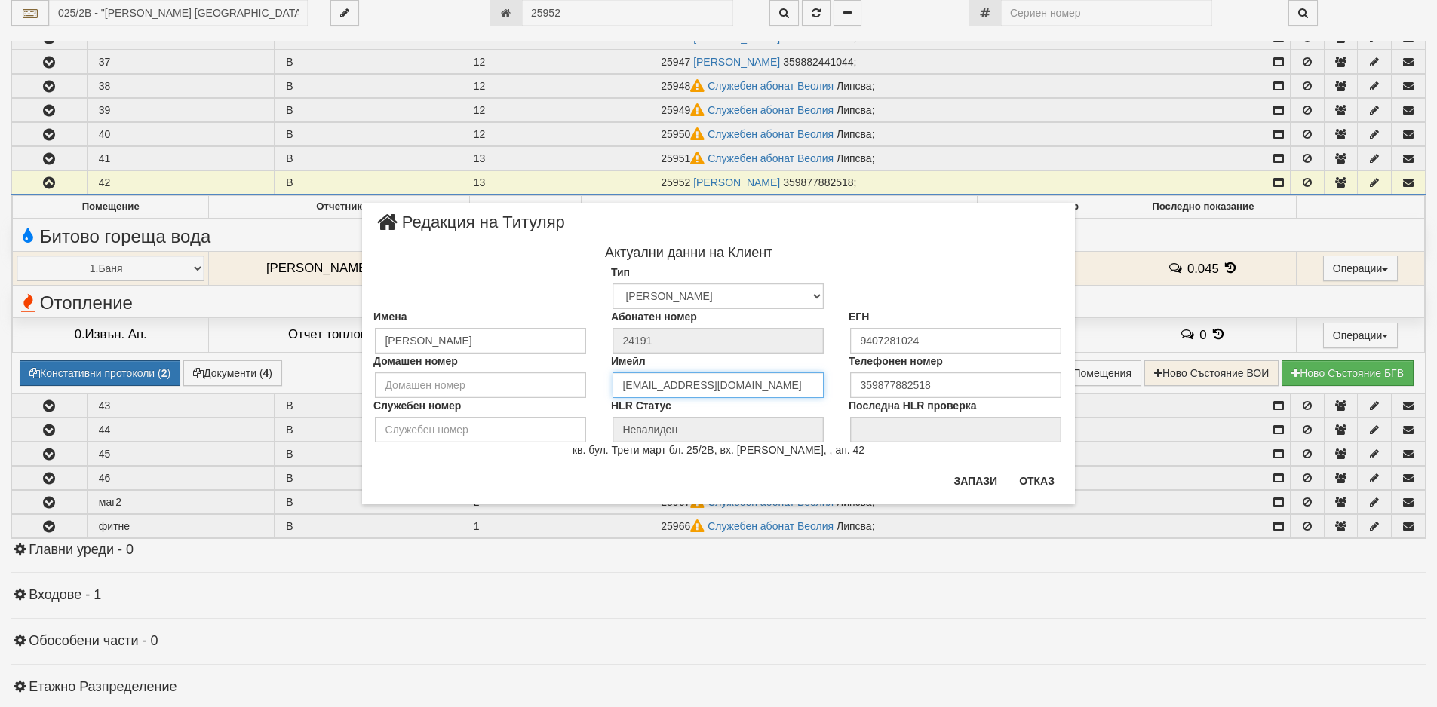
drag, startPoint x: 744, startPoint y: 379, endPoint x: 593, endPoint y: 383, distance: 150.9
click at [593, 383] on div "Домашен номер Имейл b0r4ch4@gmail.com Телефонен номер 359877882518" at bounding box center [718, 376] width 713 height 44
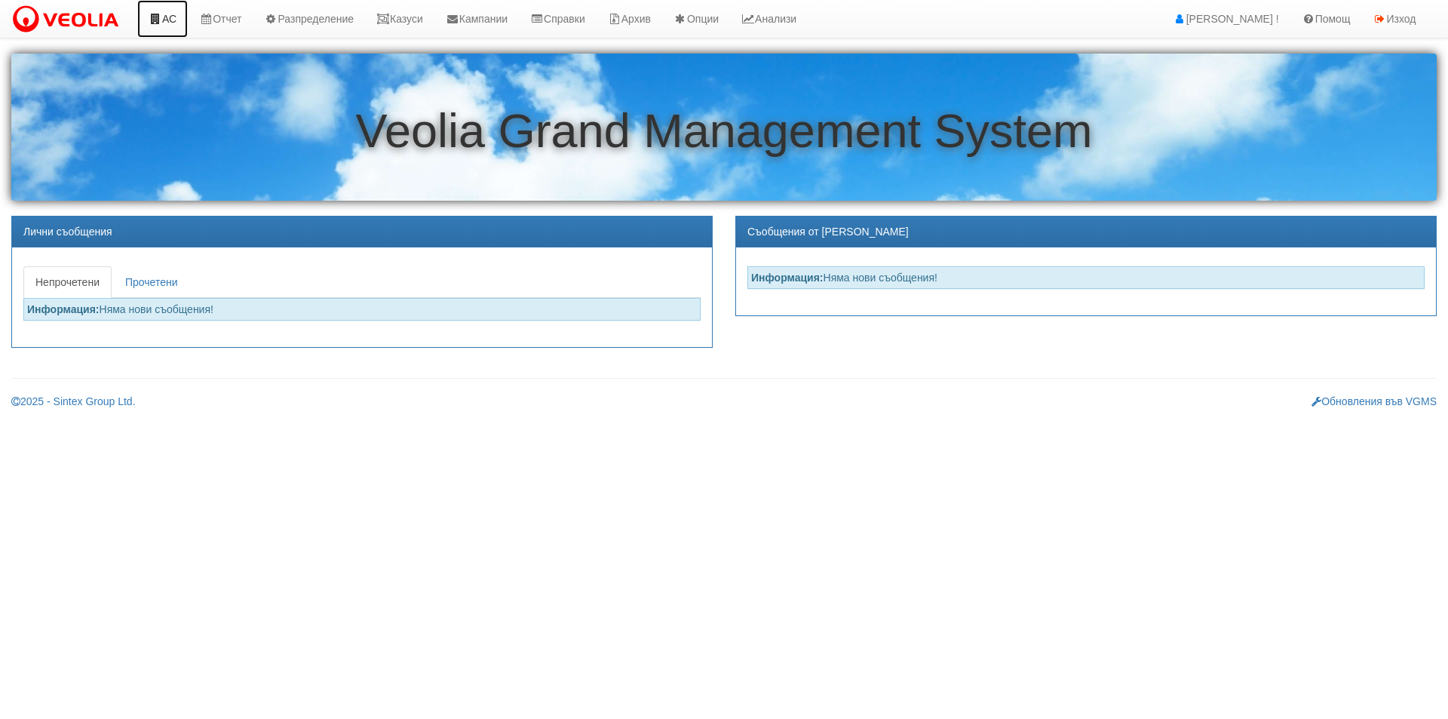
click at [158, 8] on link "АС" at bounding box center [162, 19] width 51 height 38
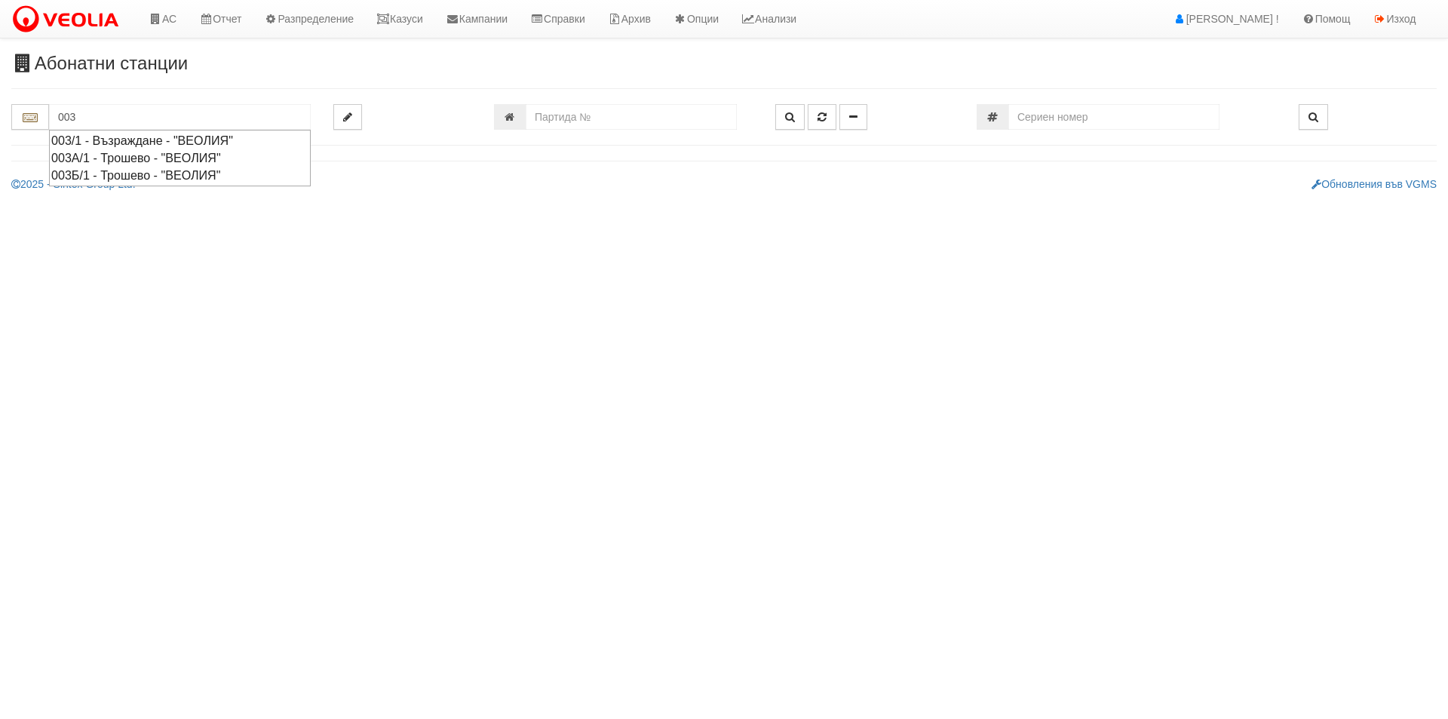
click at [158, 136] on div "003/1 - Възраждане - "ВЕОЛИЯ"" at bounding box center [179, 140] width 257 height 17
type input "003/1 - Възраждане - "ВЕОЛИЯ""
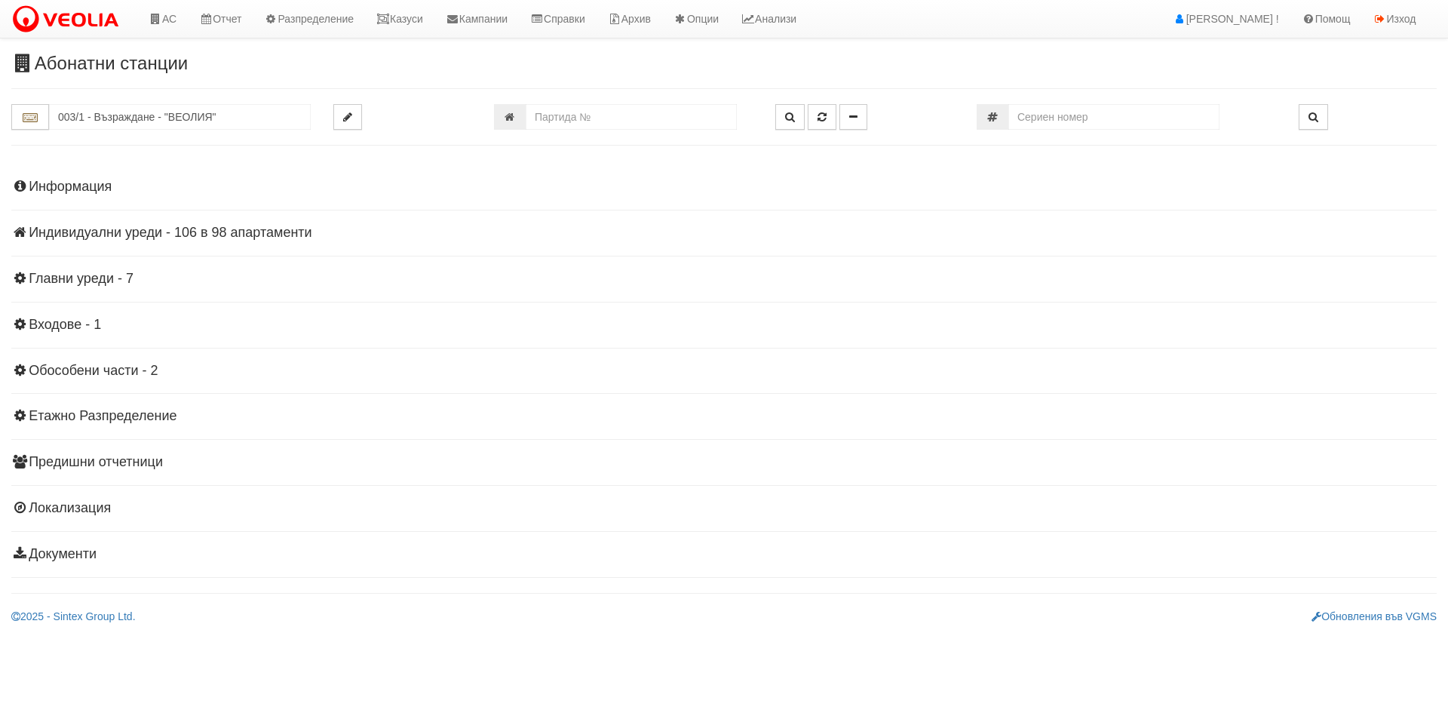
click at [221, 219] on div "Информация Параметри Брой Апартаменти: 98 Ползватели 07/2025 56 % 0 % 166" at bounding box center [723, 369] width 1425 height 416
click at [225, 228] on h4 "Индивидуални уреди - 106 в 98 апартаменти" at bounding box center [723, 232] width 1425 height 15
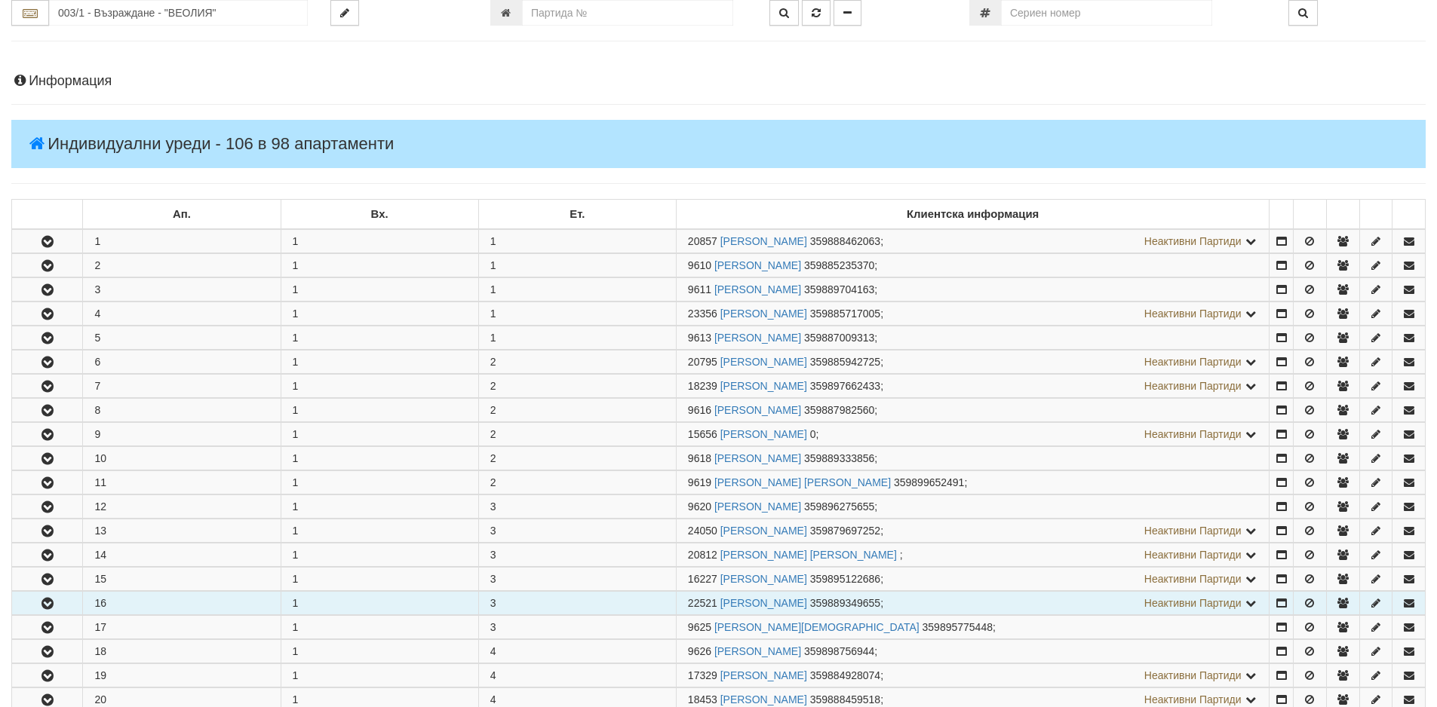
scroll to position [226, 0]
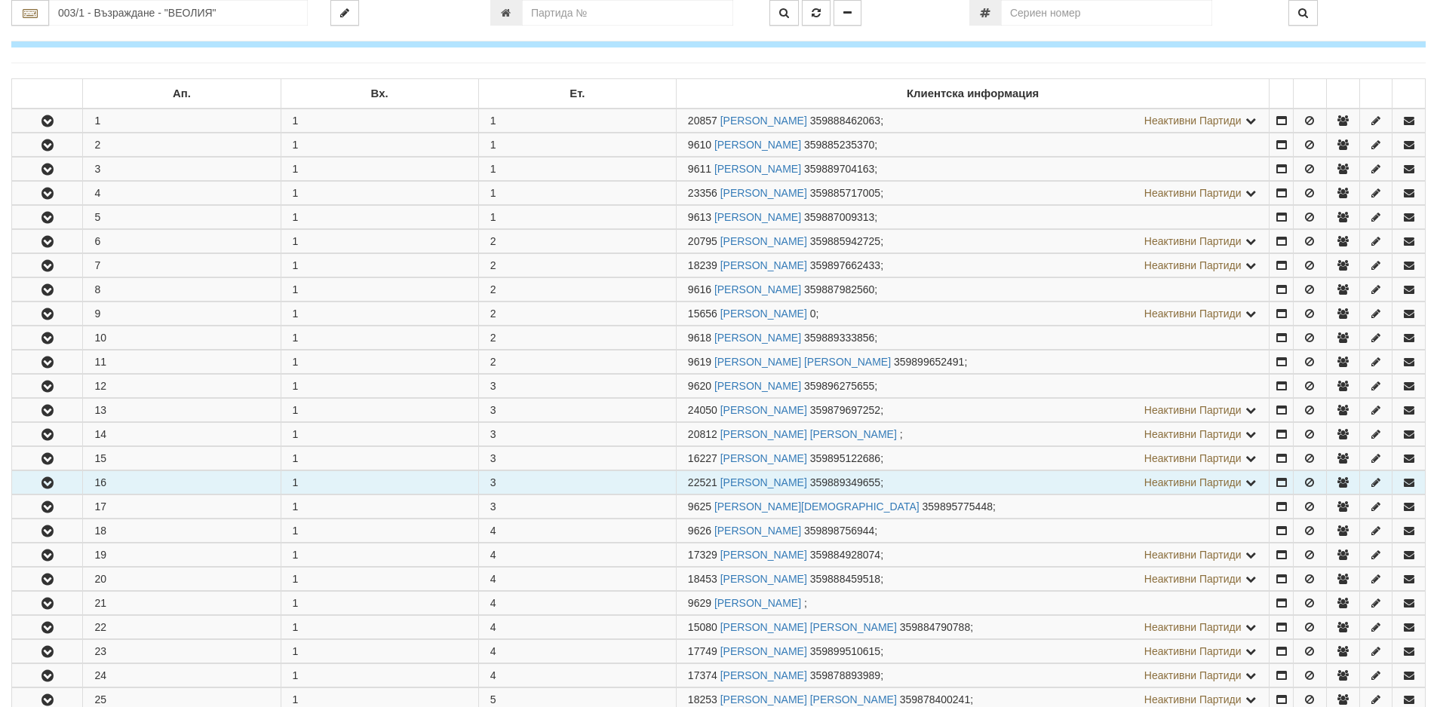
click at [72, 473] on button "button" at bounding box center [47, 482] width 70 height 23
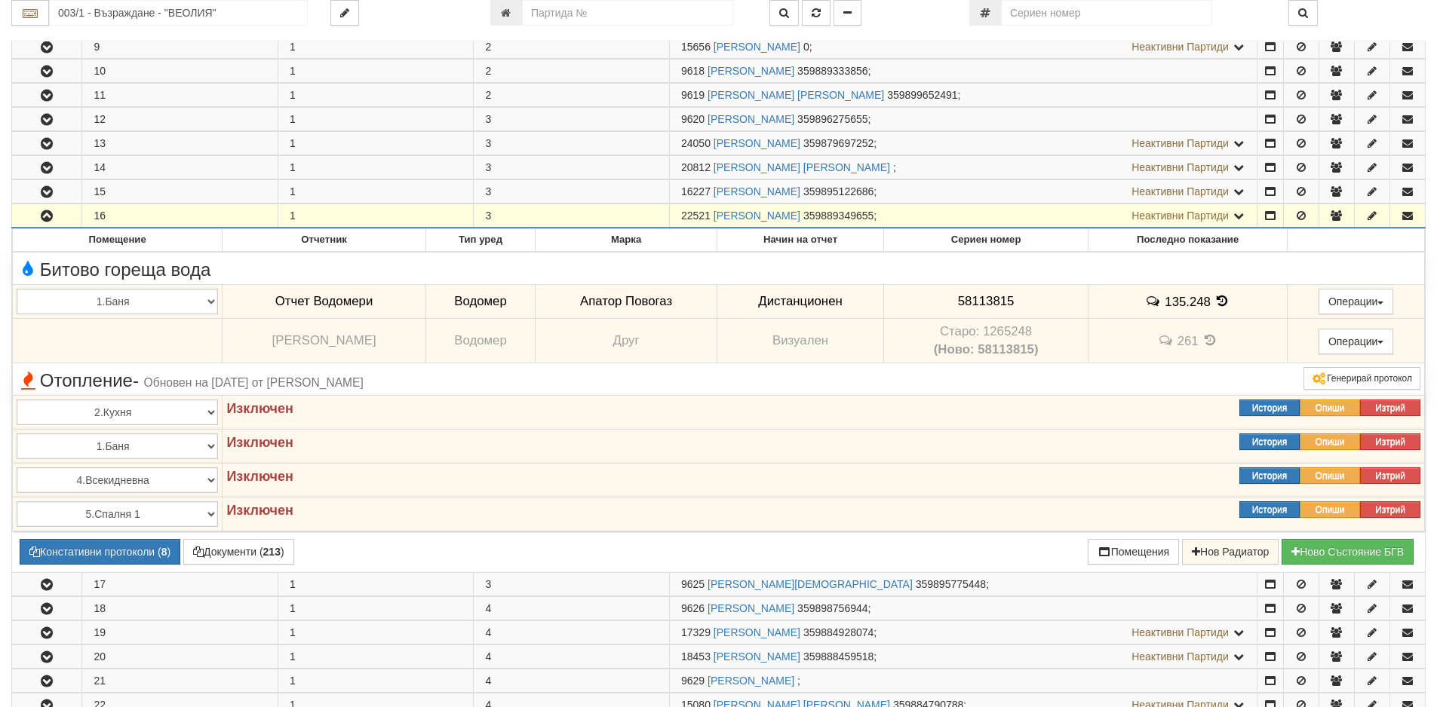
scroll to position [377, 0]
